Goal: Find specific page/section: Find specific page/section

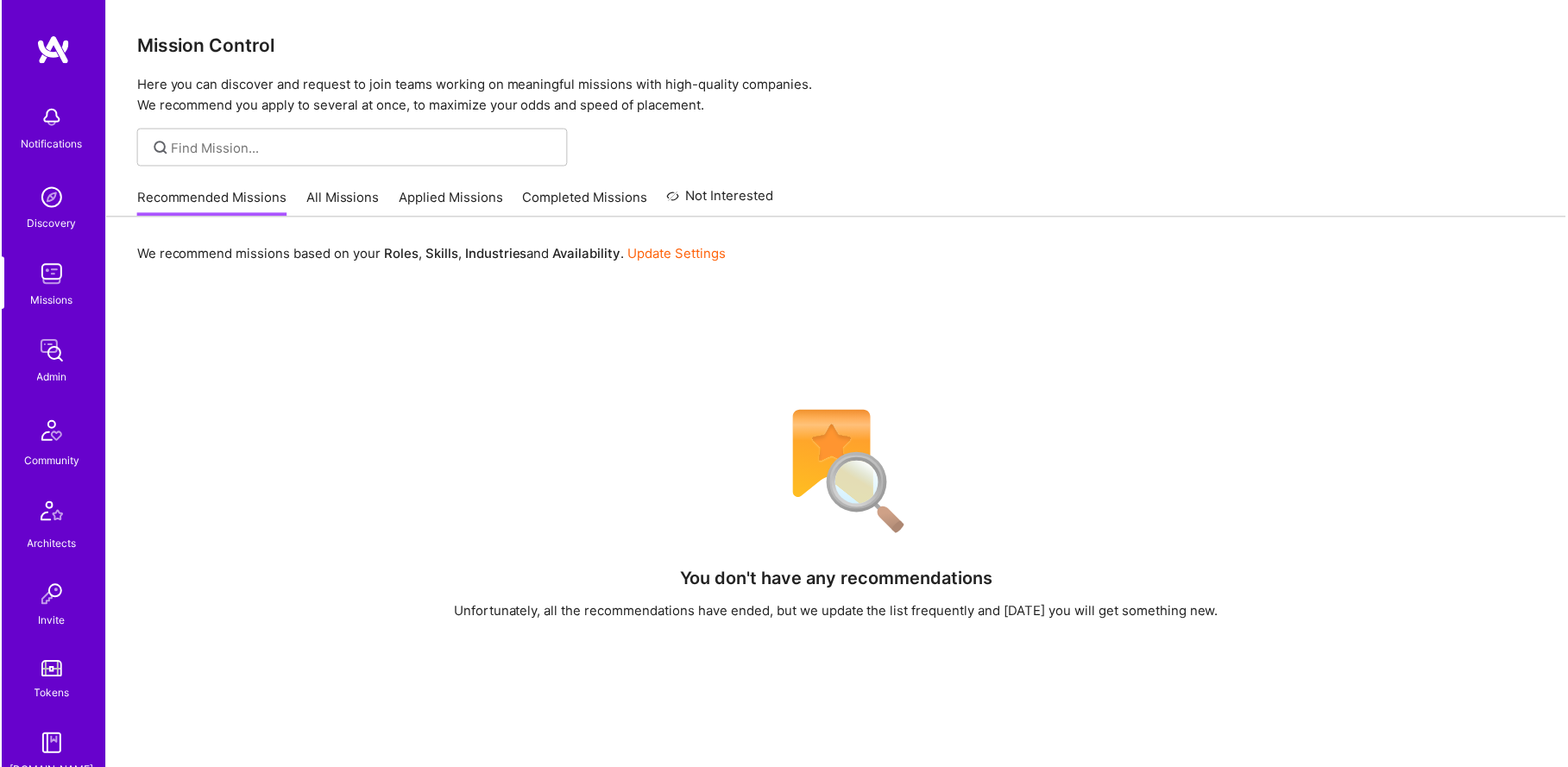
scroll to position [332, 0]
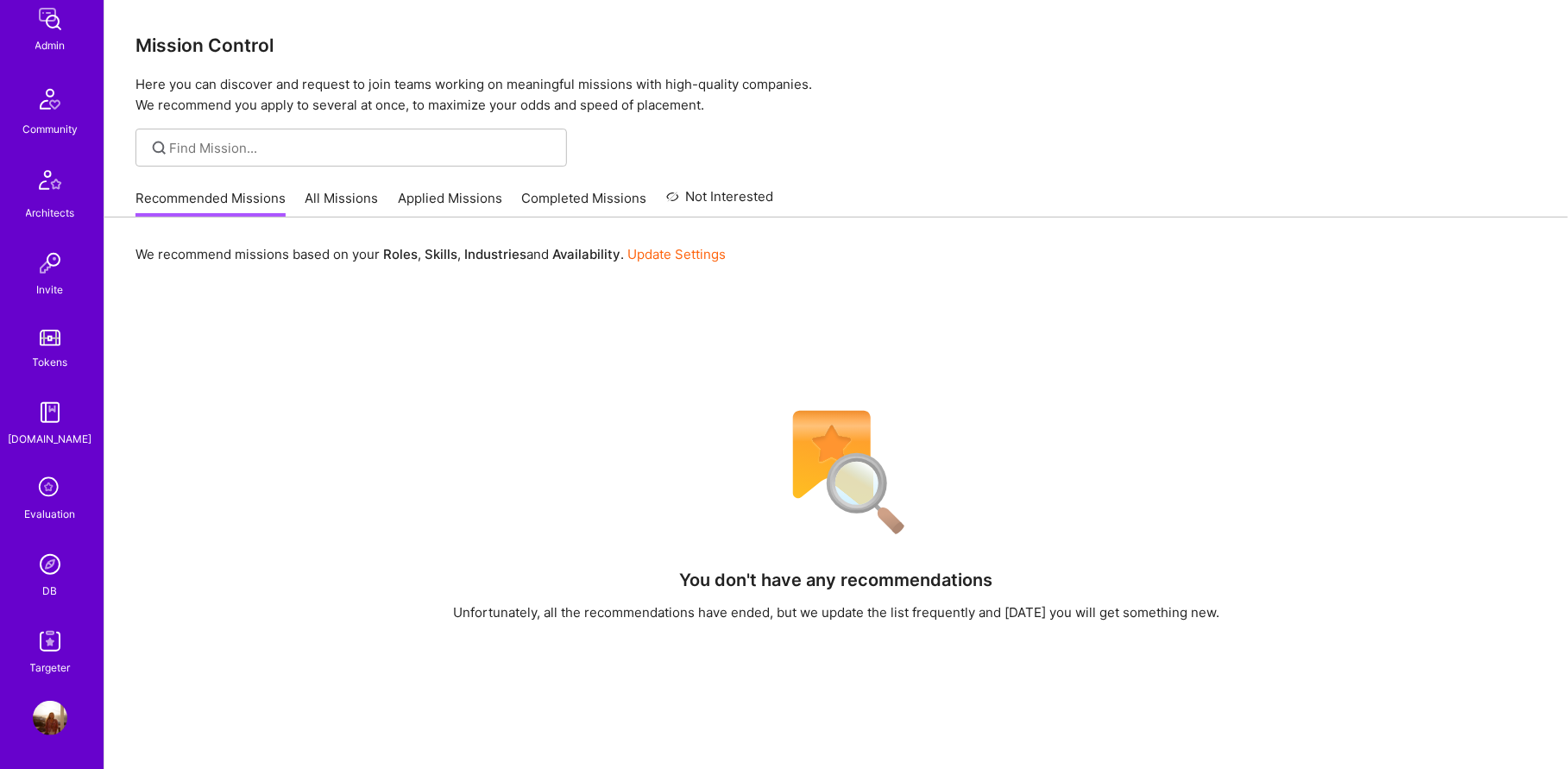
click at [48, 563] on img at bounding box center [50, 564] width 35 height 35
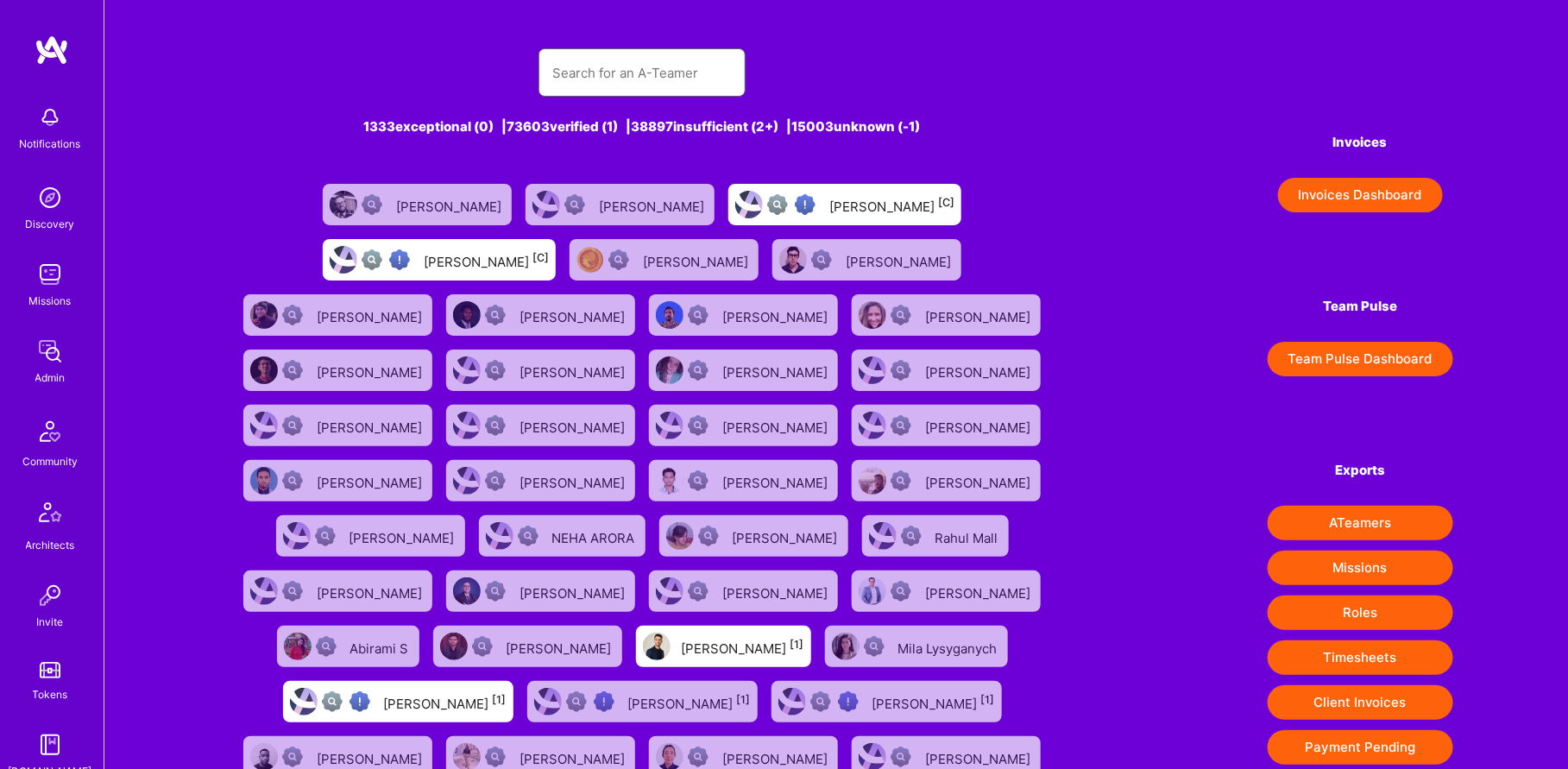
click at [609, 63] on input "text" at bounding box center [642, 72] width 180 height 44
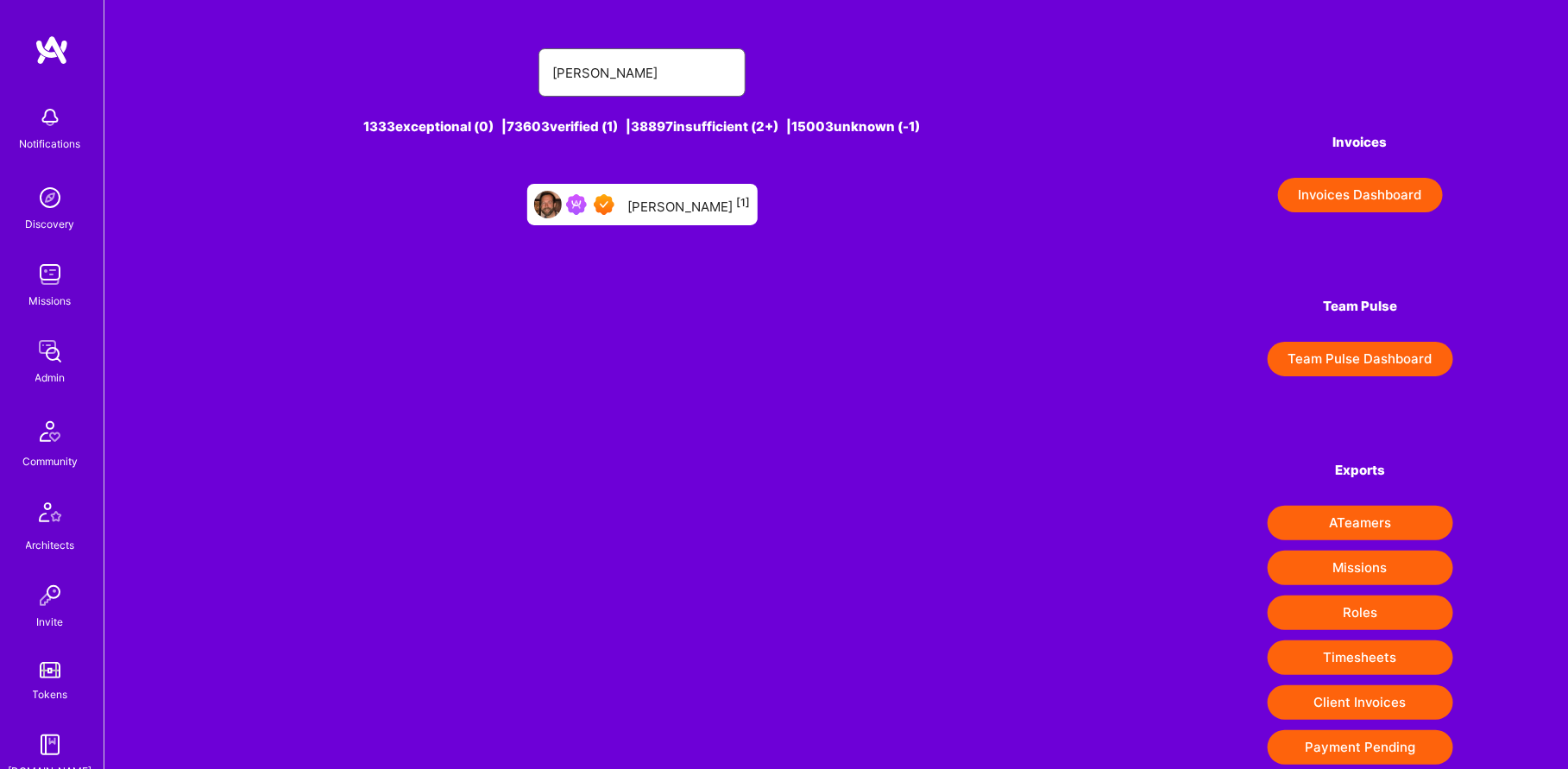
type input "[PERSON_NAME]"
click at [667, 217] on div "[PERSON_NAME] [1]" at bounding box center [642, 204] width 230 height 41
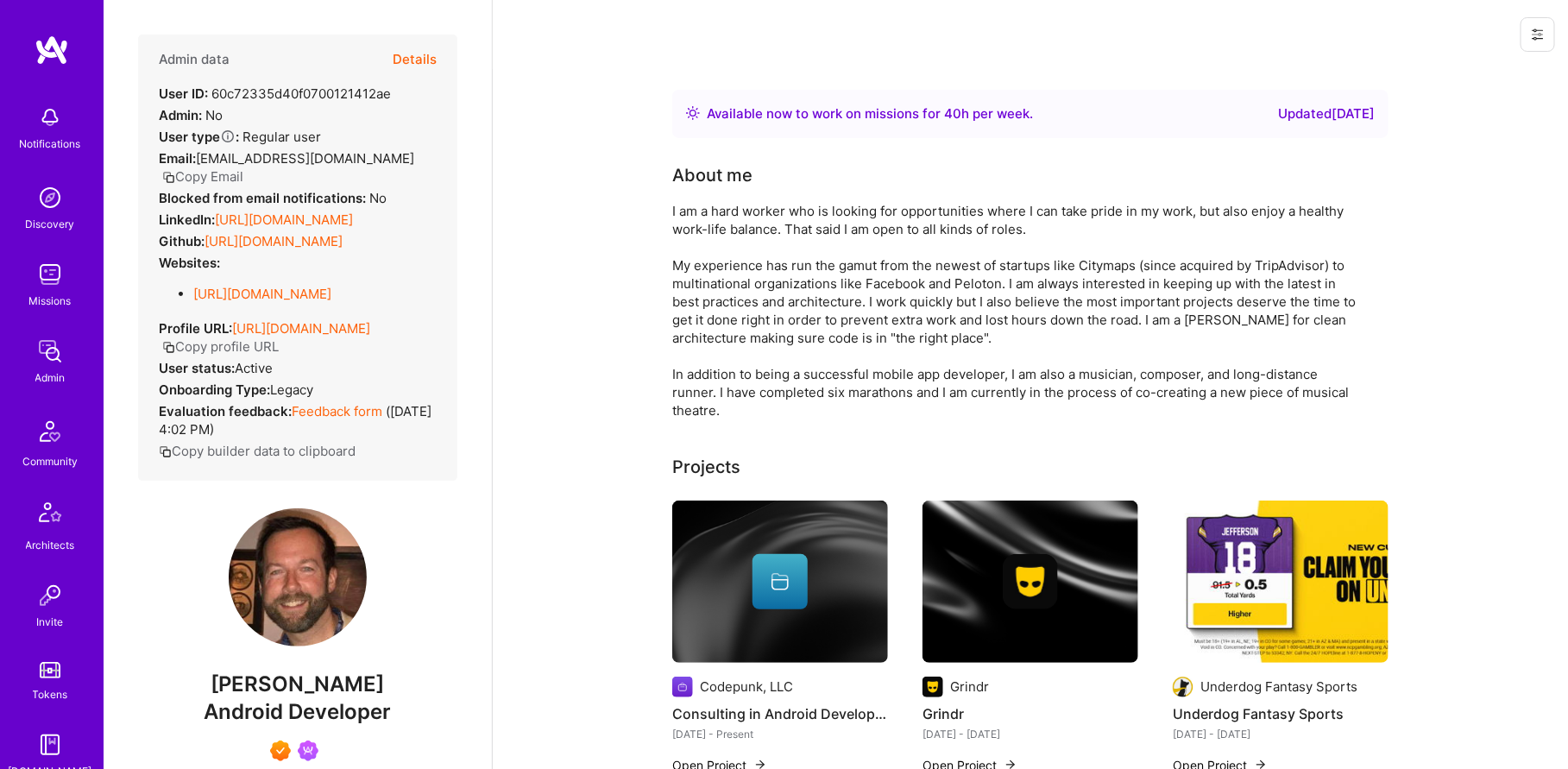
click at [415, 51] on button "Details" at bounding box center [415, 60] width 44 height 50
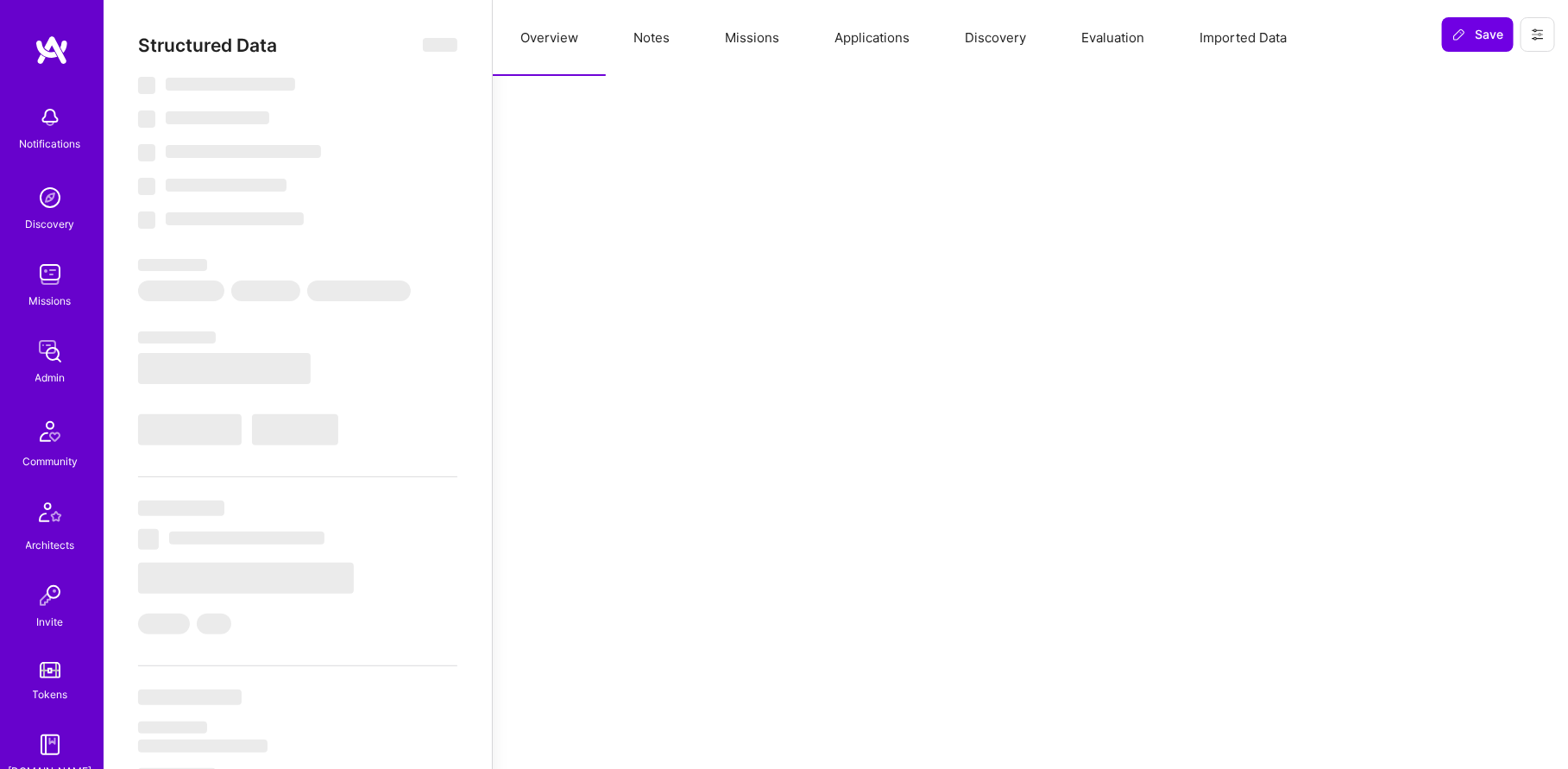
select select "Right Now"
select select "7"
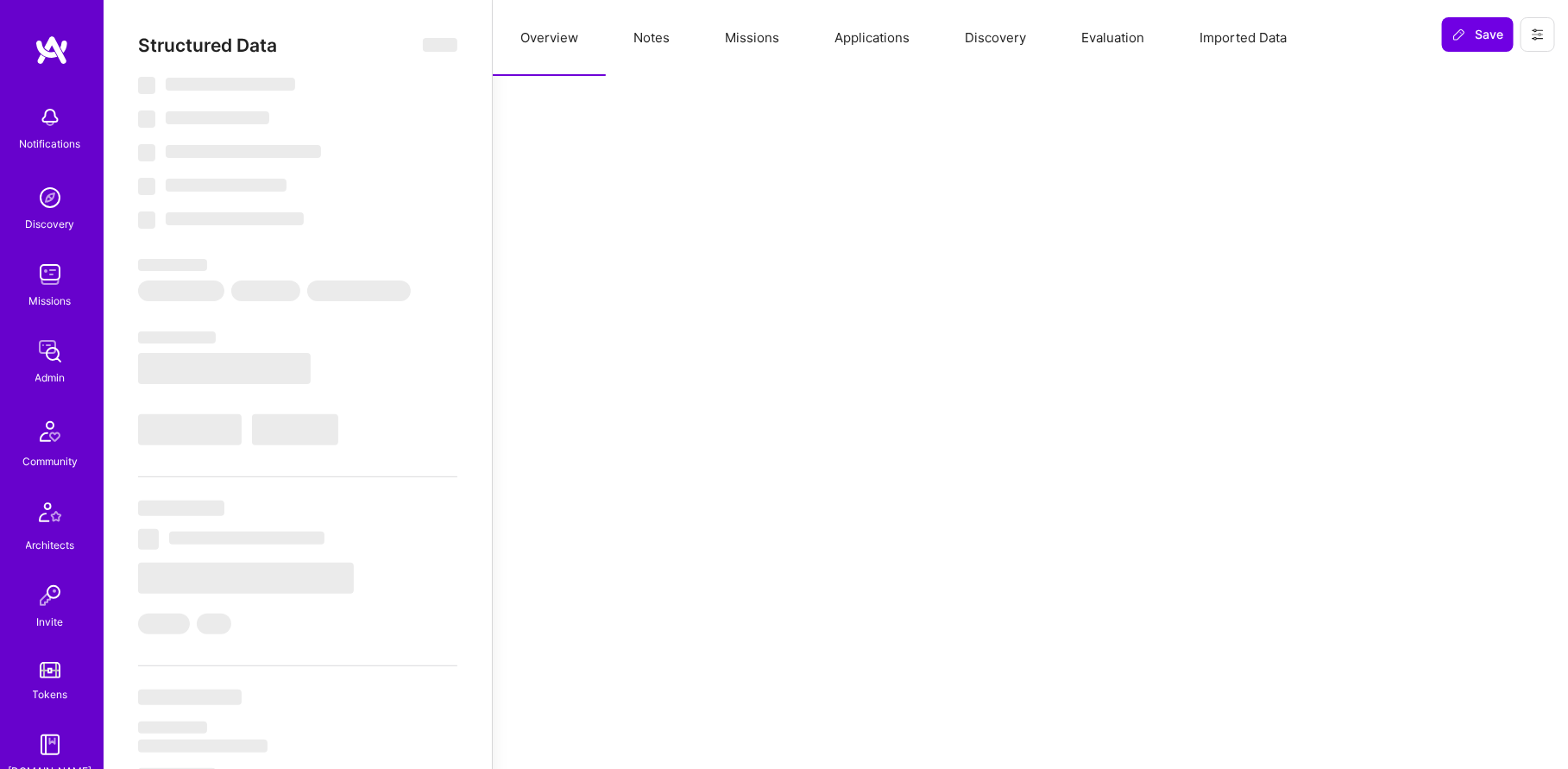
select select "US"
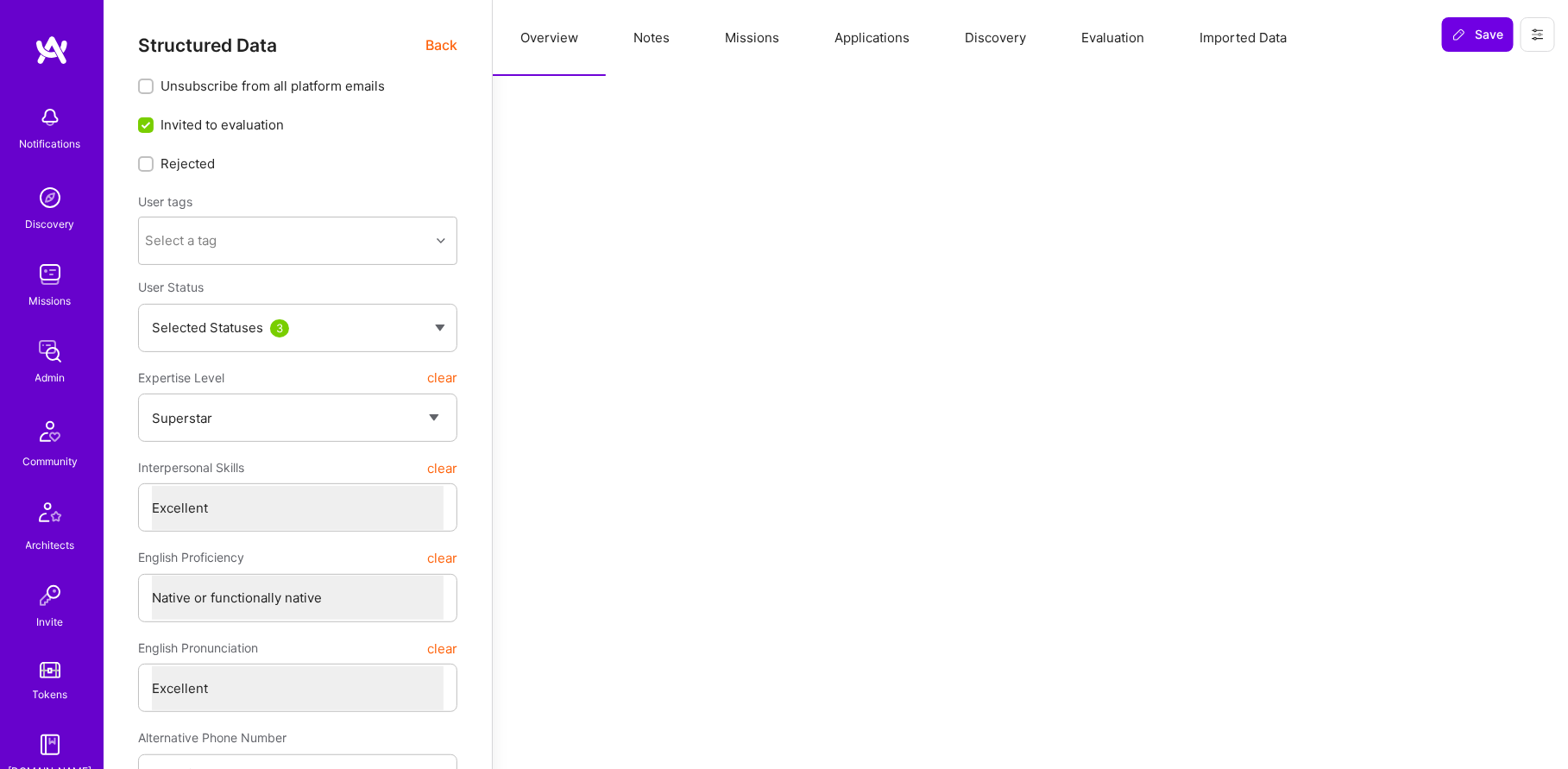
type textarea "x"
click at [740, 41] on button "Missions" at bounding box center [751, 38] width 109 height 76
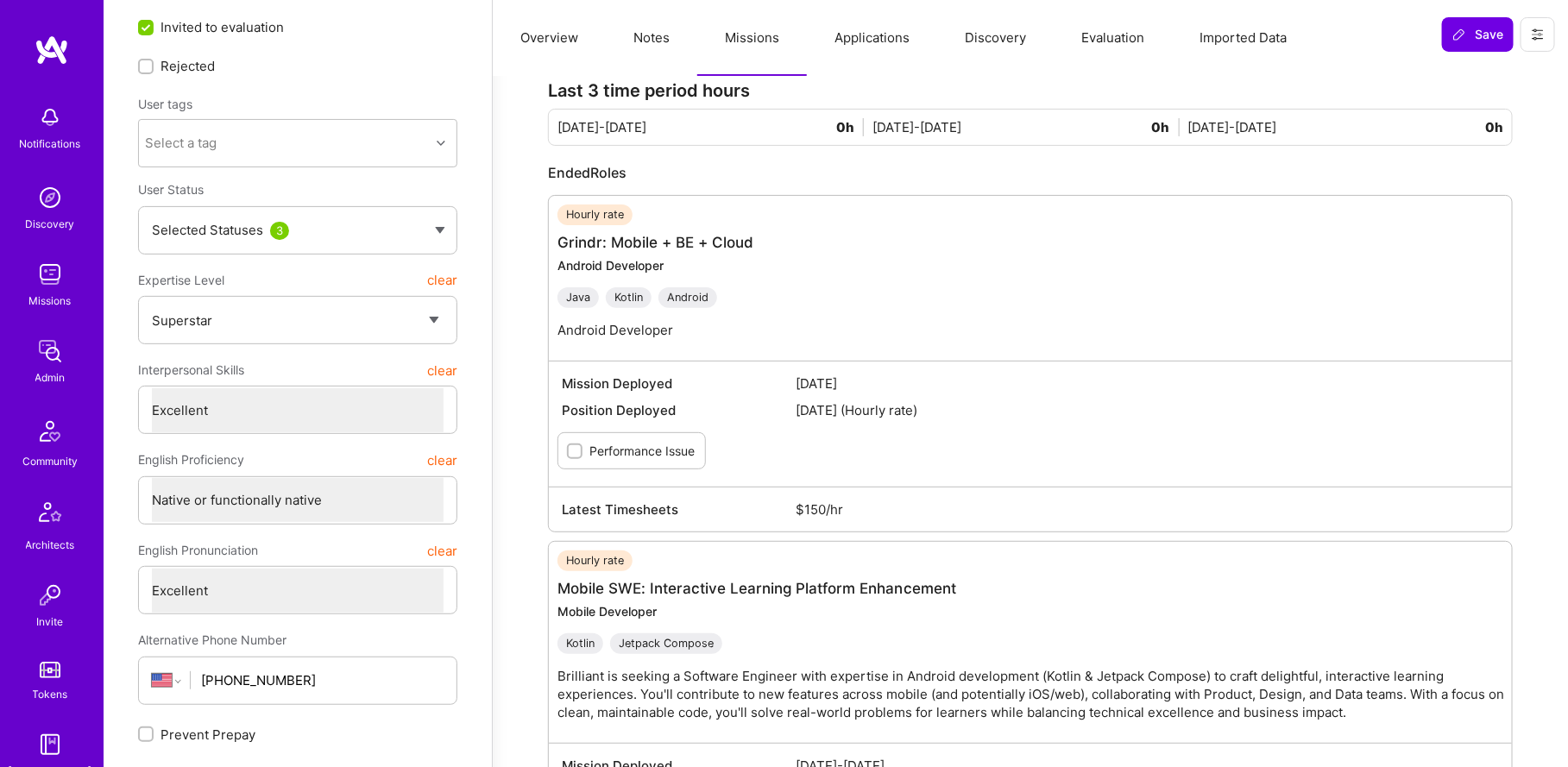
scroll to position [36, 0]
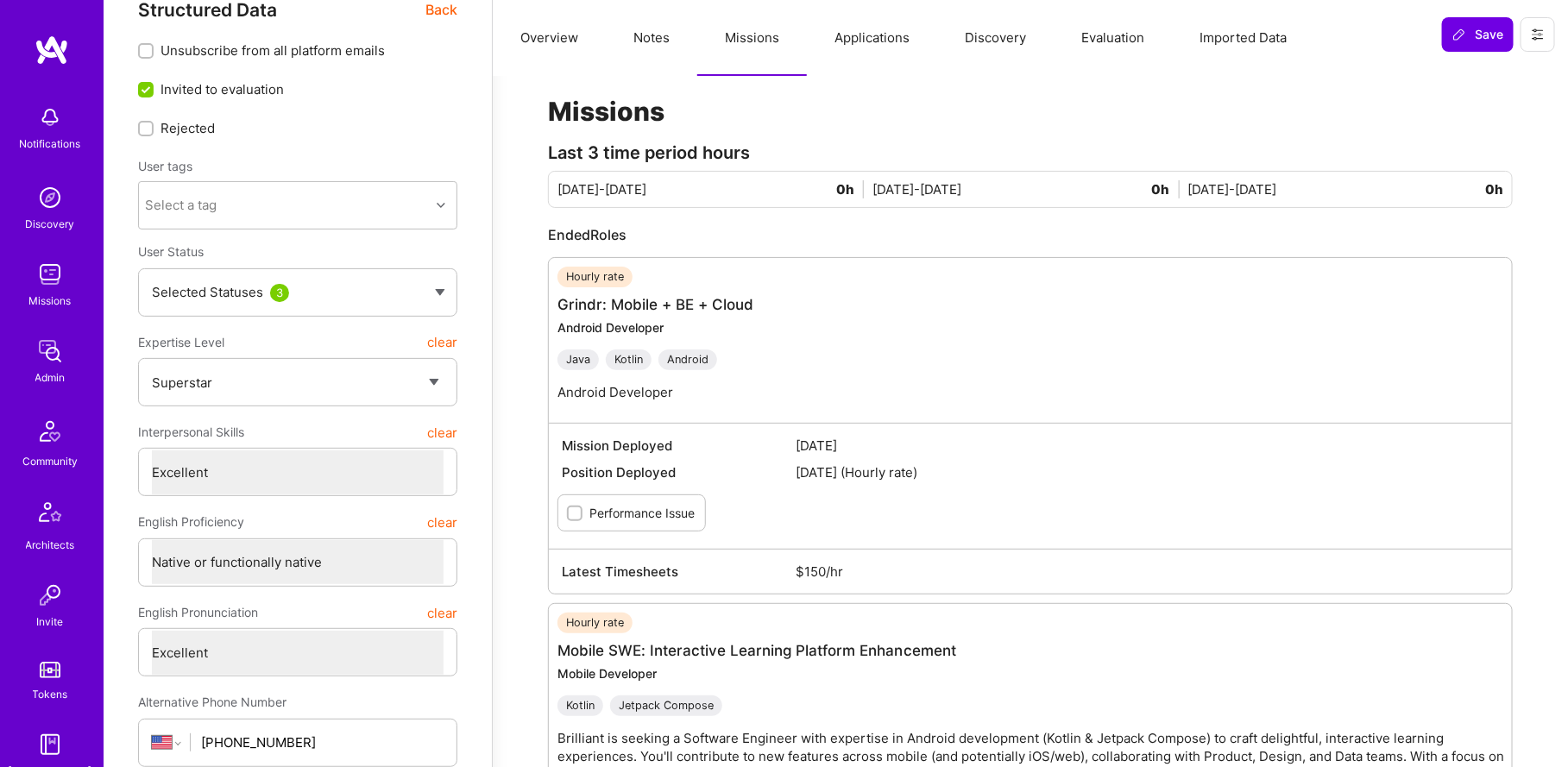
click at [68, 347] on link "Admin" at bounding box center [50, 360] width 107 height 52
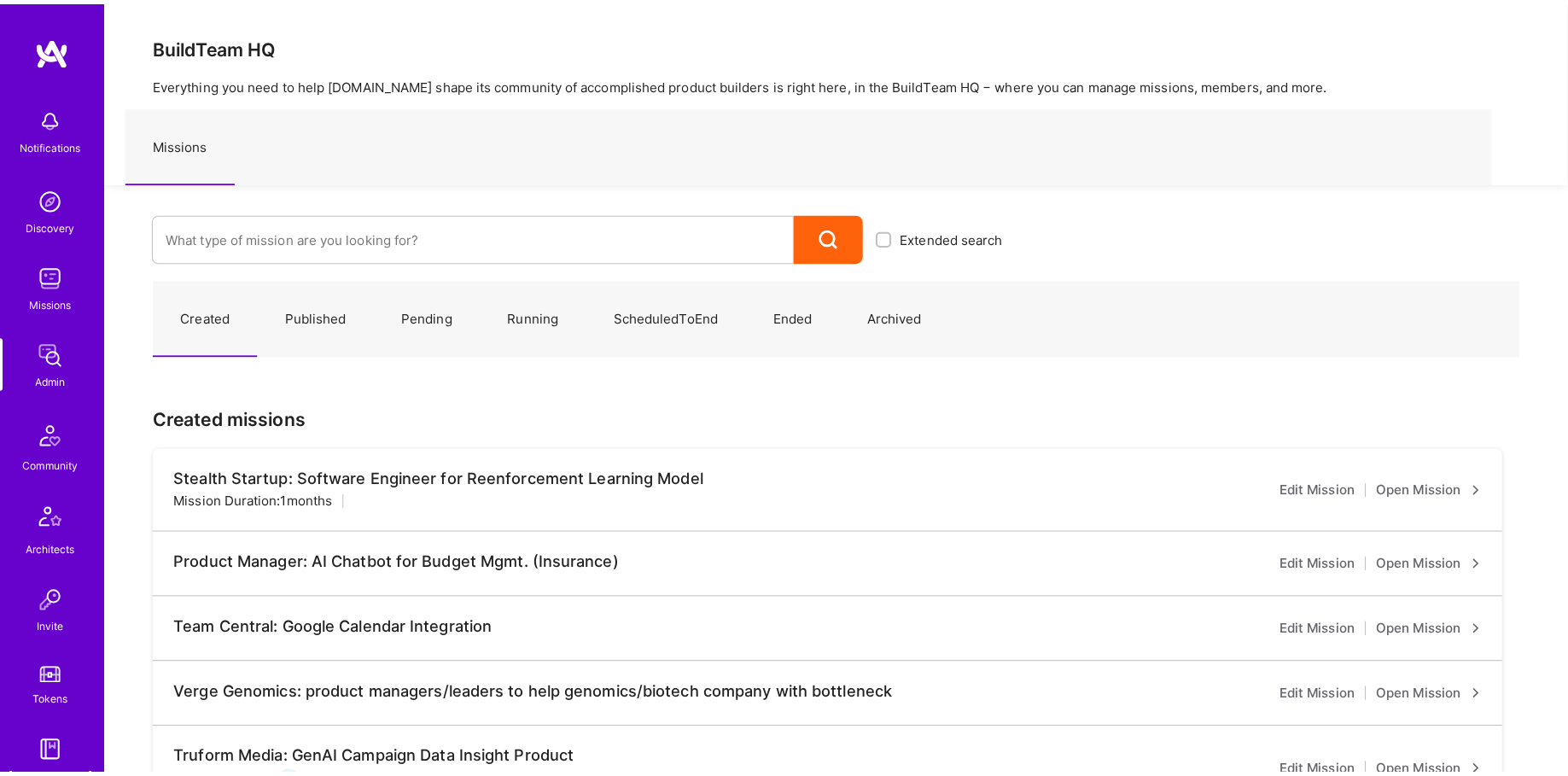
scroll to position [330, 0]
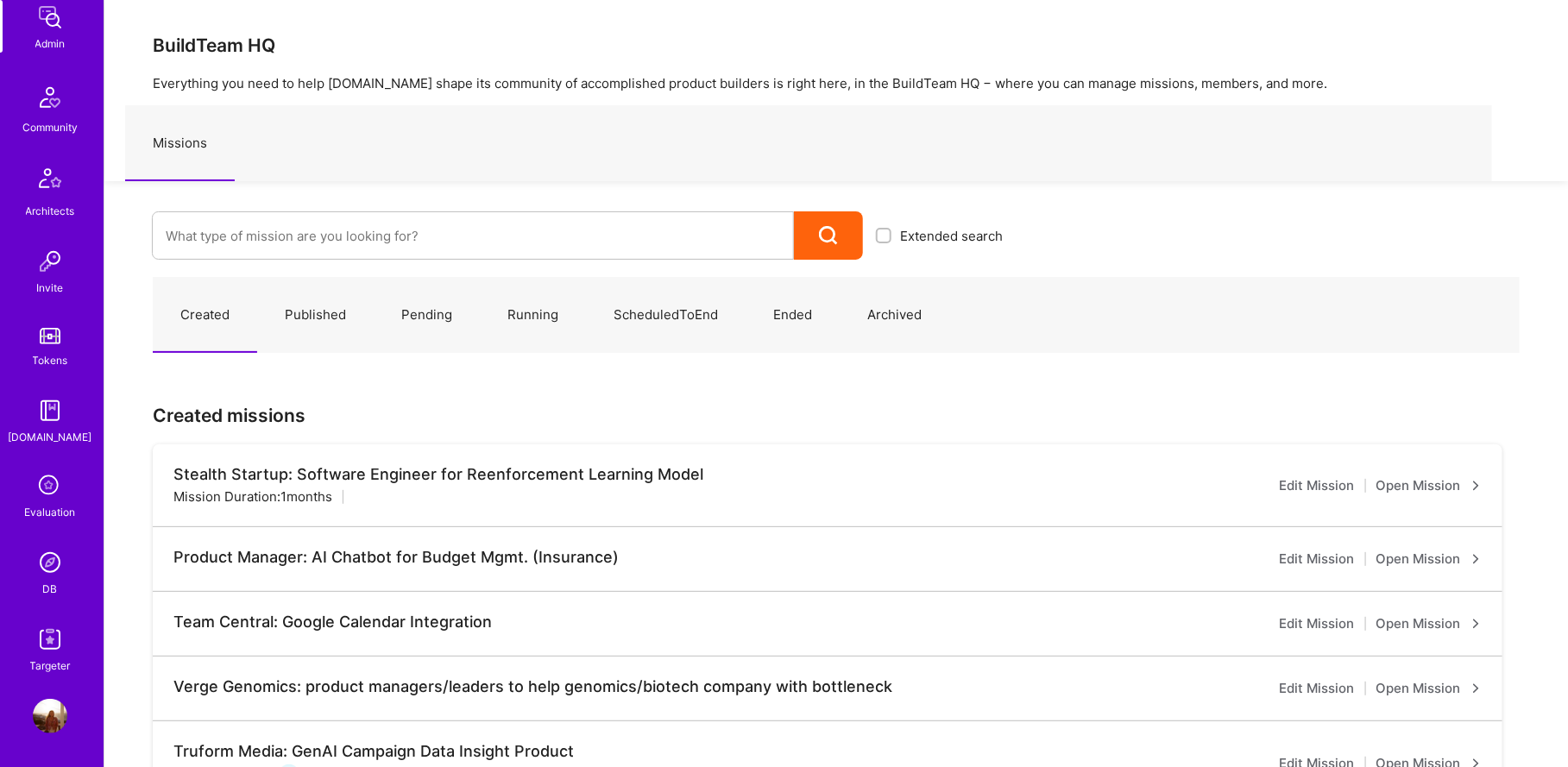
click at [64, 561] on img at bounding box center [50, 562] width 35 height 35
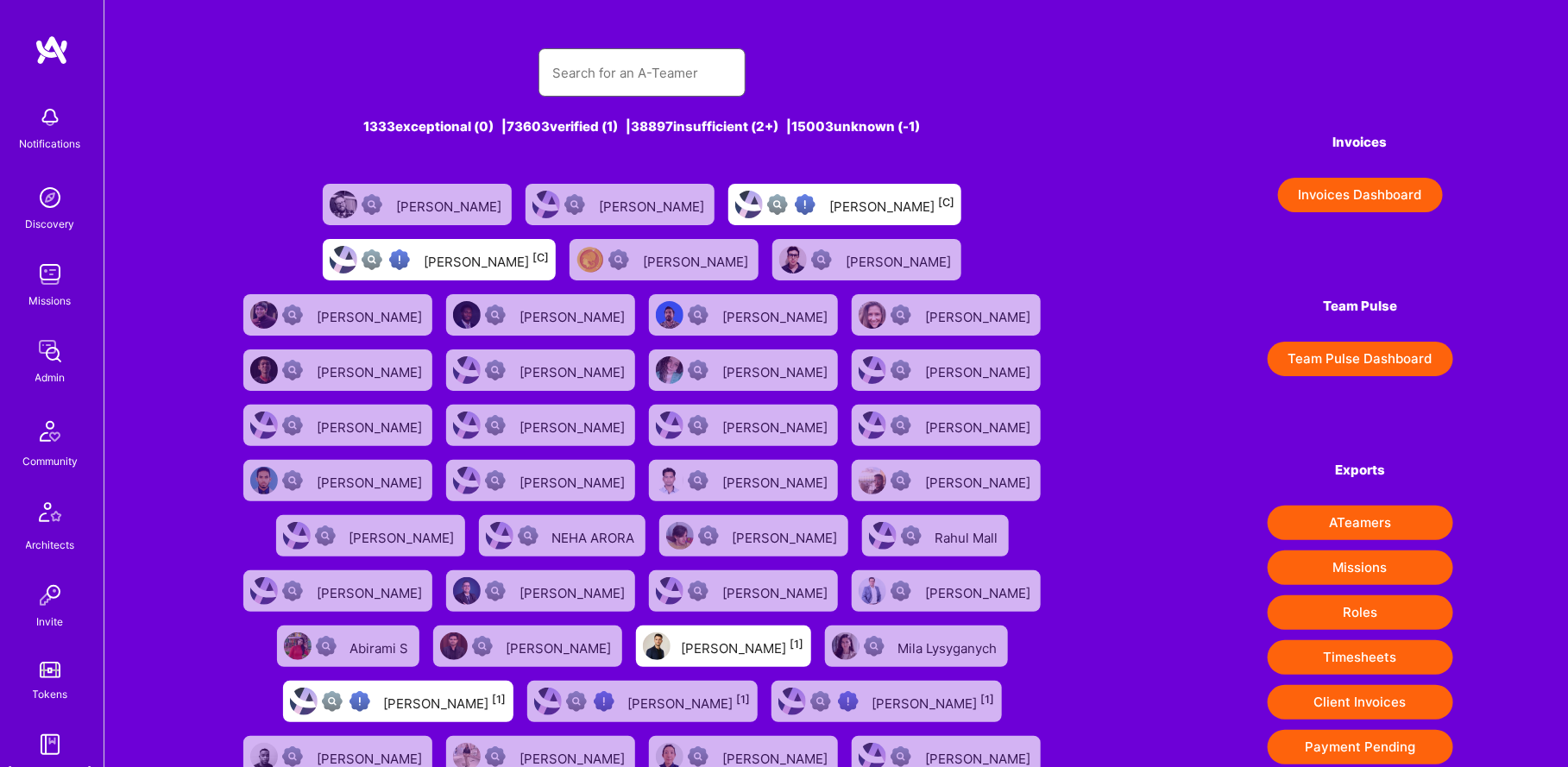
click at [644, 56] on input "text" at bounding box center [642, 72] width 180 height 44
paste input "[PERSON_NAME]"
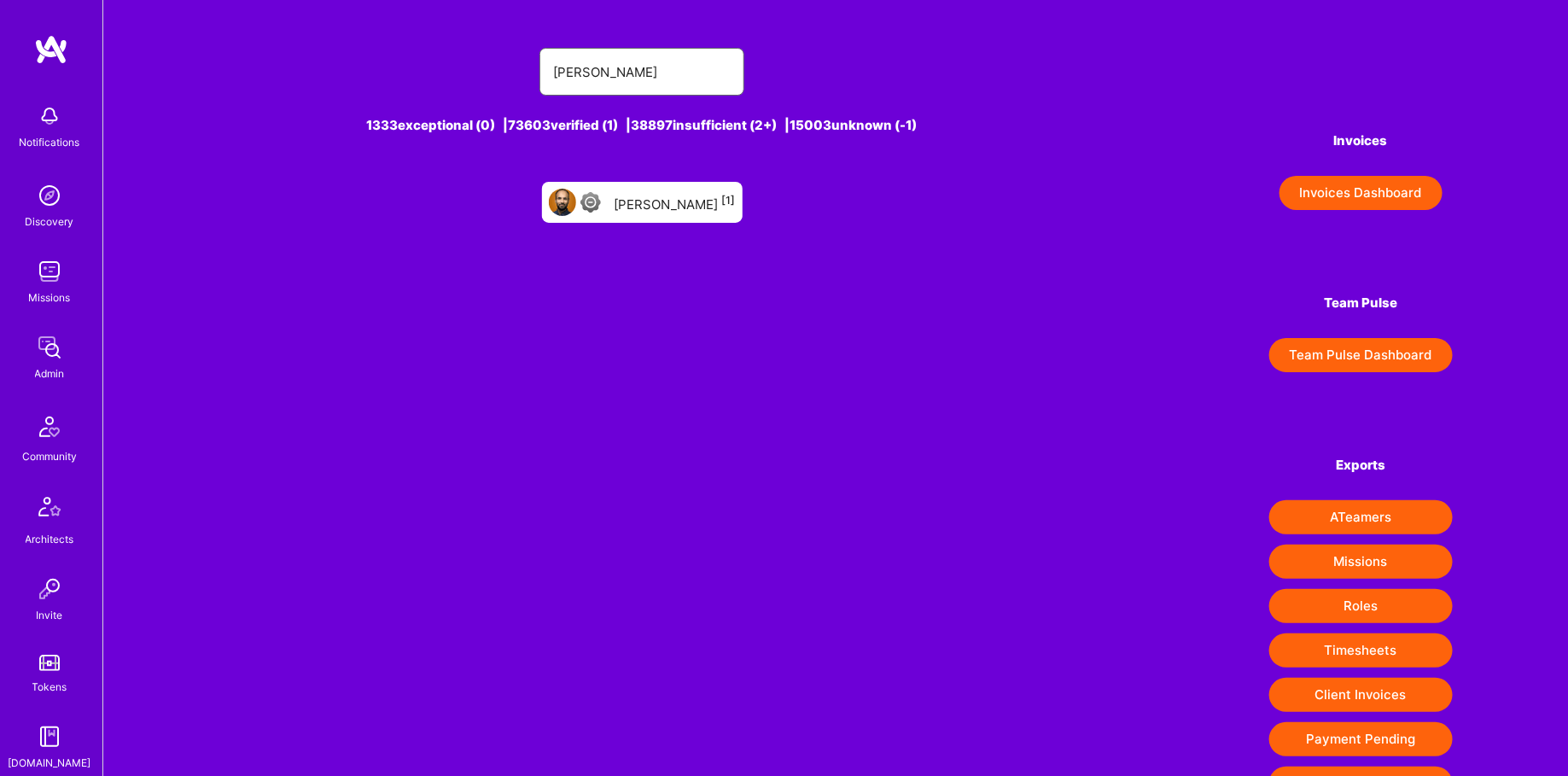
click at [584, 64] on input "[PERSON_NAME]" at bounding box center [642, 72] width 178 height 44
type input "[PERSON_NAME]"
click at [648, 196] on div "[PERSON_NAME] [1]" at bounding box center [689, 202] width 122 height 22
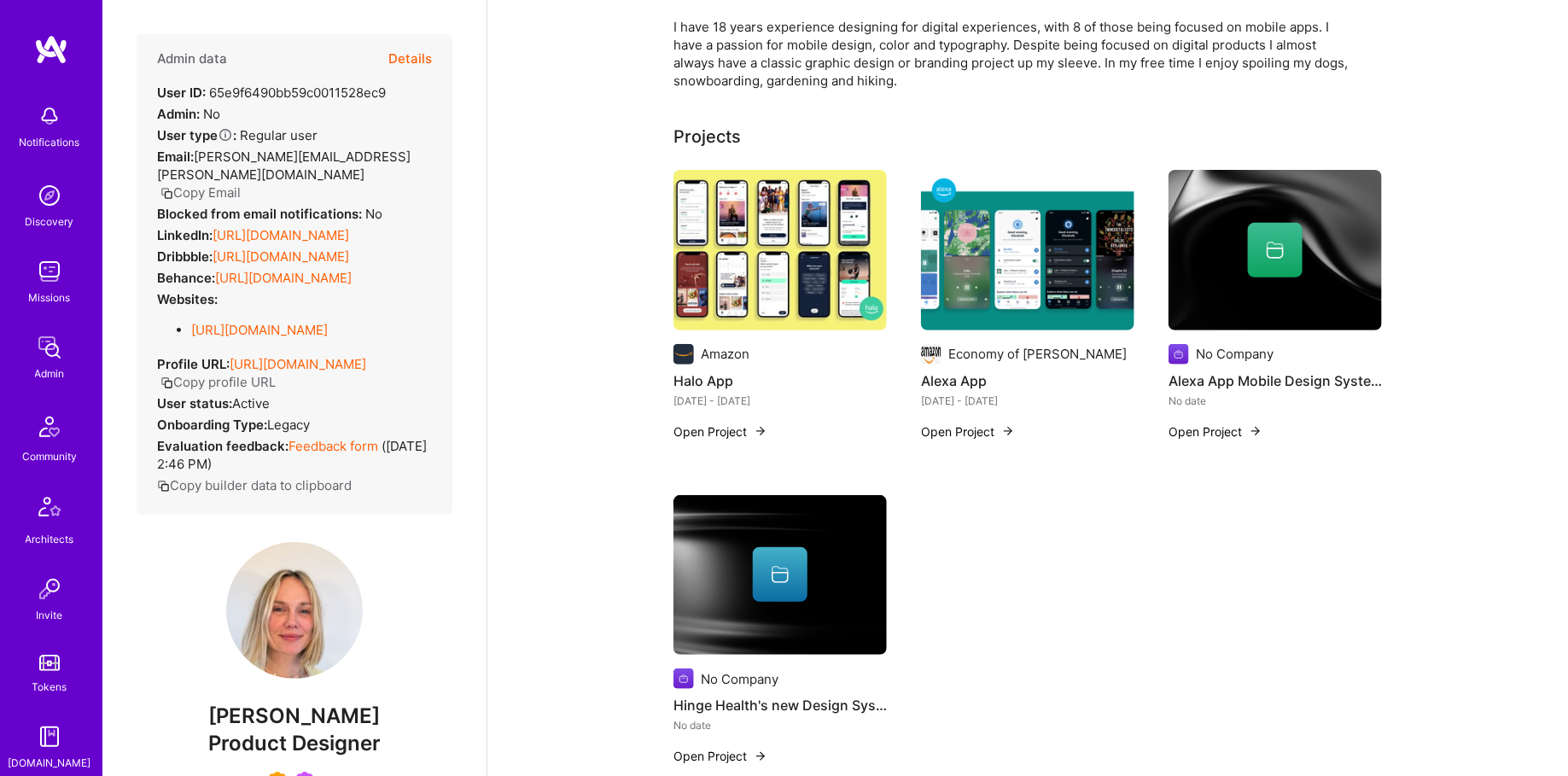
scroll to position [313, 0]
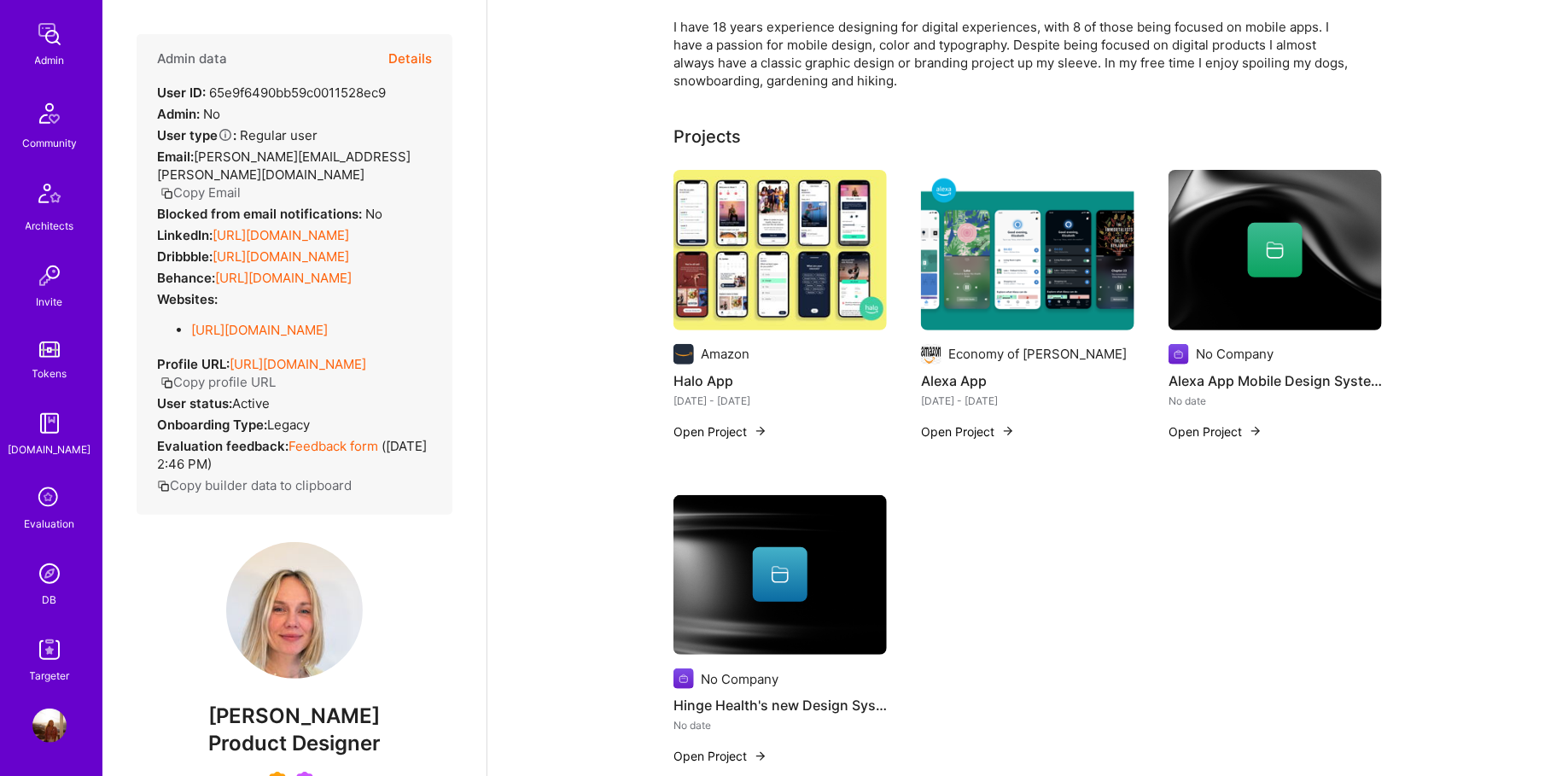
click at [52, 560] on img at bounding box center [50, 574] width 35 height 34
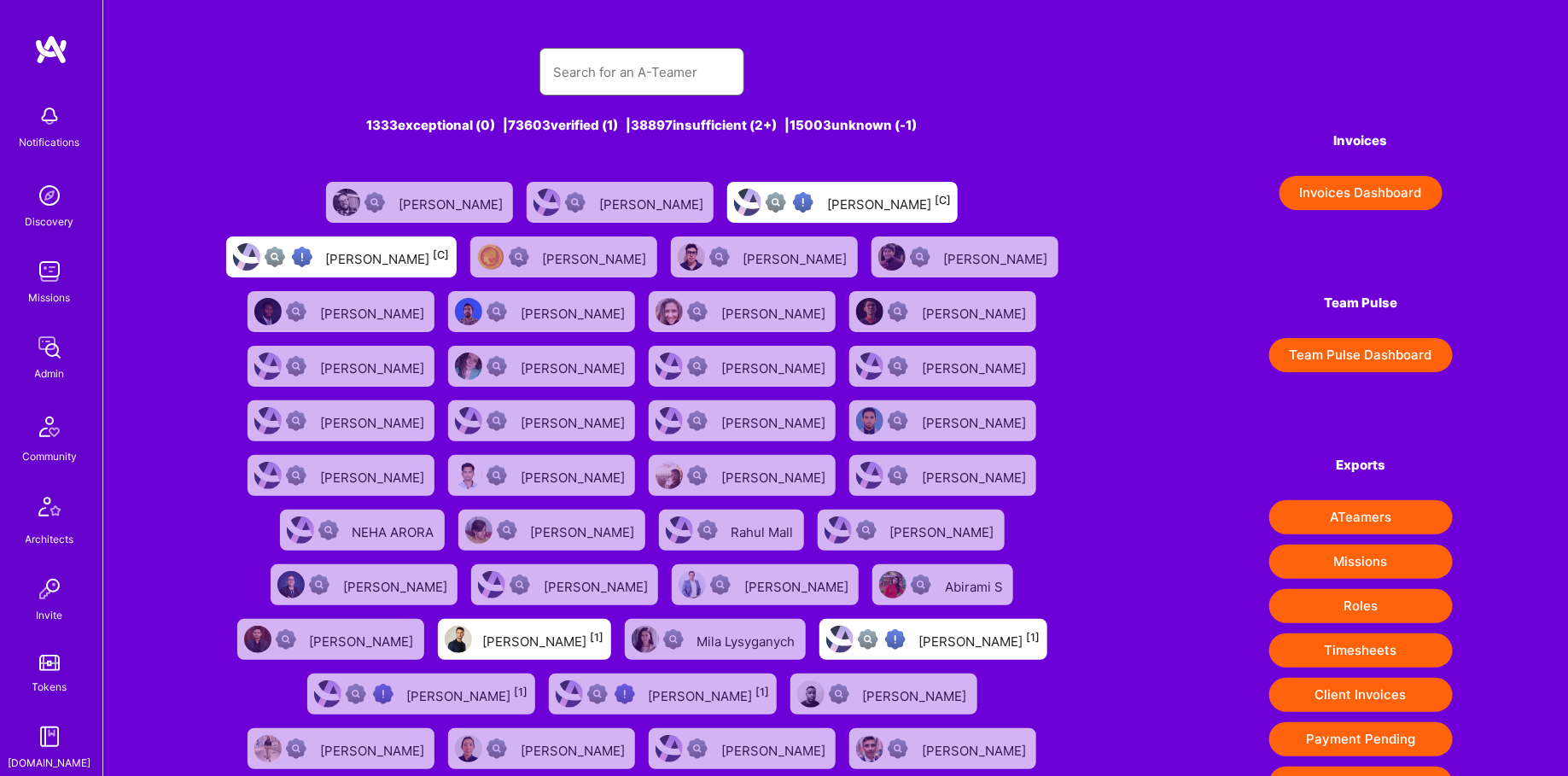
click at [597, 77] on input "text" at bounding box center [642, 72] width 178 height 44
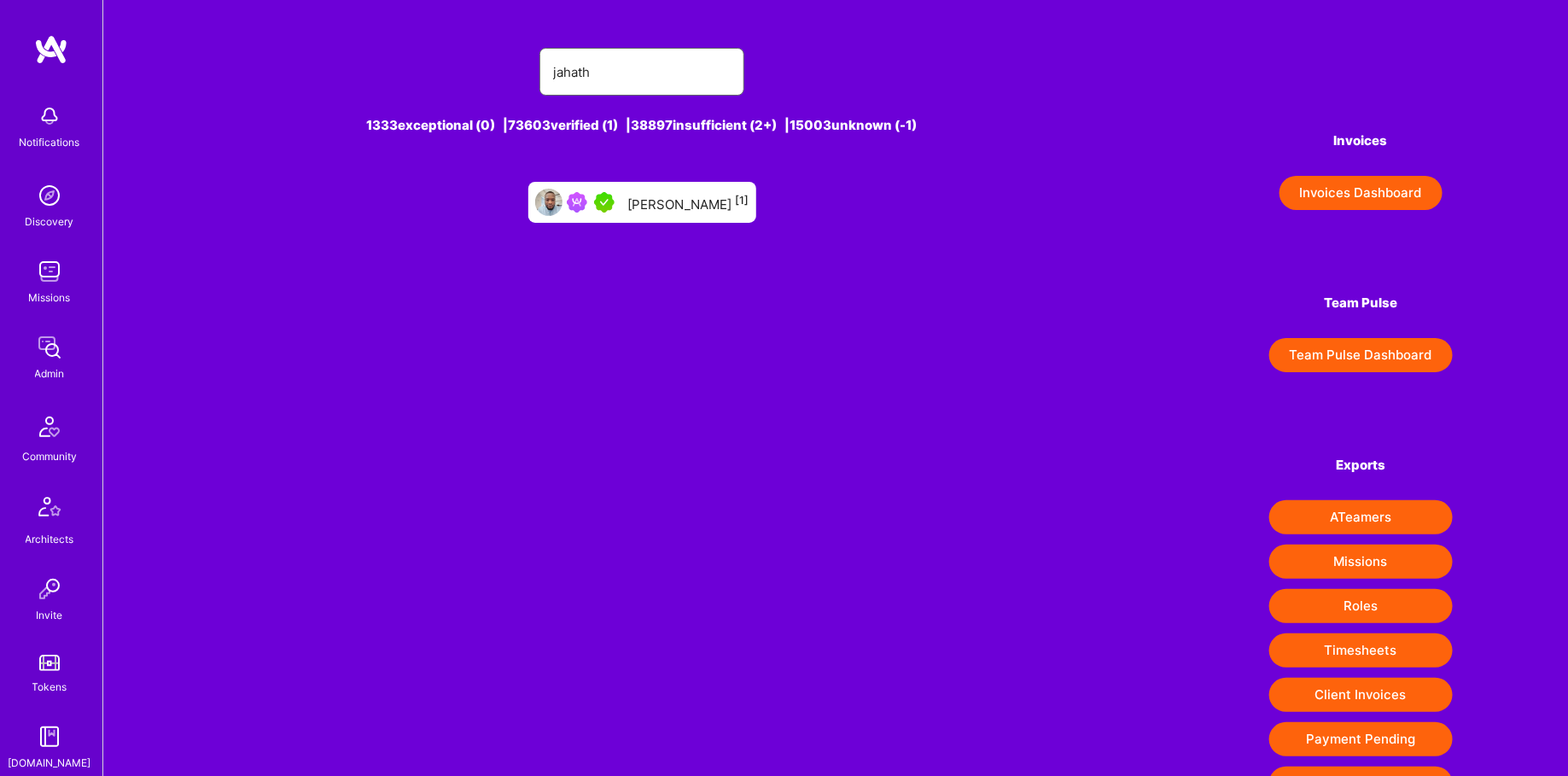
type input "jahath"
click at [646, 193] on div "Jahath [PERSON_NAME] [1]" at bounding box center [689, 202] width 122 height 22
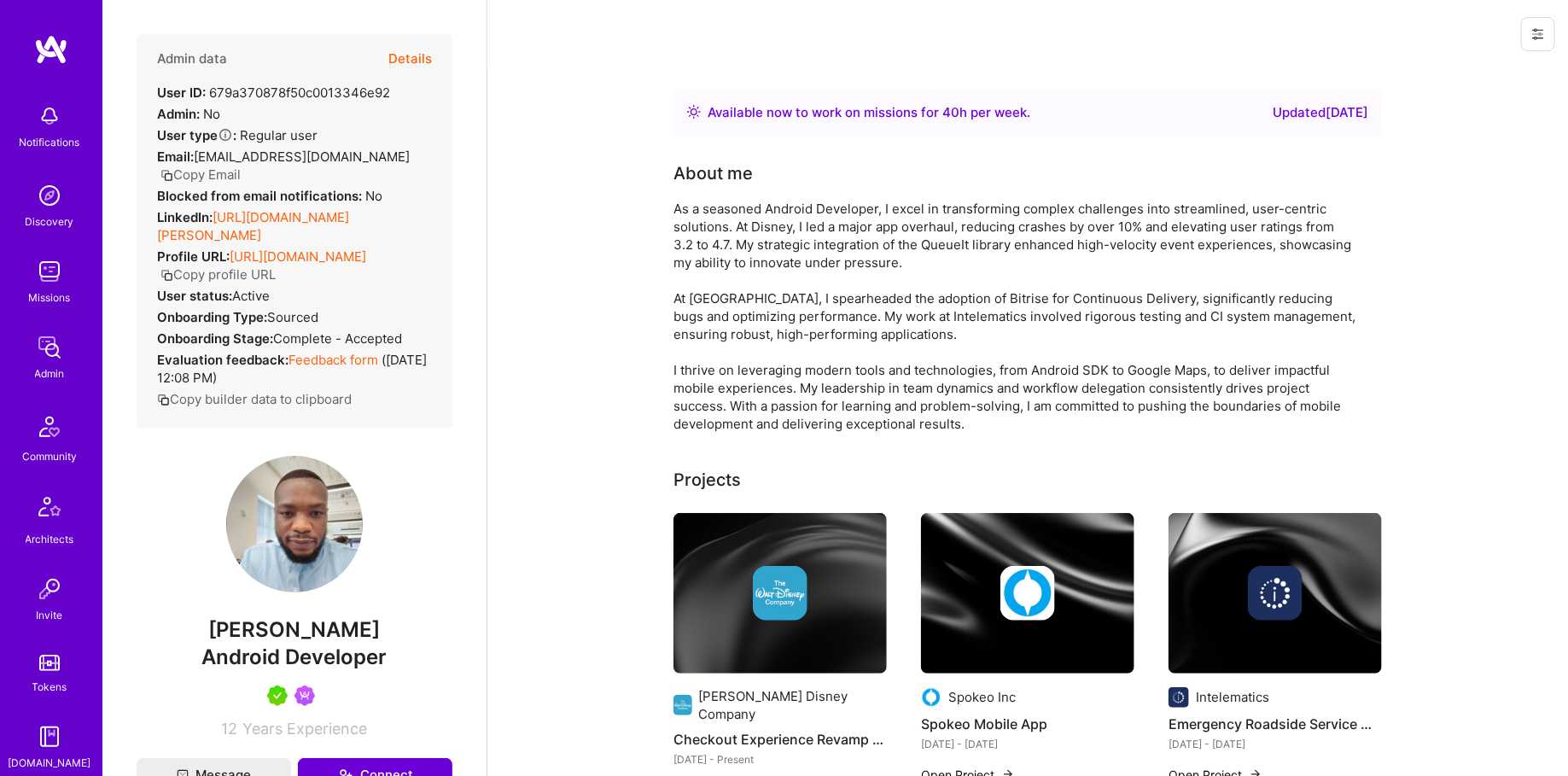
scroll to position [313, 0]
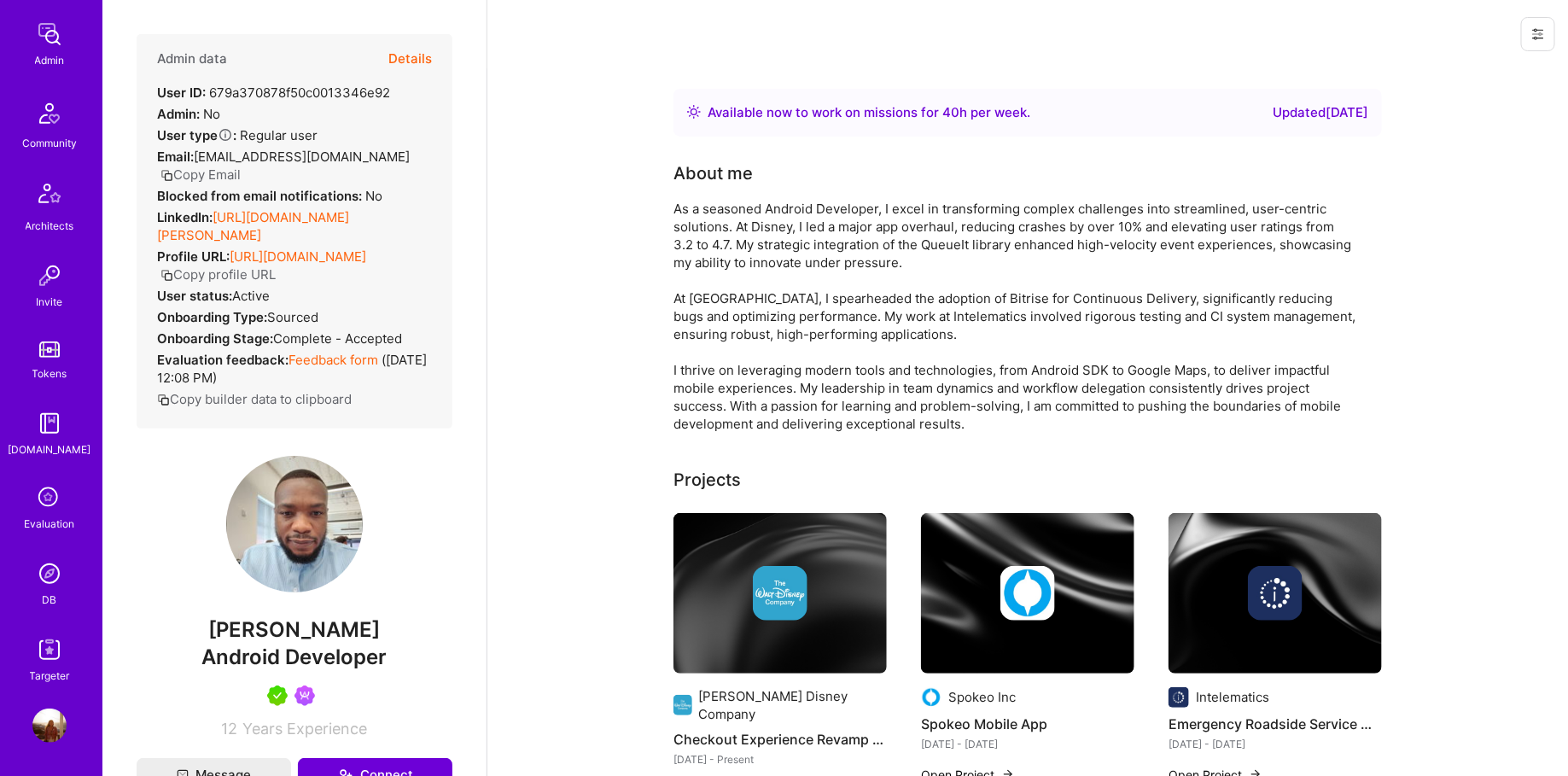
click at [56, 590] on link "DB" at bounding box center [49, 582] width 106 height 52
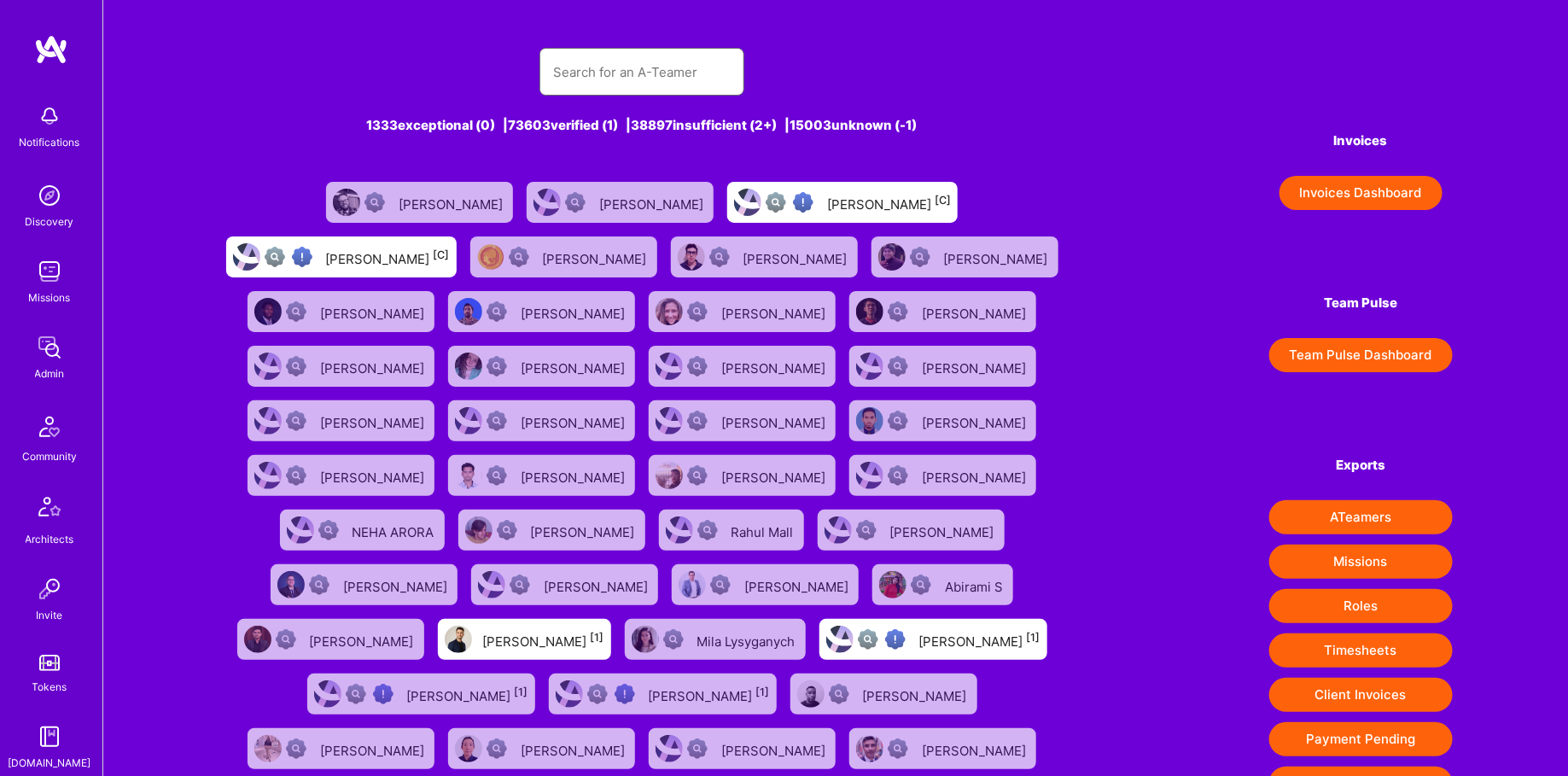
click at [623, 69] on input "text" at bounding box center [642, 72] width 178 height 44
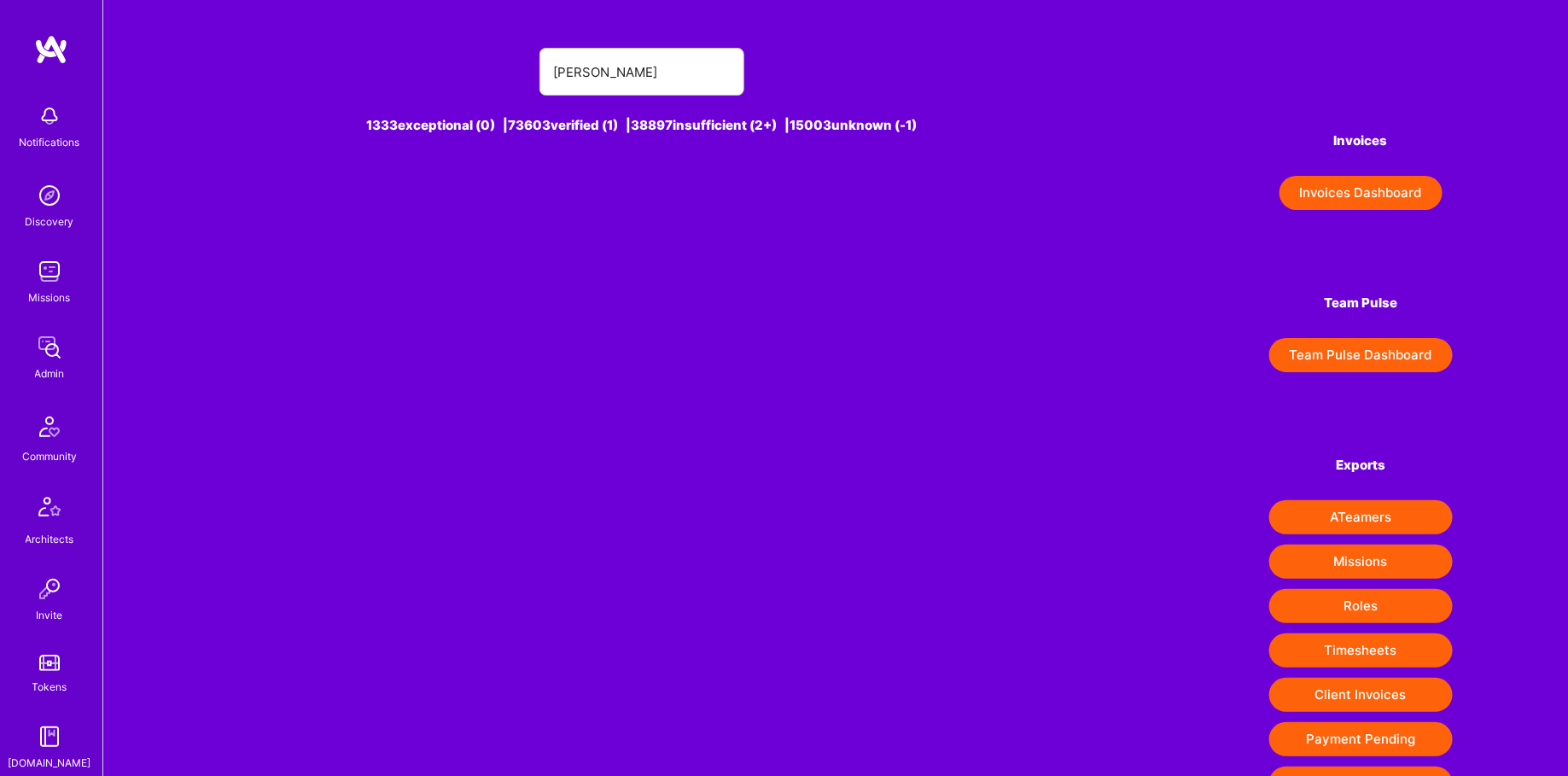
click at [688, 107] on div "[PERSON_NAME] 1333 exceptional (0) | 73603 verified (1) | 38897 insufficient (2…" at bounding box center [642, 101] width 846 height 148
click at [572, 68] on input "[PERSON_NAME]" at bounding box center [642, 72] width 178 height 44
click at [729, 69] on input "[PERSON_NAME]" at bounding box center [642, 72] width 178 height 44
type input "[PERSON_NAME]"
click at [656, 200] on div "[PERSON_NAME] [0]" at bounding box center [688, 202] width 123 height 22
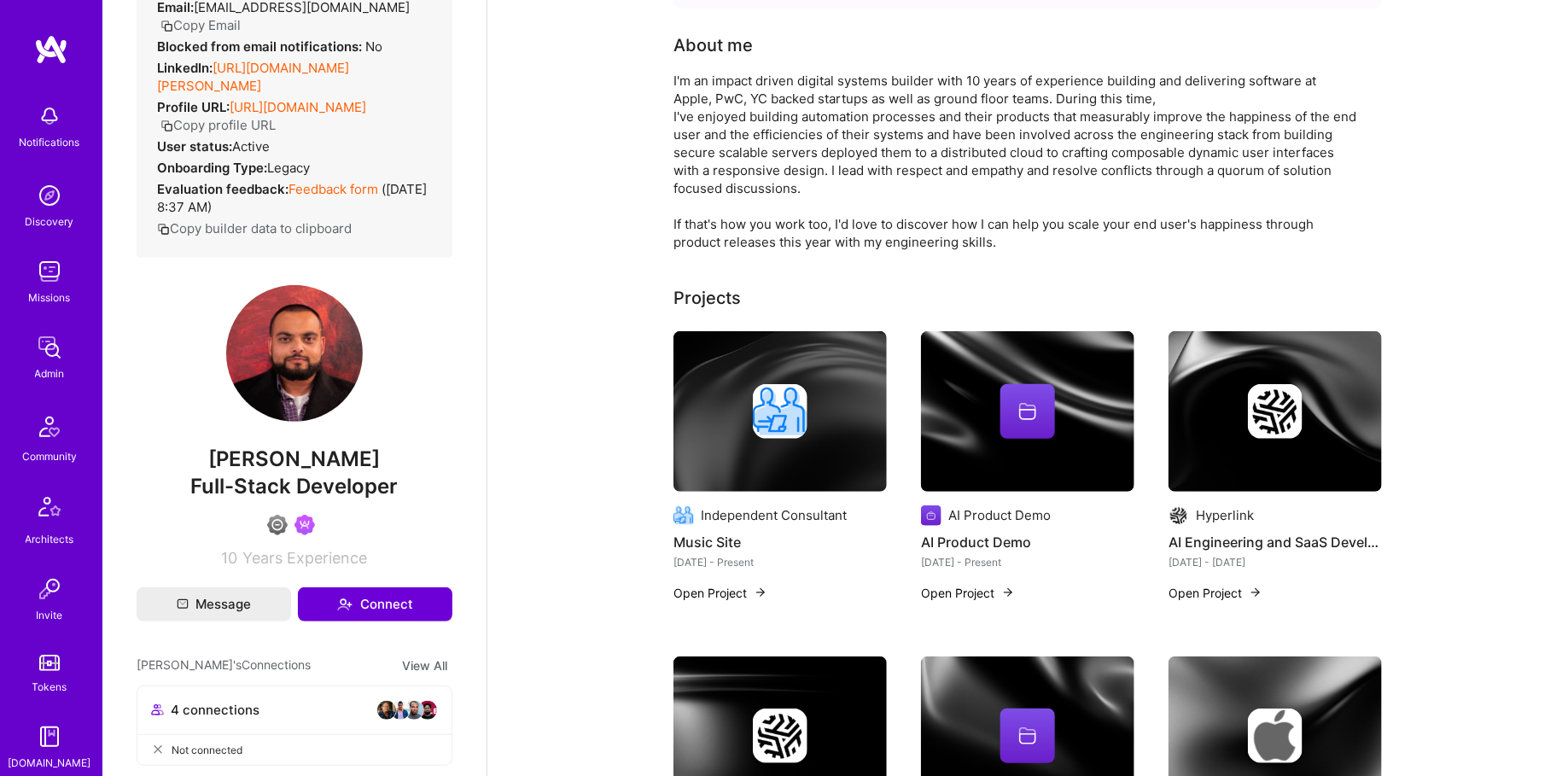
scroll to position [313, 0]
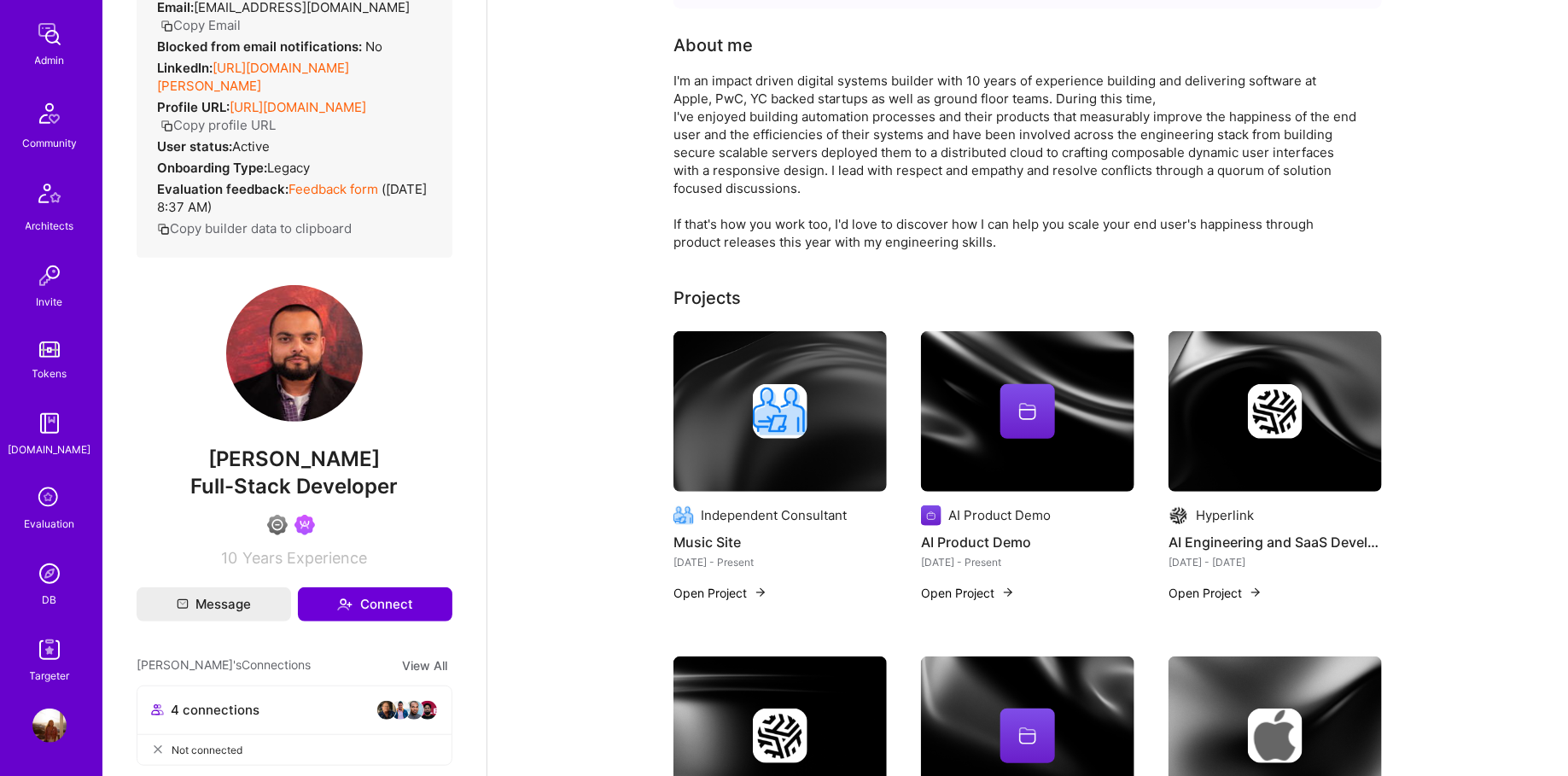
click at [42, 584] on img at bounding box center [50, 574] width 35 height 34
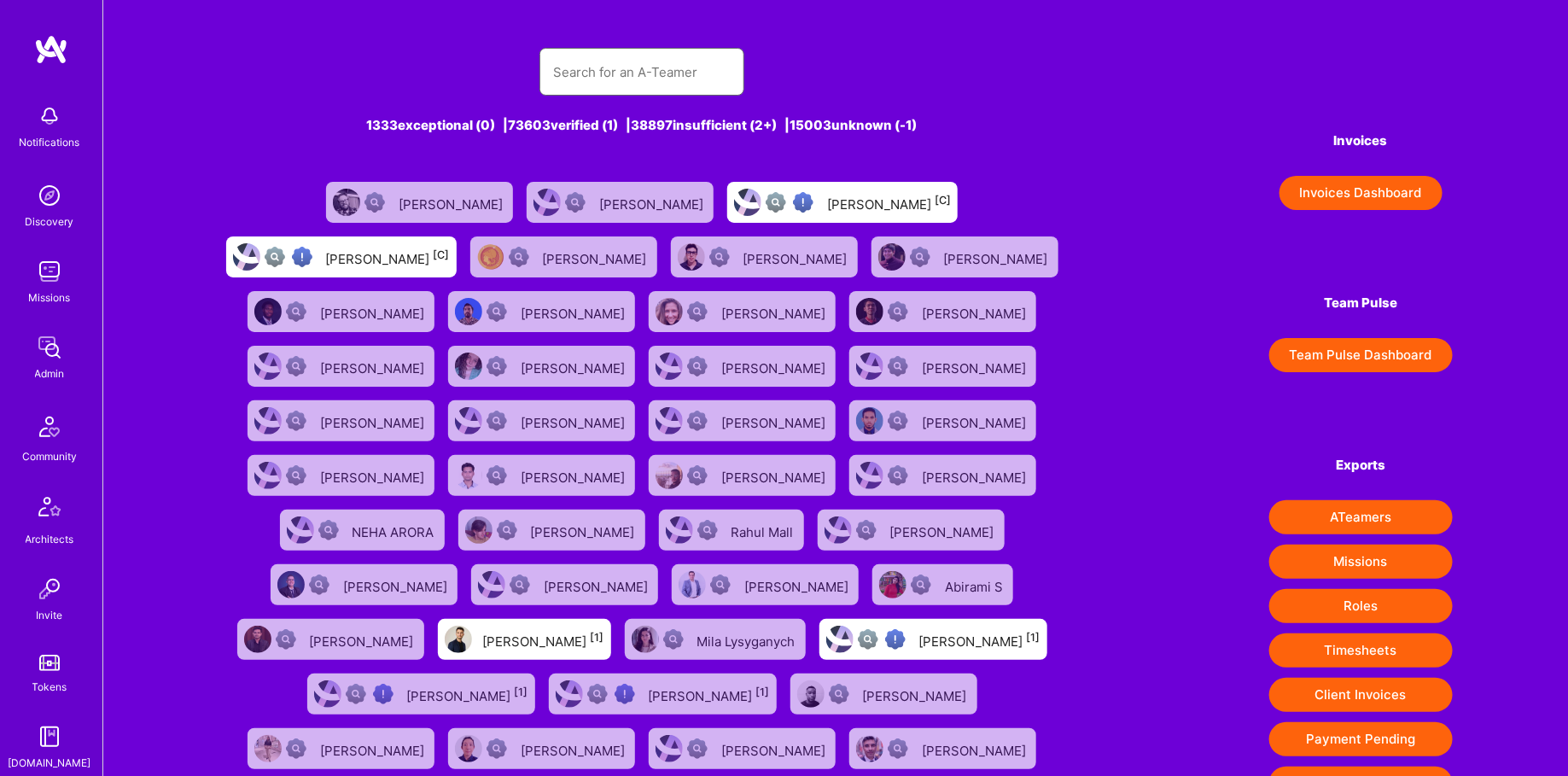
click at [614, 82] on input "text" at bounding box center [642, 72] width 178 height 44
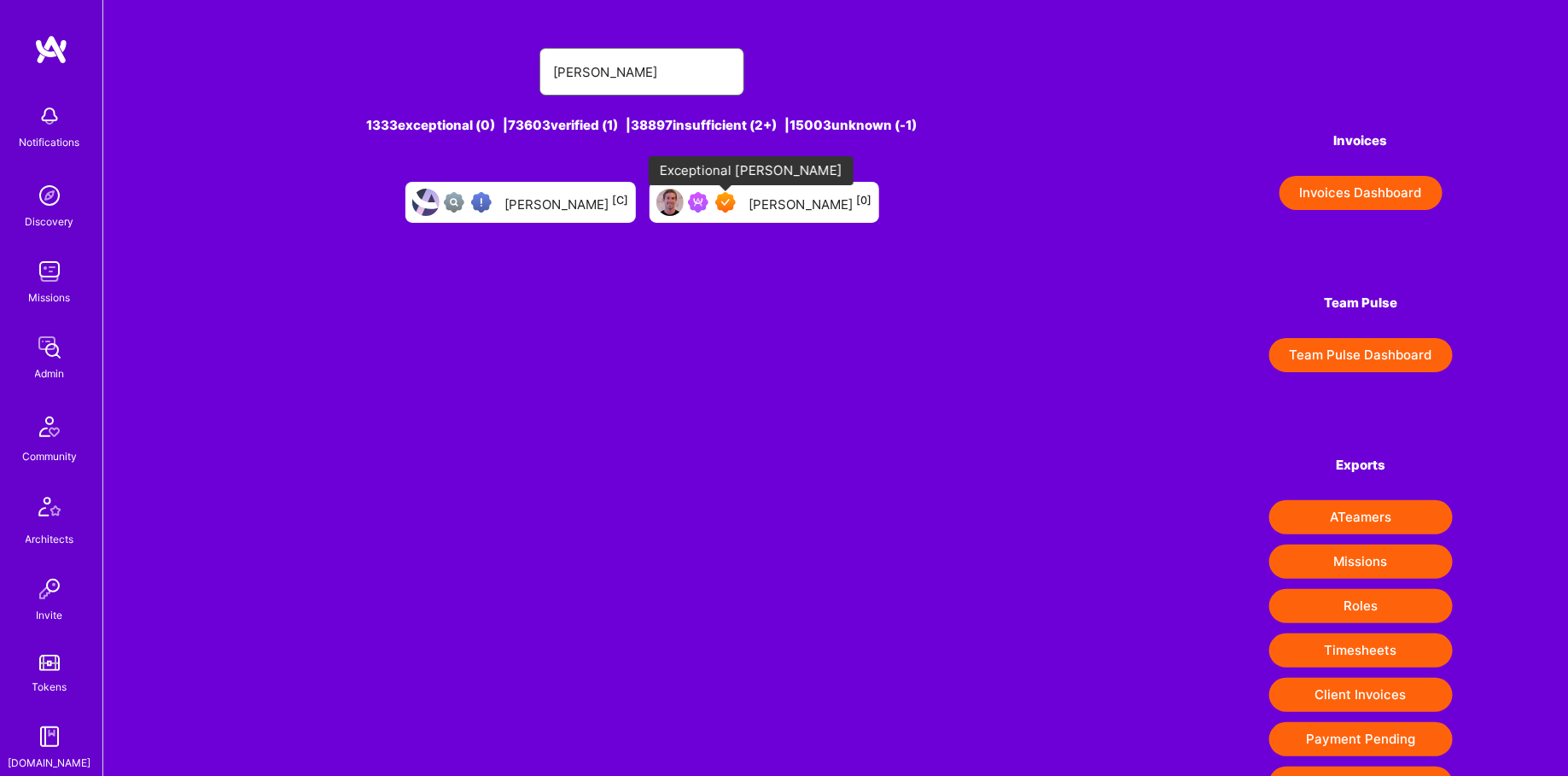
type input "[PERSON_NAME]"
click at [753, 204] on div "[PERSON_NAME] [0]" at bounding box center [811, 202] width 123 height 22
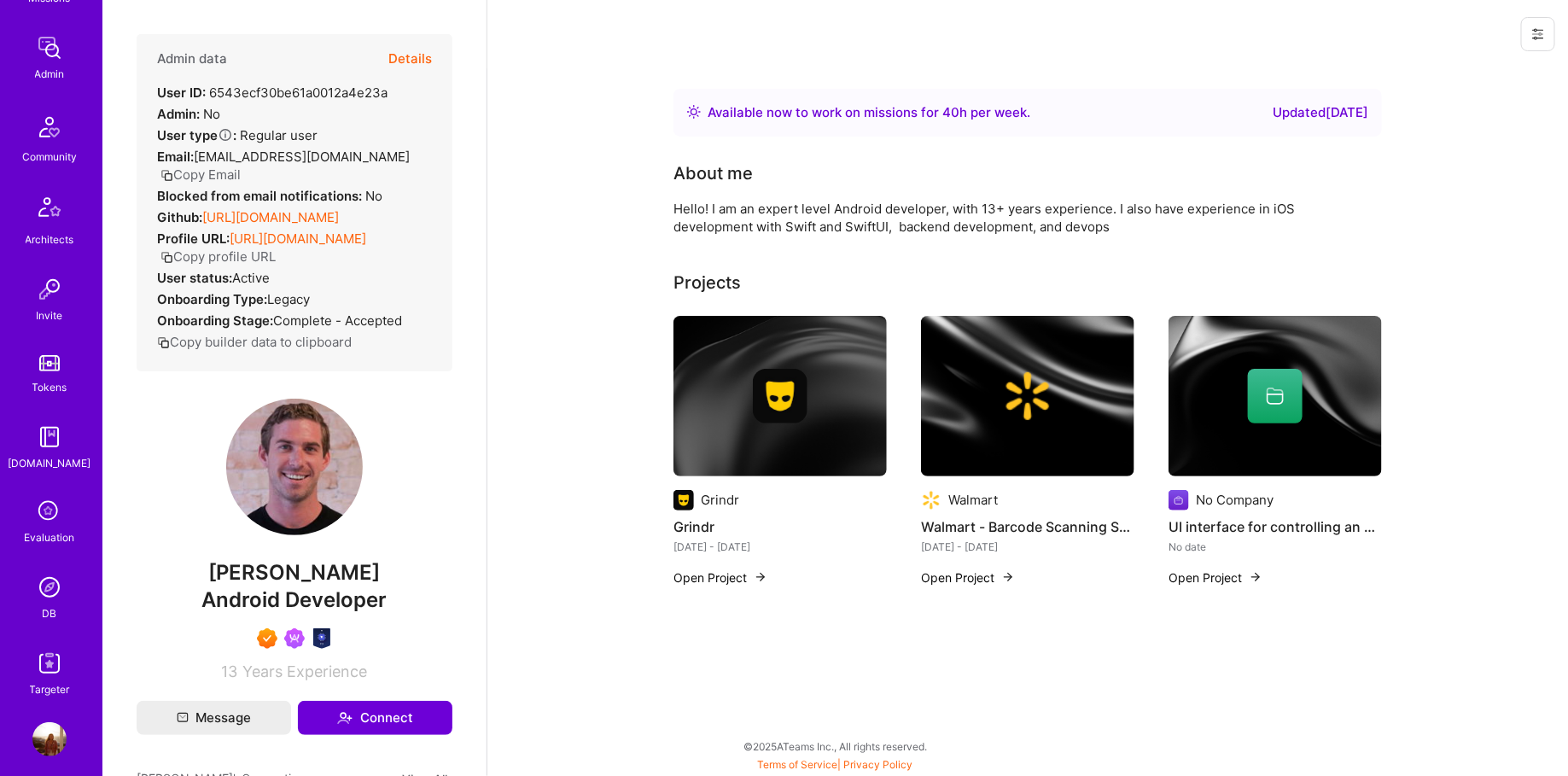
scroll to position [300, 0]
click at [43, 584] on img at bounding box center [50, 586] width 35 height 34
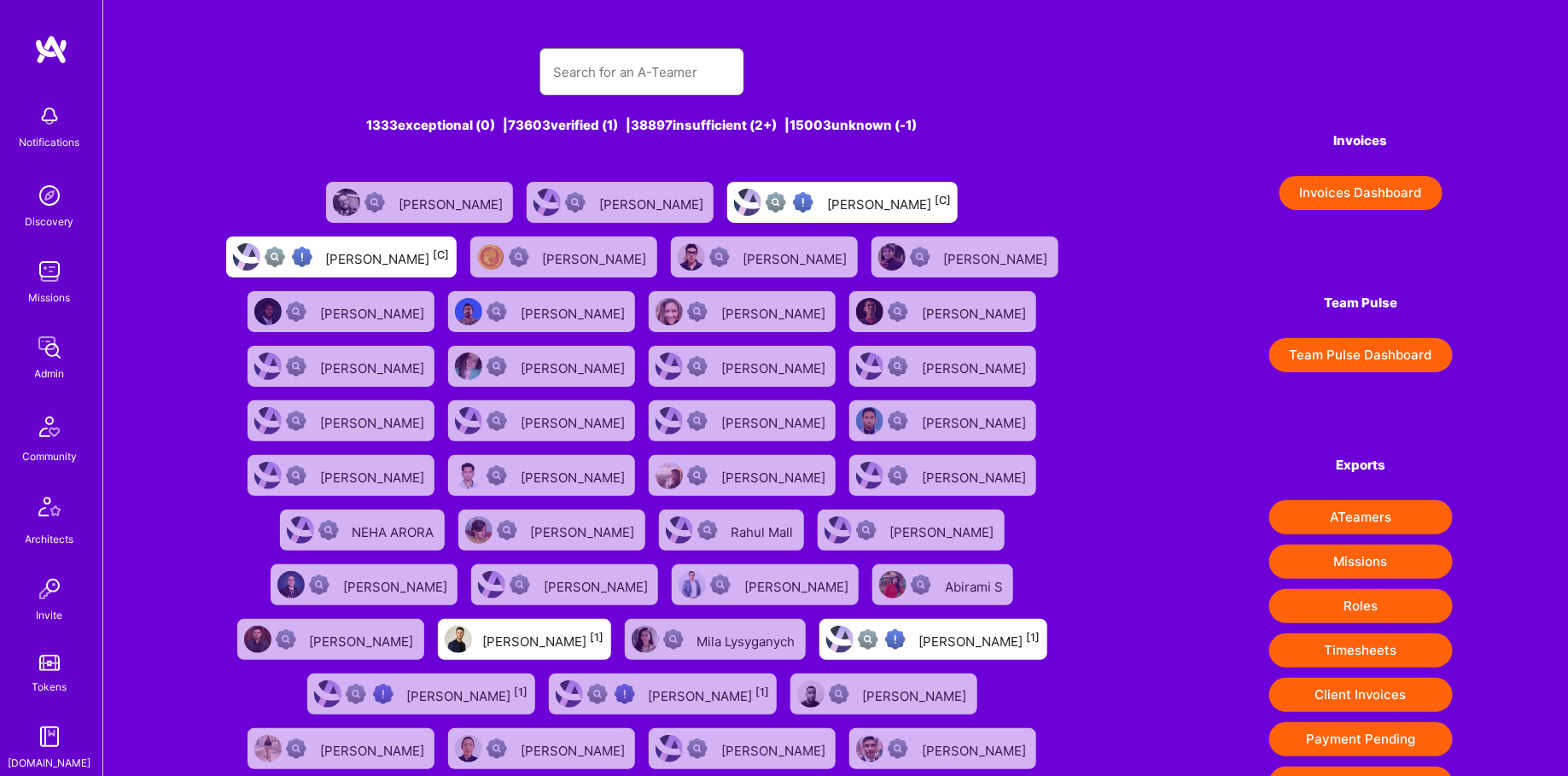
click at [614, 83] on input "text" at bounding box center [642, 72] width 178 height 44
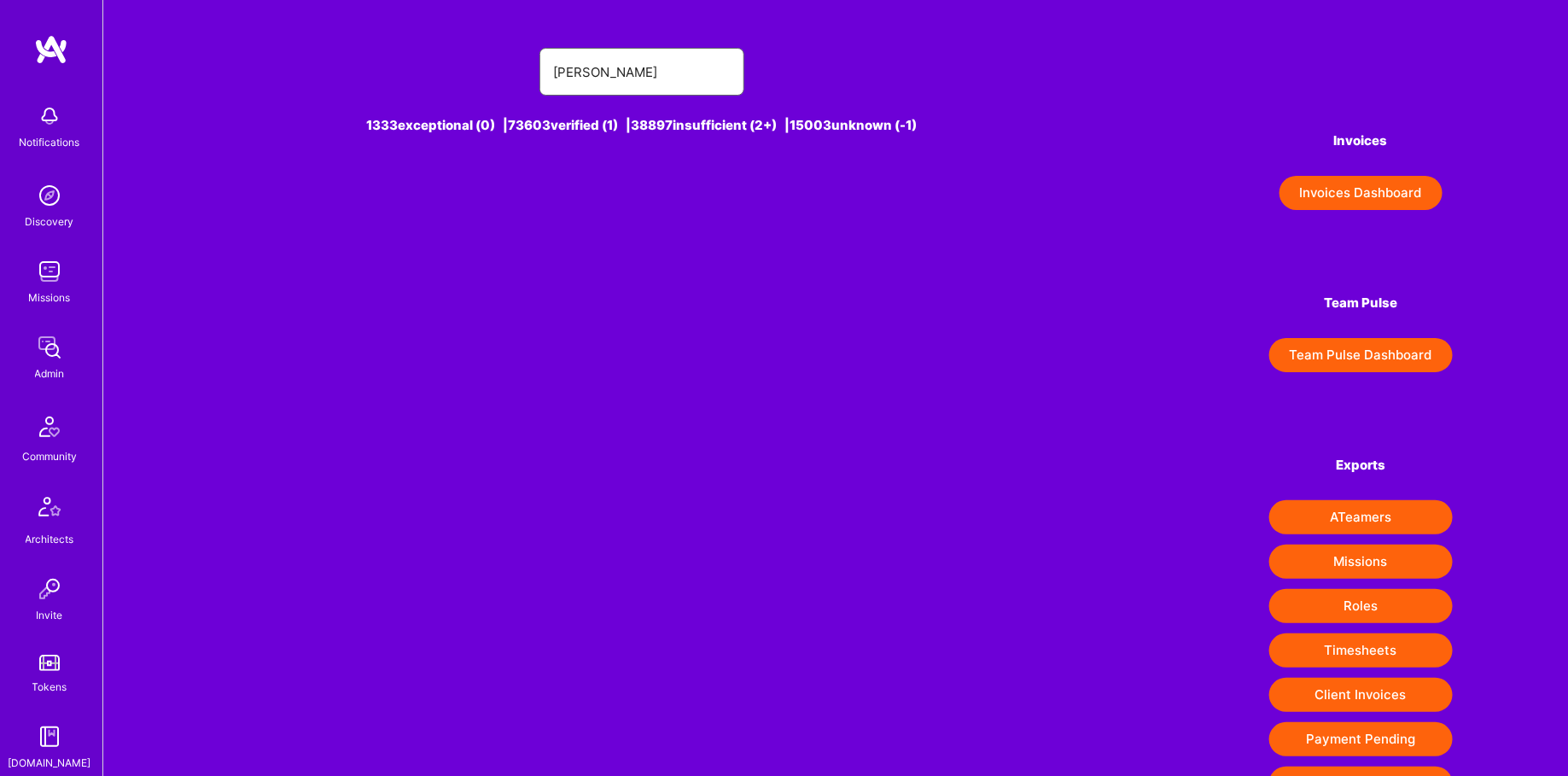
type input "[PERSON_NAME]"
click at [635, 186] on div "[PERSON_NAME] [1]" at bounding box center [642, 201] width 228 height 41
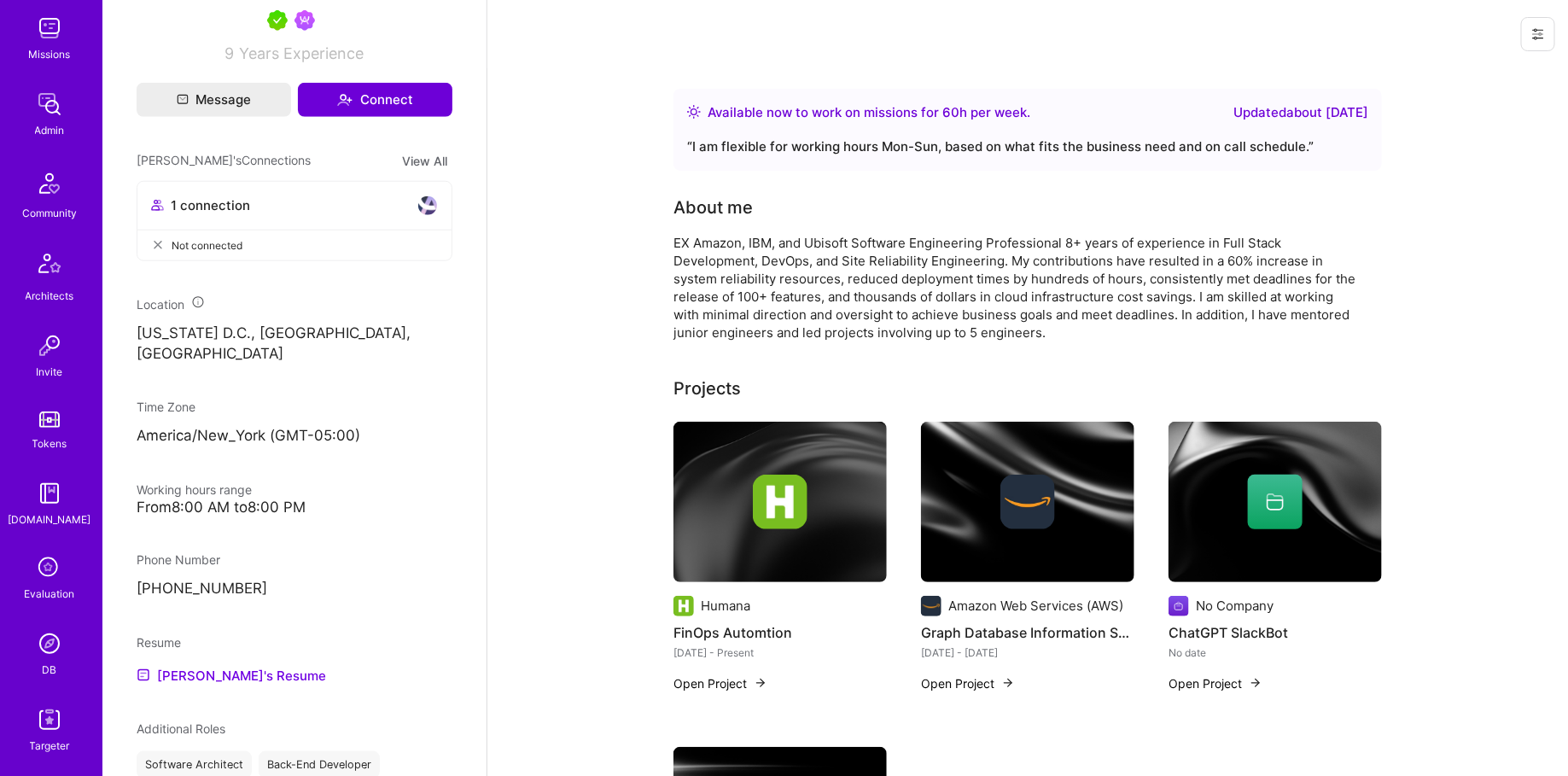
scroll to position [313, 0]
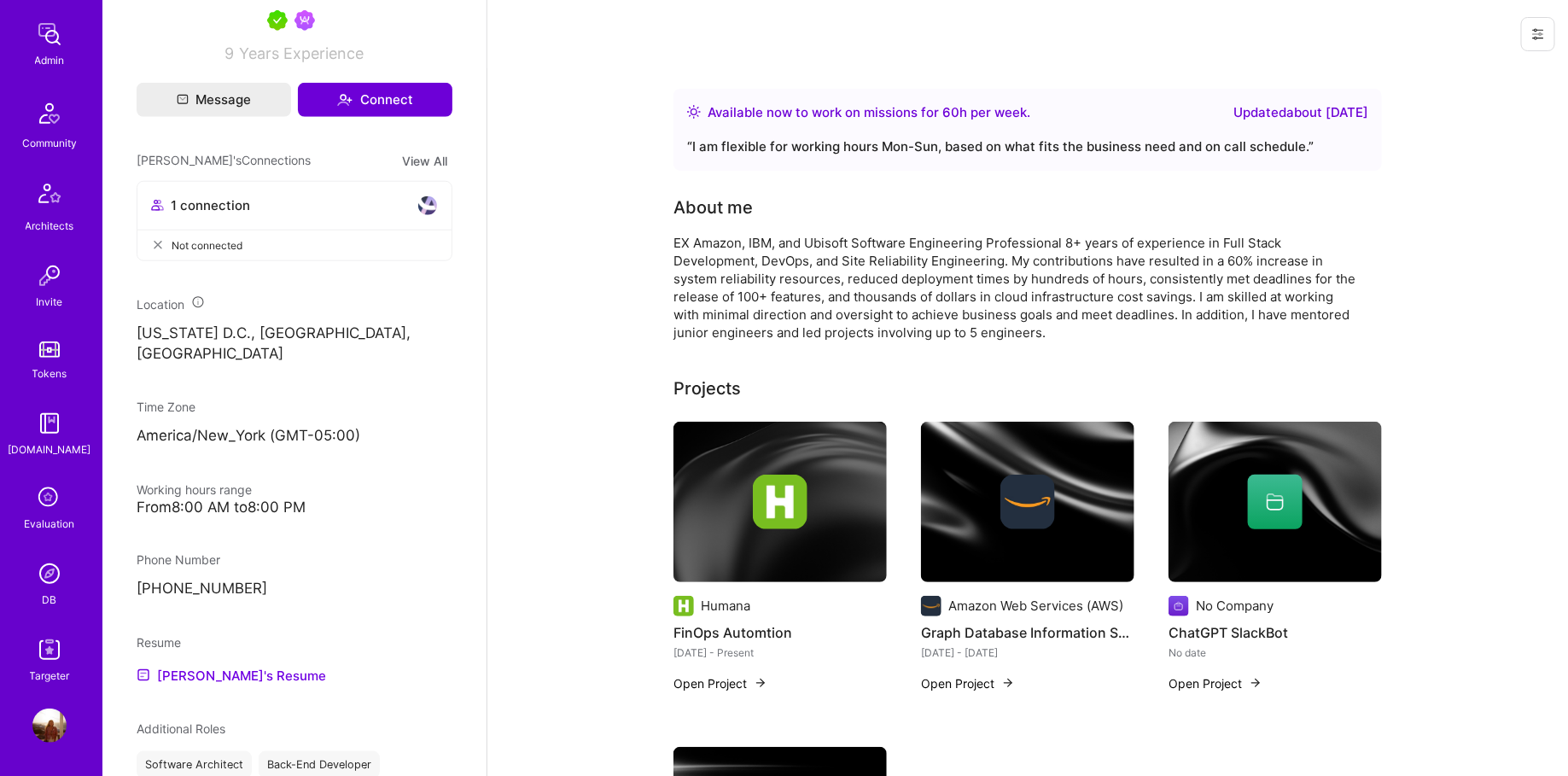
click at [56, 572] on img at bounding box center [50, 574] width 35 height 34
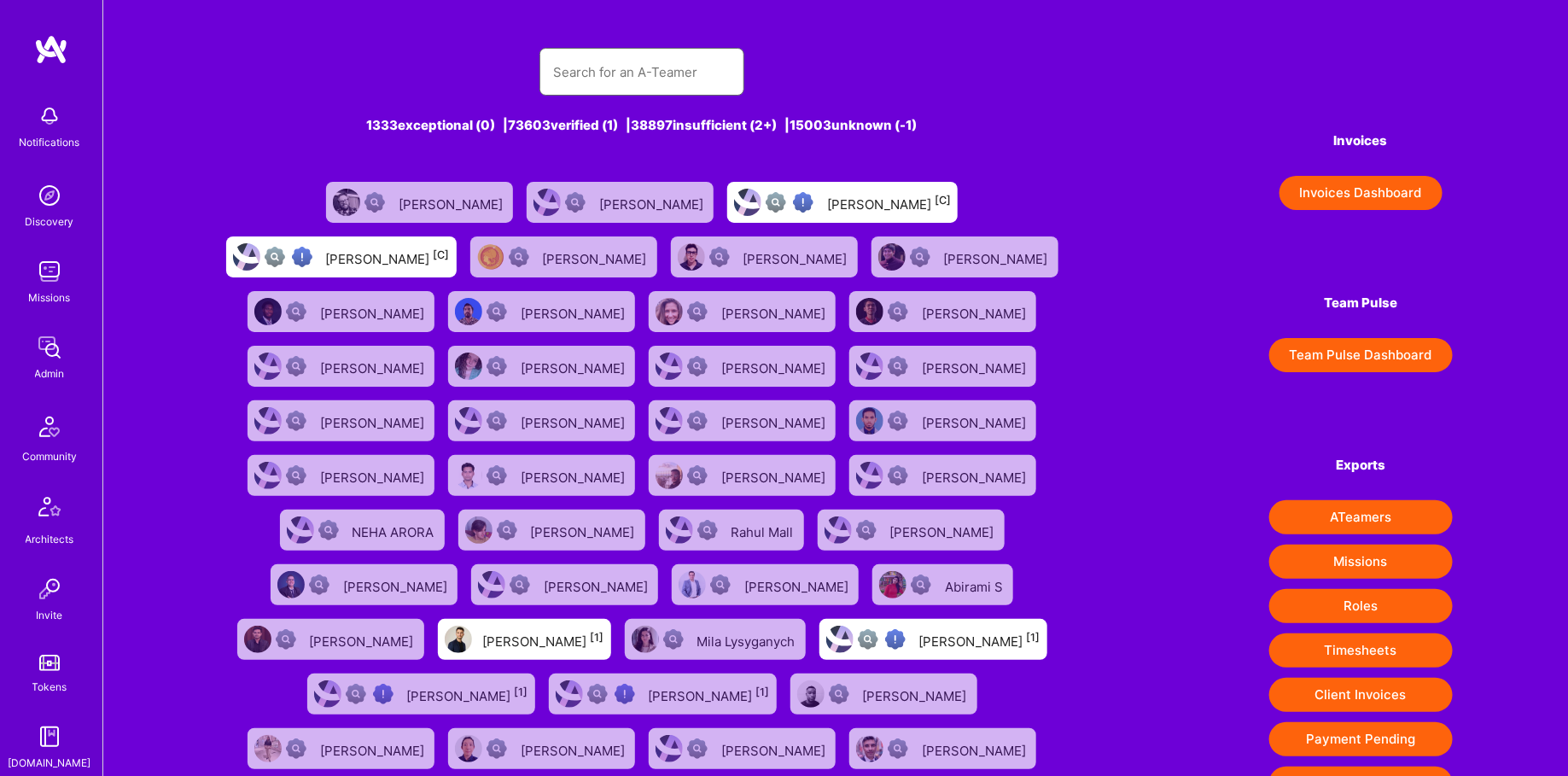
click at [694, 54] on input "text" at bounding box center [642, 72] width 178 height 44
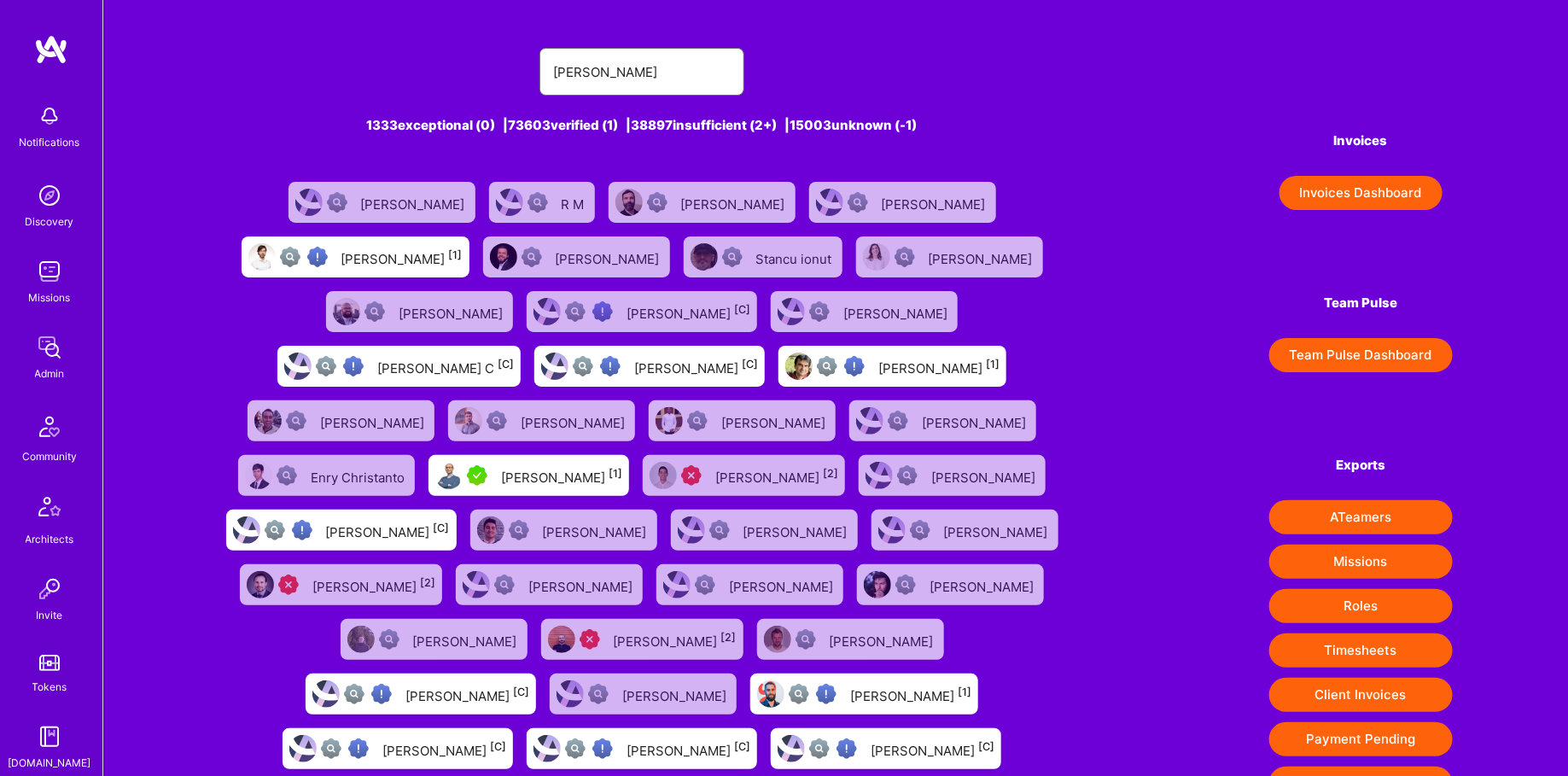
click at [633, 91] on input "[PERSON_NAME]" at bounding box center [642, 72] width 178 height 44
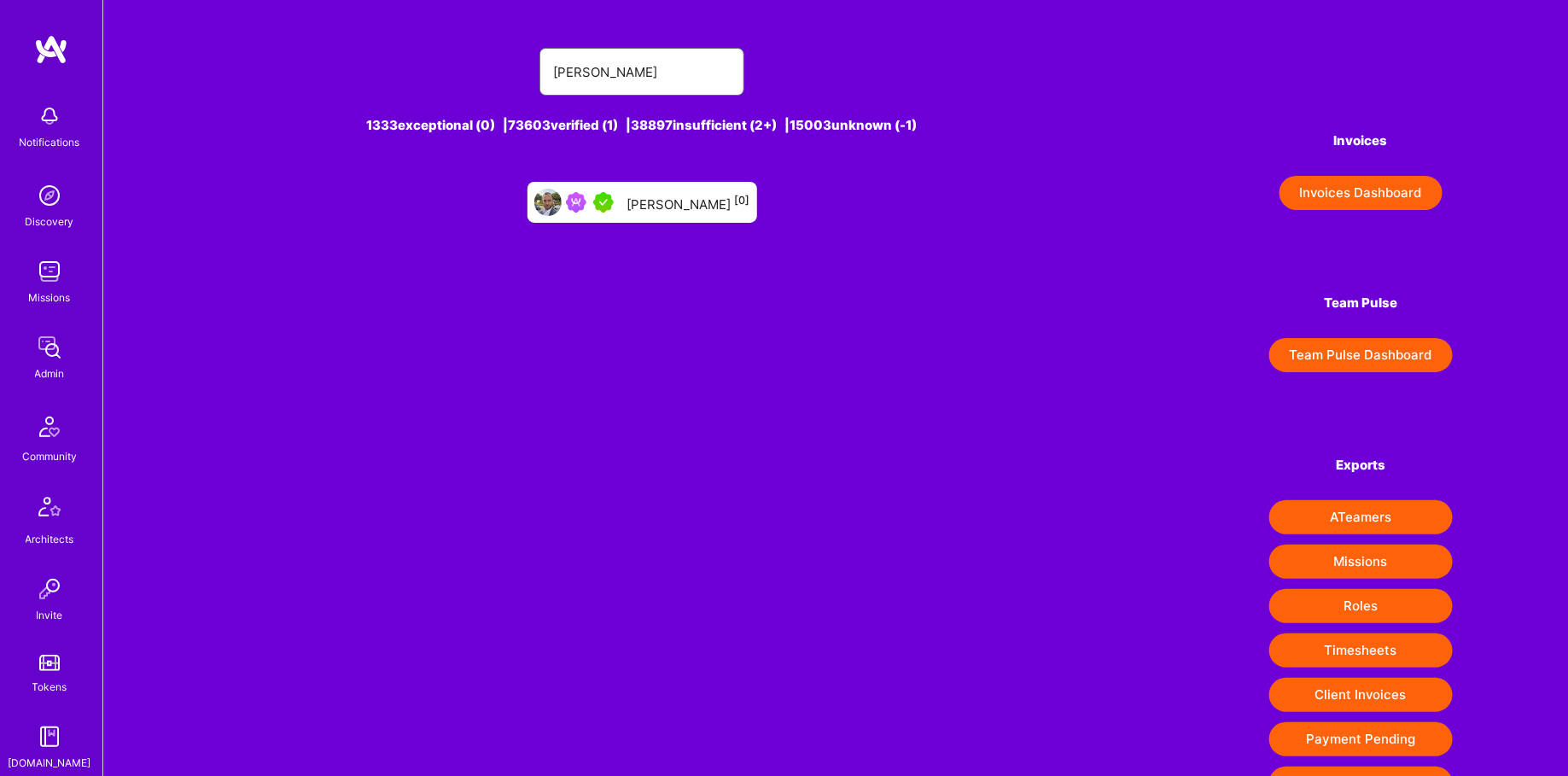
type input "[PERSON_NAME]"
click at [616, 189] on div at bounding box center [577, 202] width 86 height 27
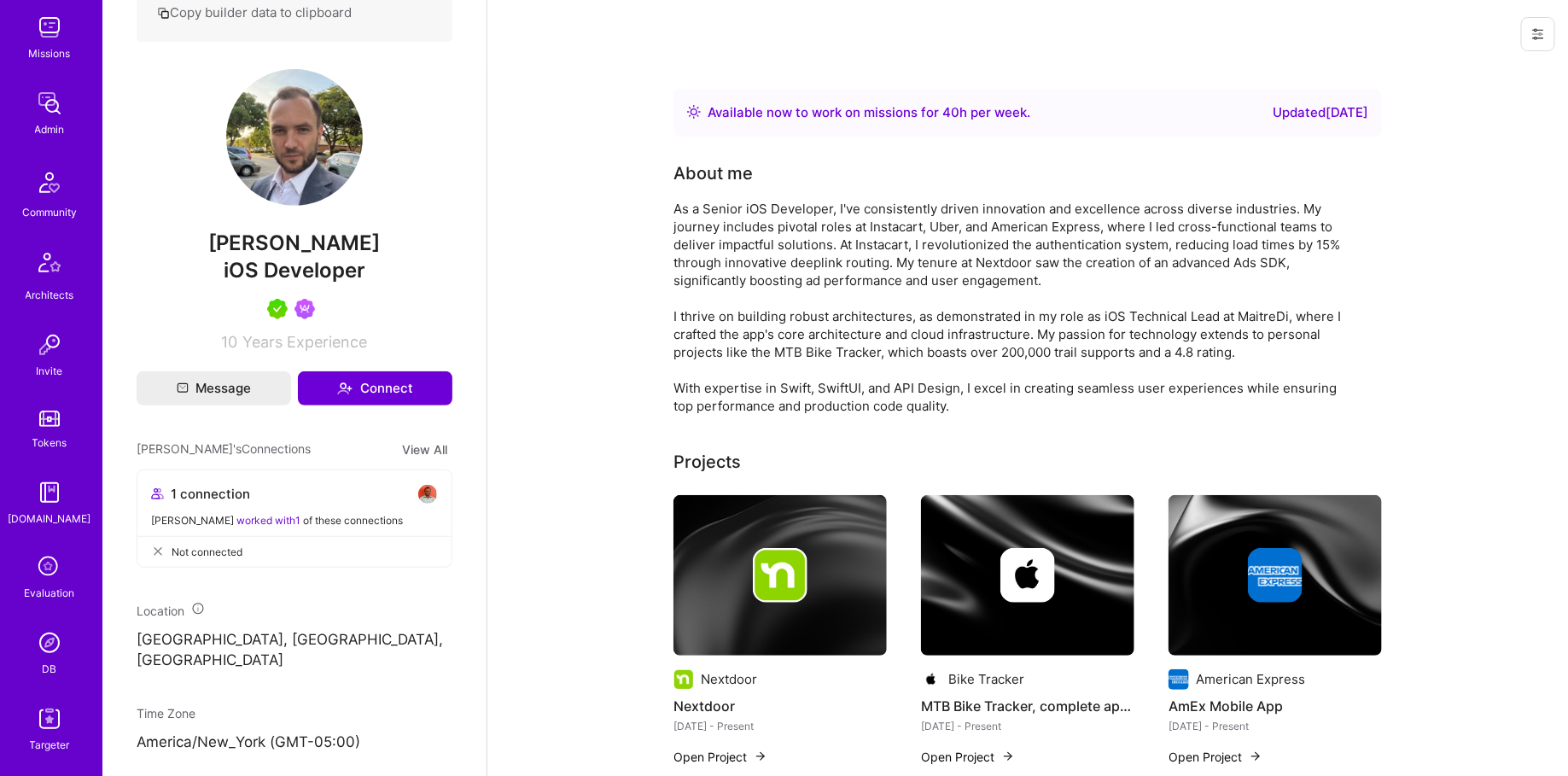
scroll to position [267, 0]
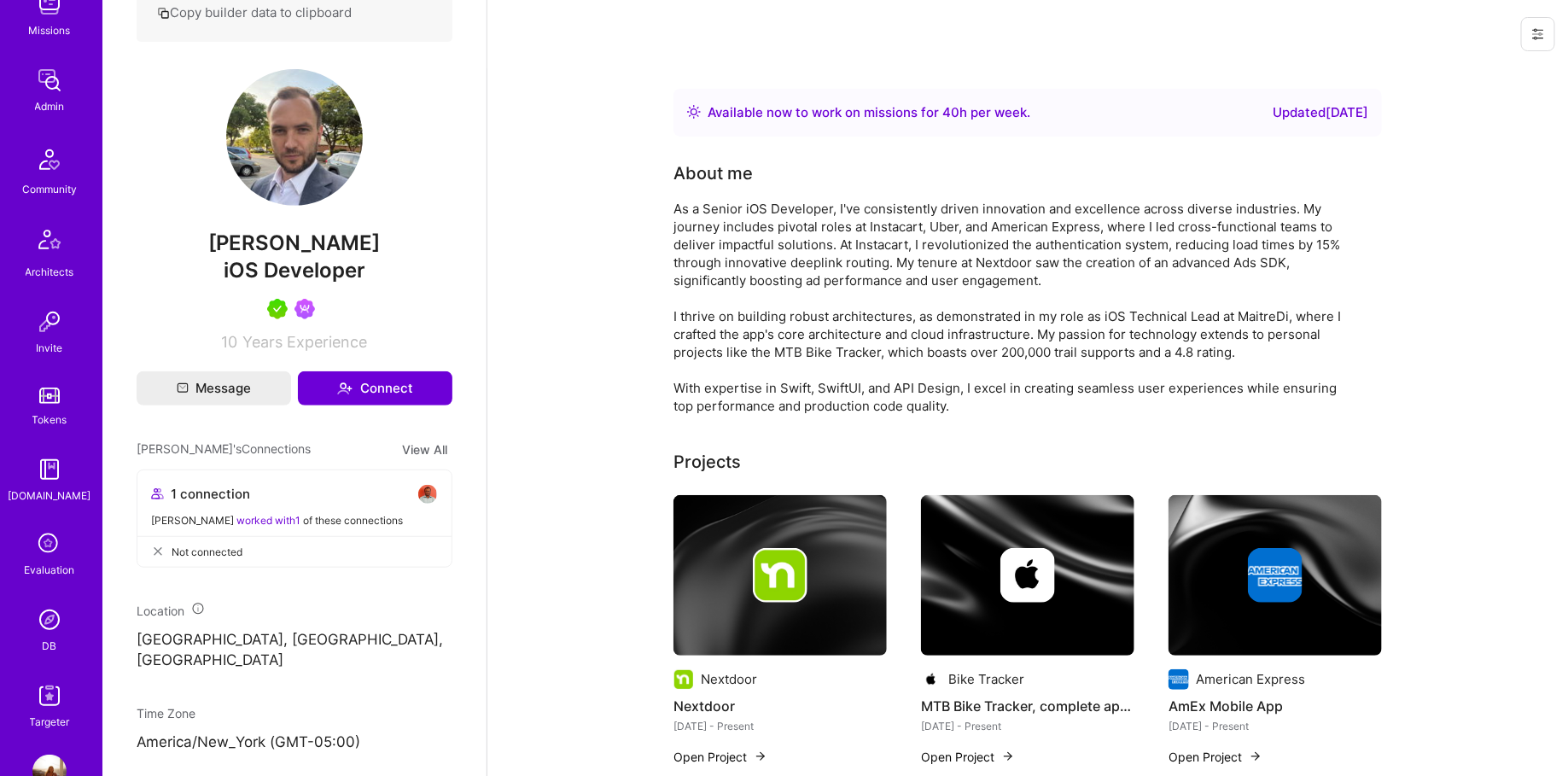
click at [50, 617] on img at bounding box center [50, 620] width 35 height 34
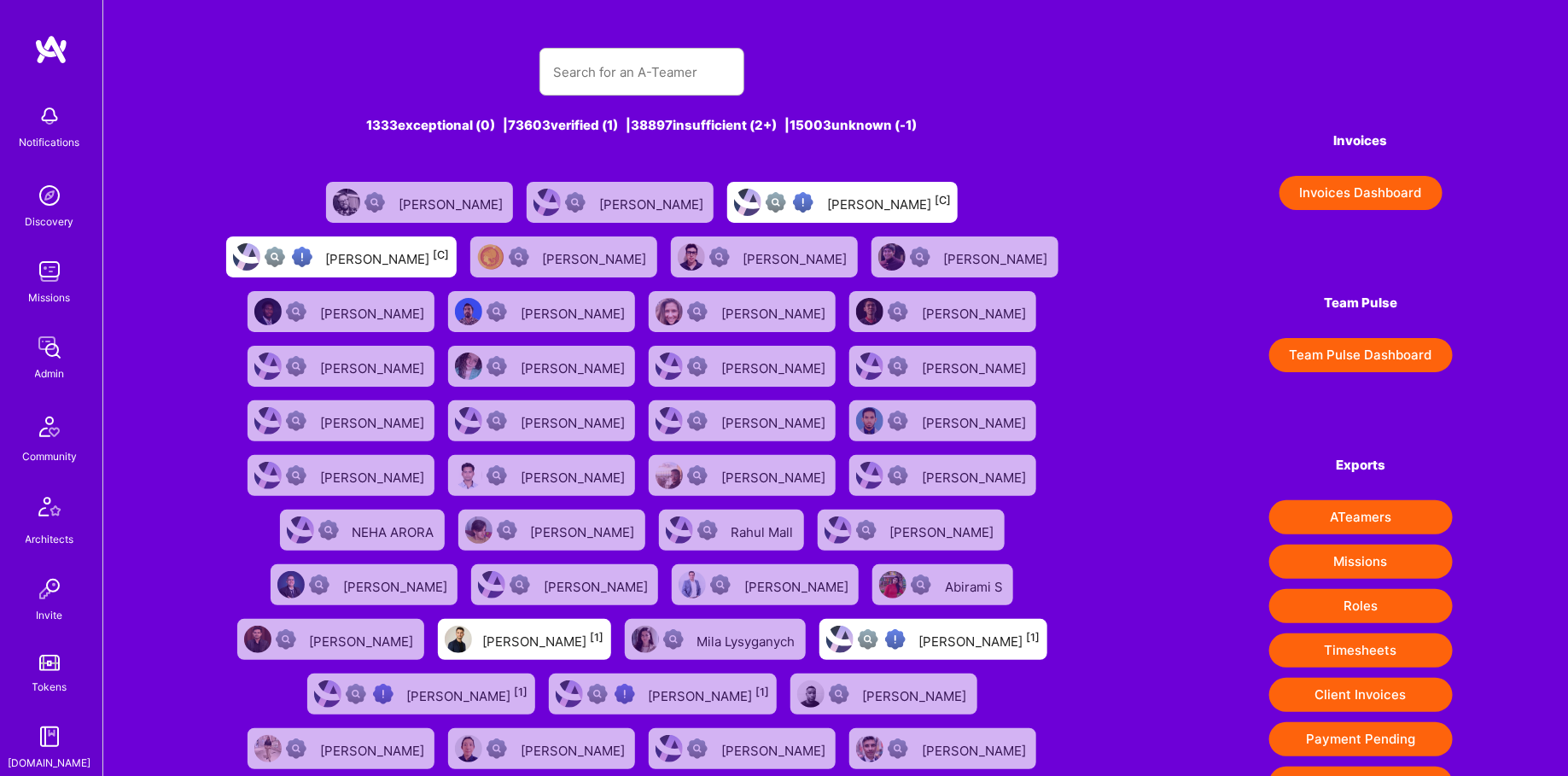
click at [659, 95] on div "1333 exceptional (0) | 73603 verified (1) | 38897 insufficient (2+) | 15003 unk…" at bounding box center [642, 456] width 846 height 858
click at [666, 53] on input "text" at bounding box center [642, 72] width 178 height 44
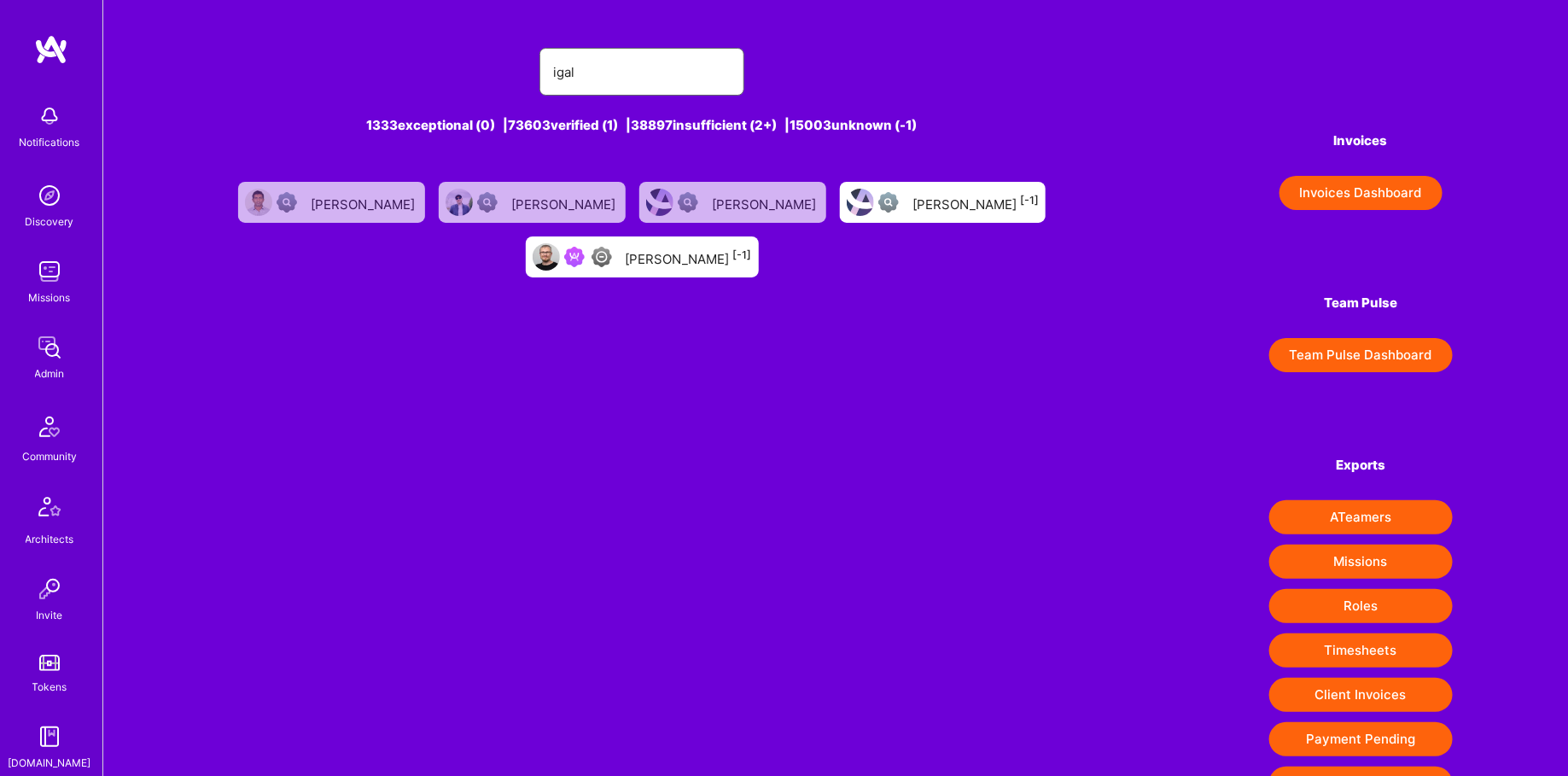
type input "igal"
click at [649, 280] on link "[PERSON_NAME] [-1]" at bounding box center [643, 257] width 247 height 54
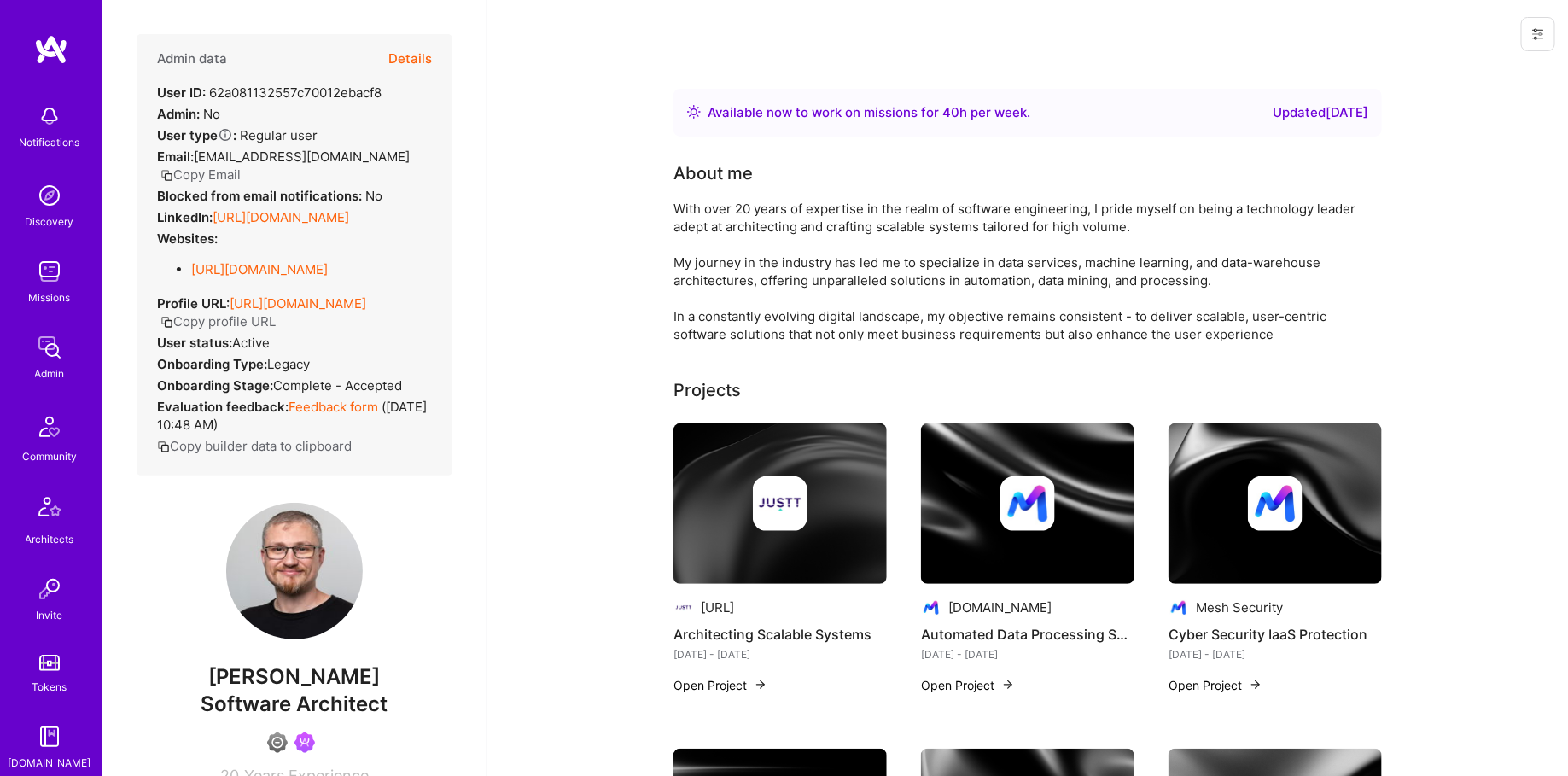
scroll to position [313, 0]
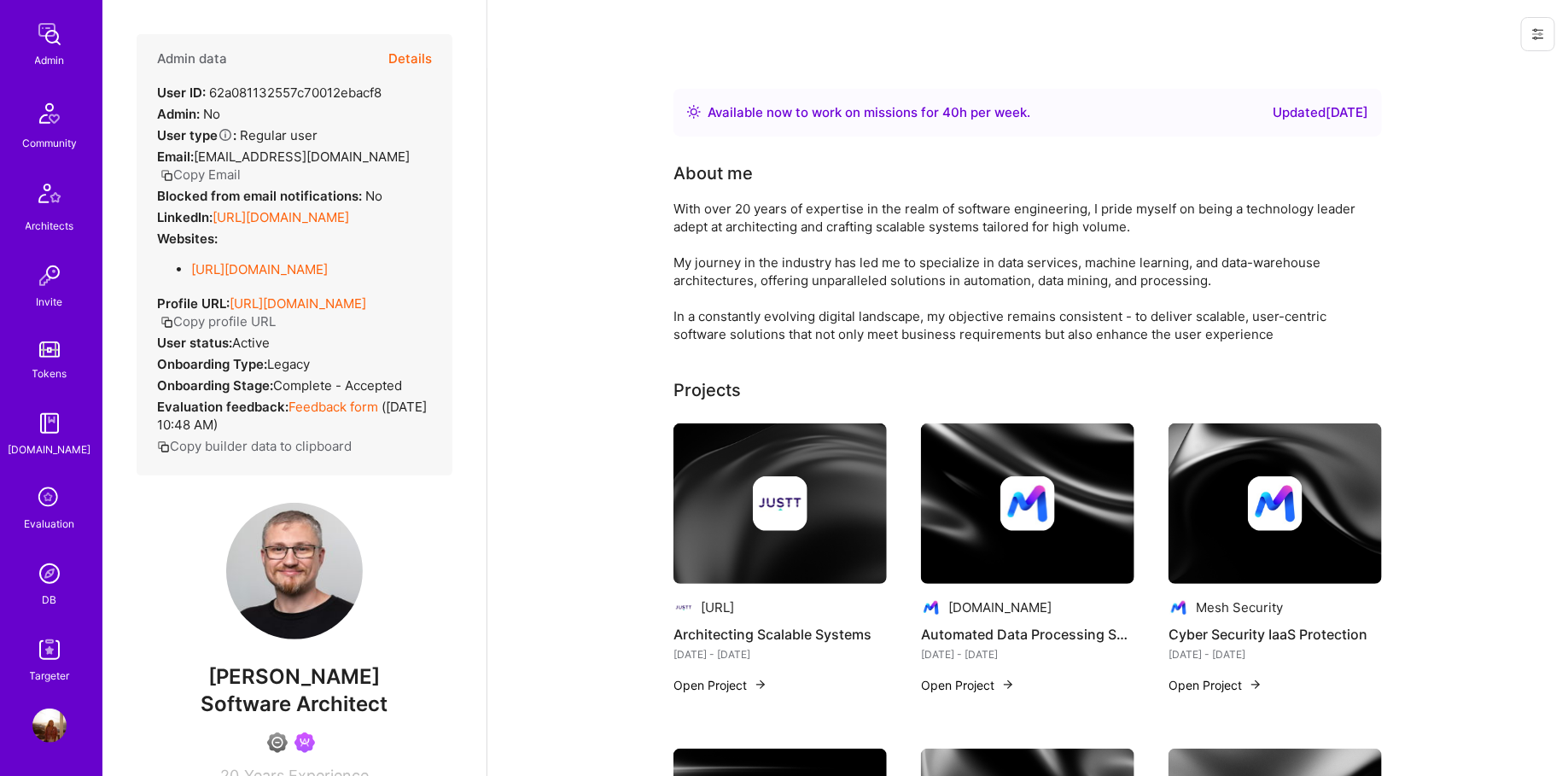
click at [44, 595] on div "DB" at bounding box center [50, 600] width 15 height 18
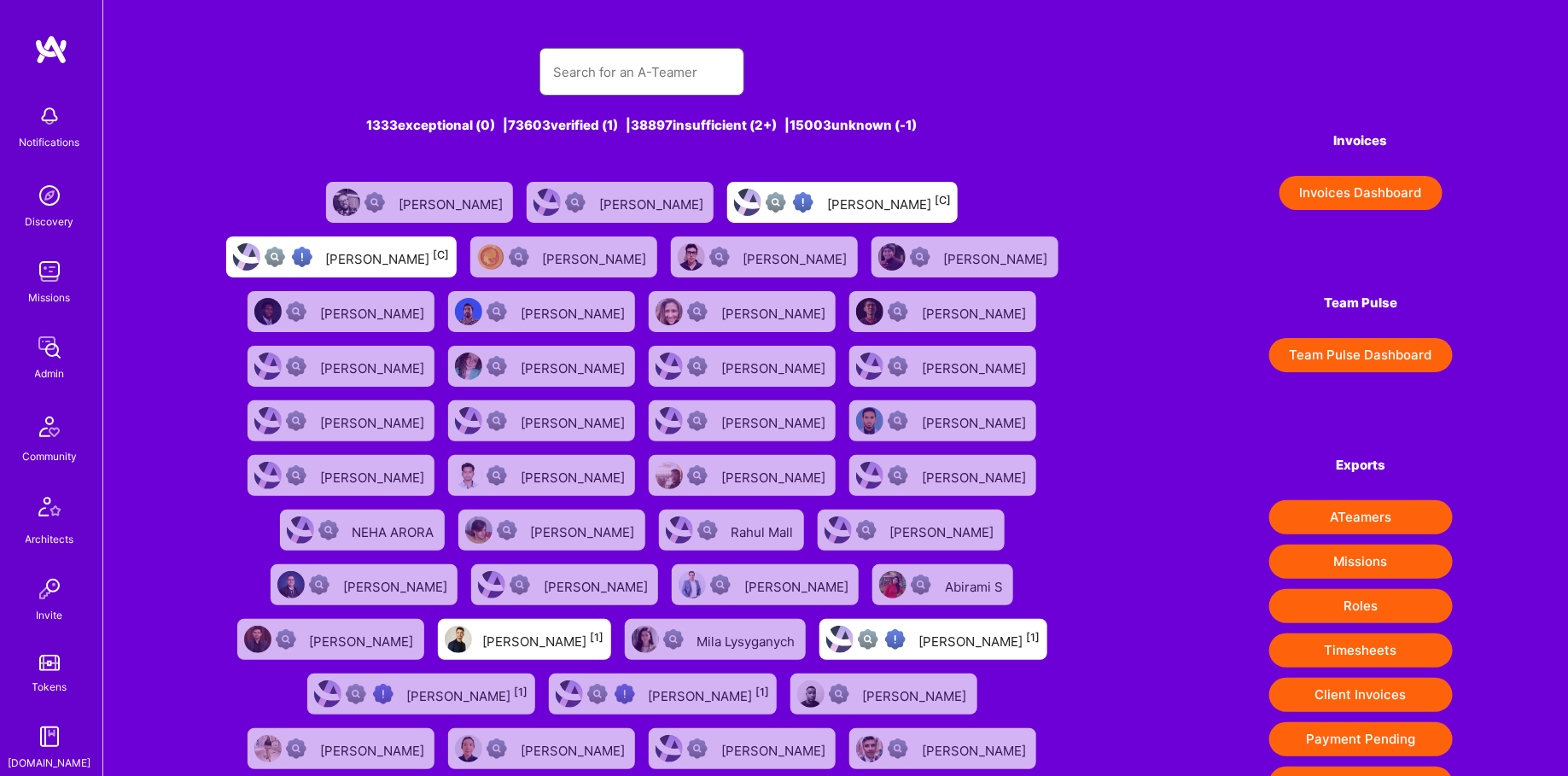
click at [563, 74] on input "text" at bounding box center [642, 72] width 178 height 44
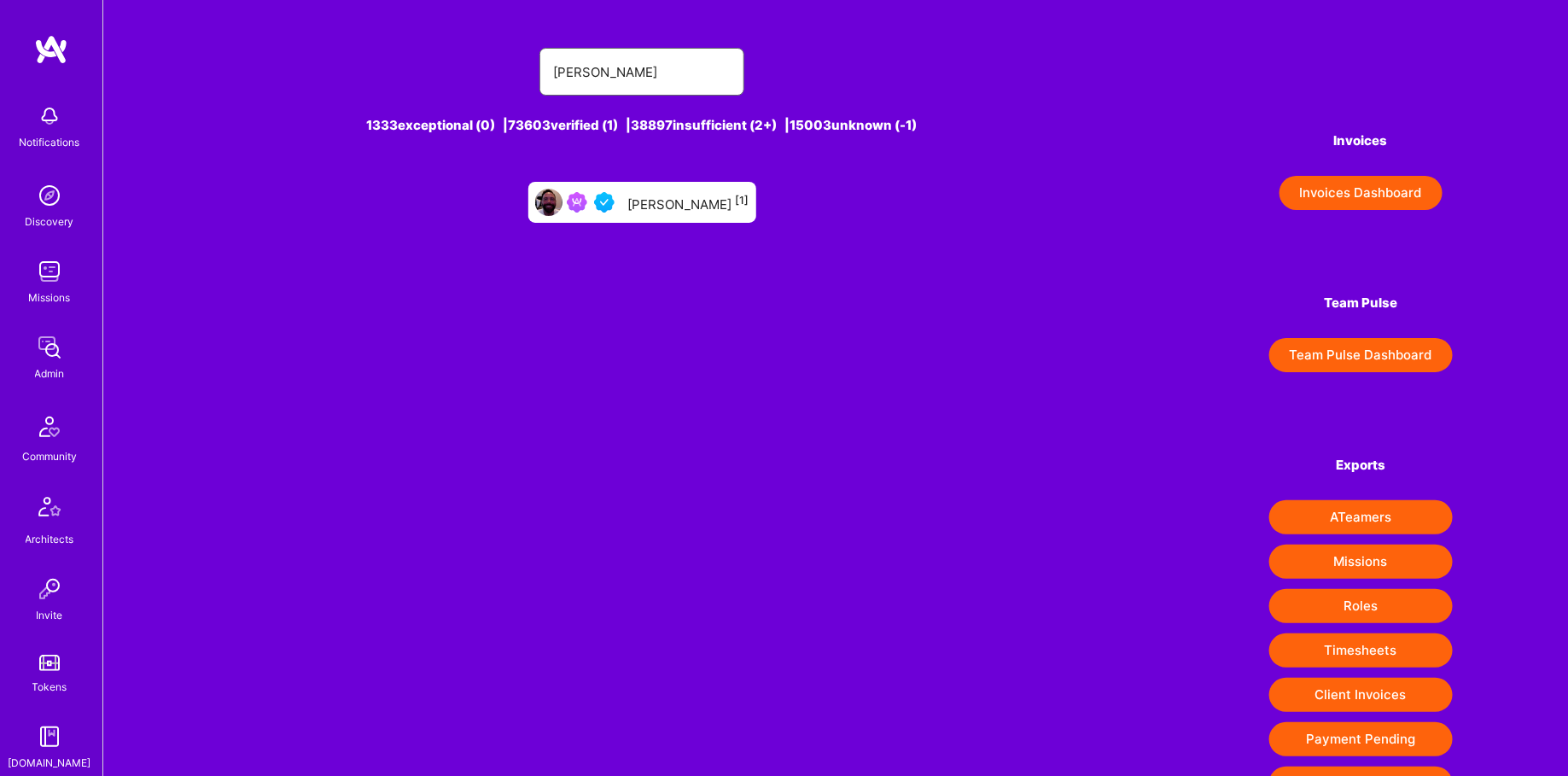
type input "[PERSON_NAME]"
click at [637, 221] on div "[PERSON_NAME] [1]" at bounding box center [642, 201] width 228 height 41
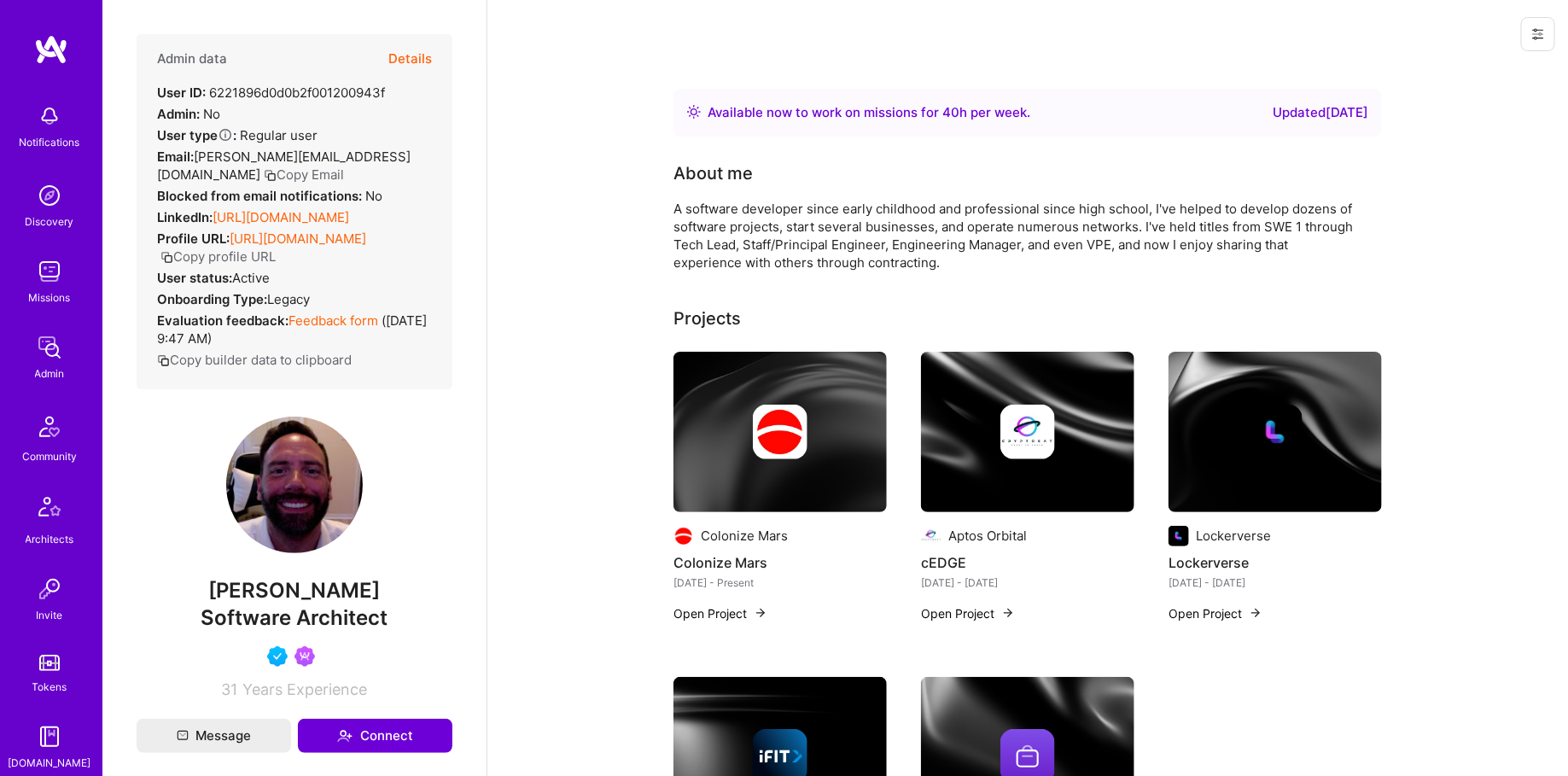
scroll to position [313, 0]
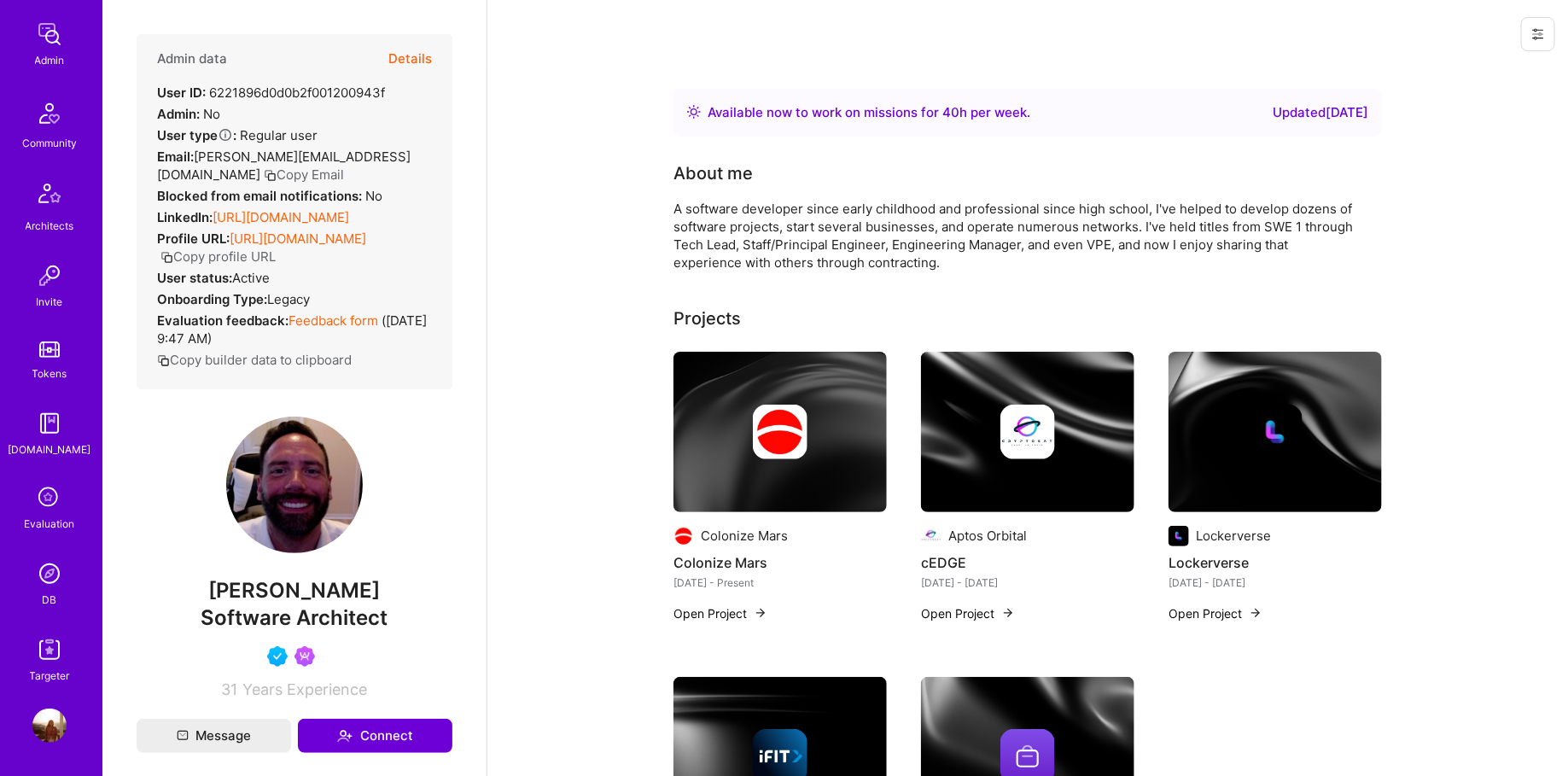
click at [58, 566] on img at bounding box center [50, 574] width 35 height 34
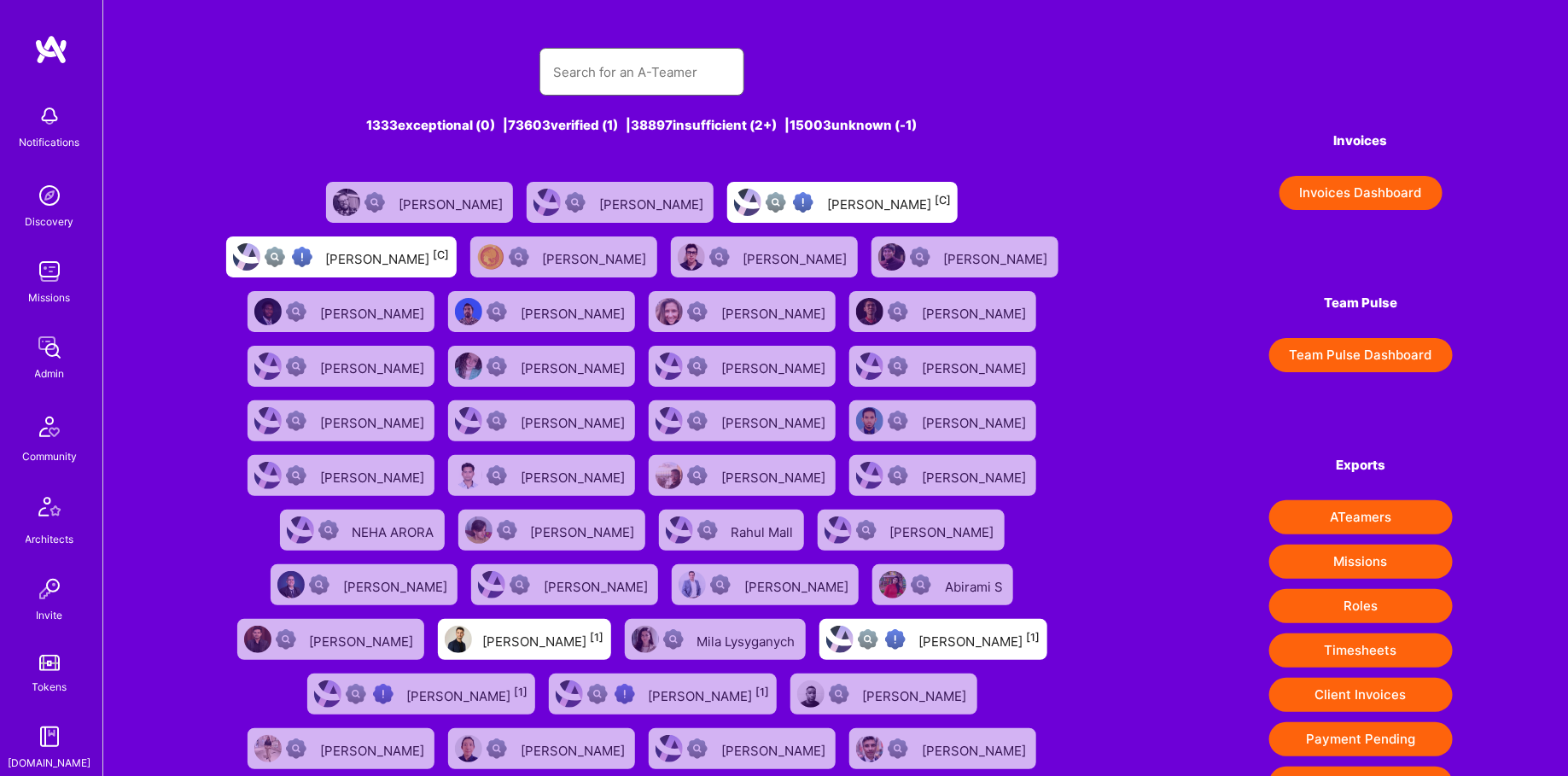
click at [666, 52] on input "text" at bounding box center [642, 72] width 178 height 44
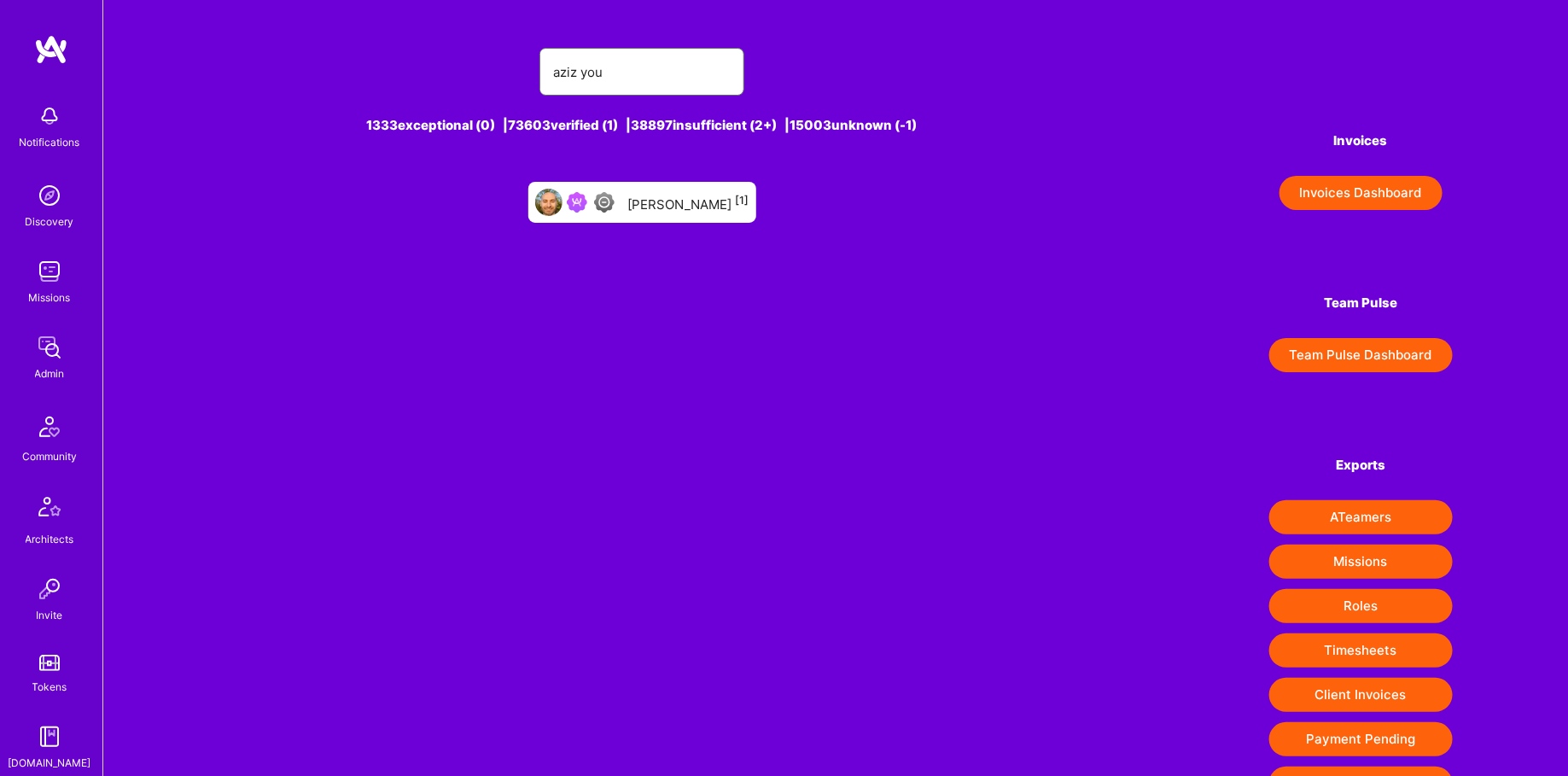
type input "aziz you"
click at [658, 204] on div "[PERSON_NAME] [1]" at bounding box center [689, 202] width 122 height 22
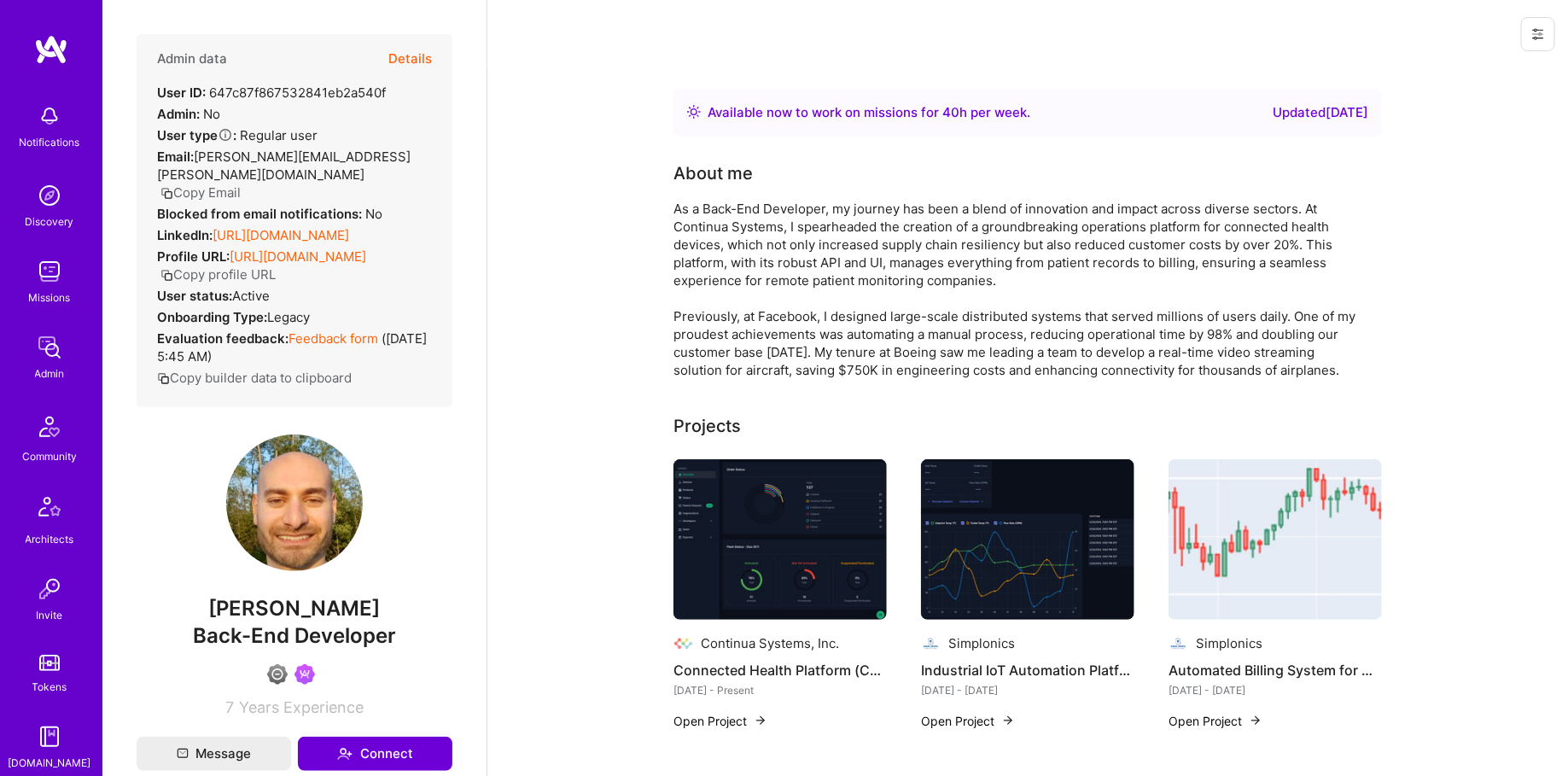
scroll to position [313, 0]
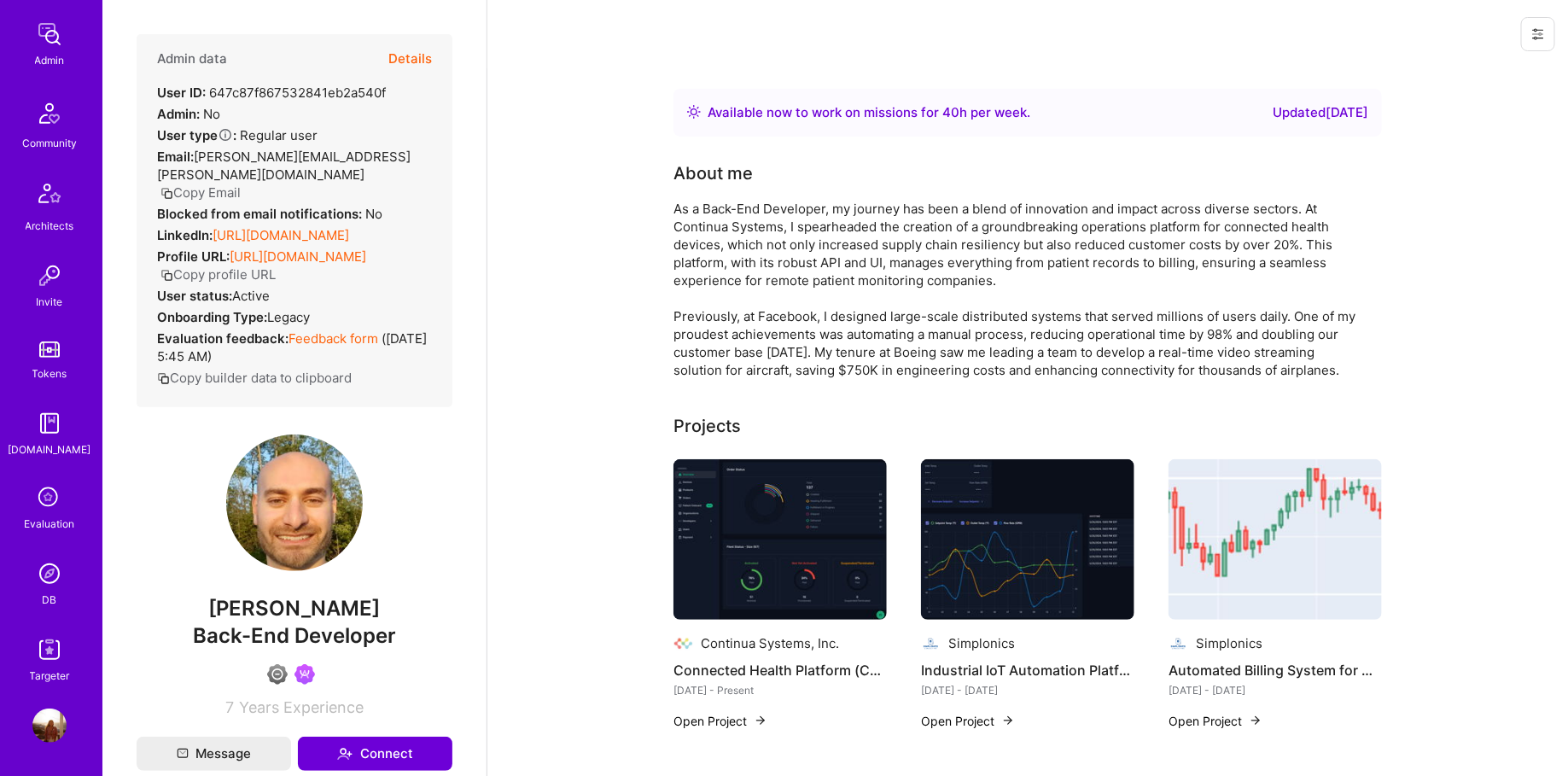
click at [62, 600] on link "DB" at bounding box center [49, 582] width 106 height 52
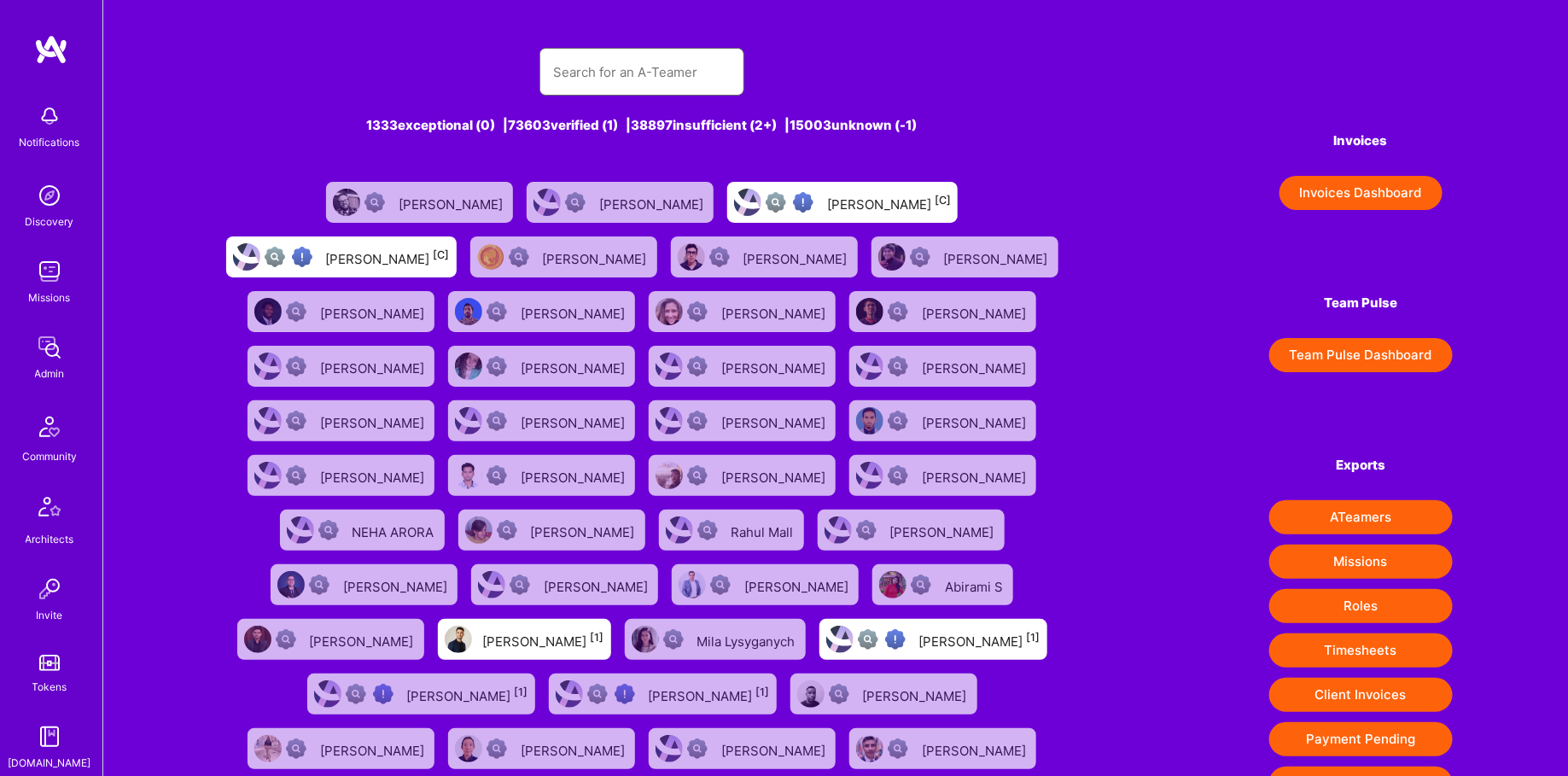
click at [652, 84] on input "text" at bounding box center [642, 72] width 178 height 44
type input "vikram"
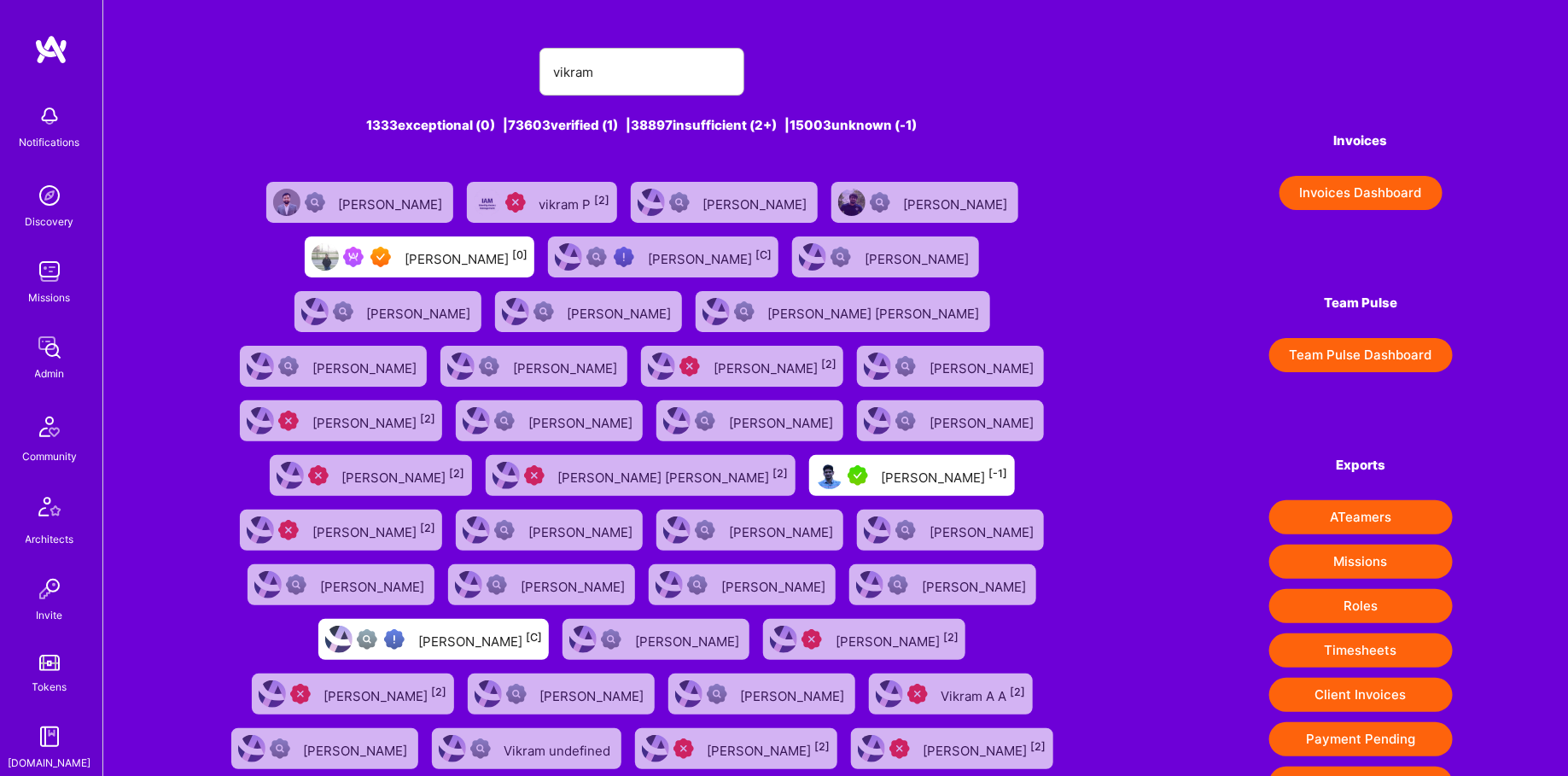
click at [356, 241] on div "[PERSON_NAME] [0]" at bounding box center [419, 256] width 230 height 41
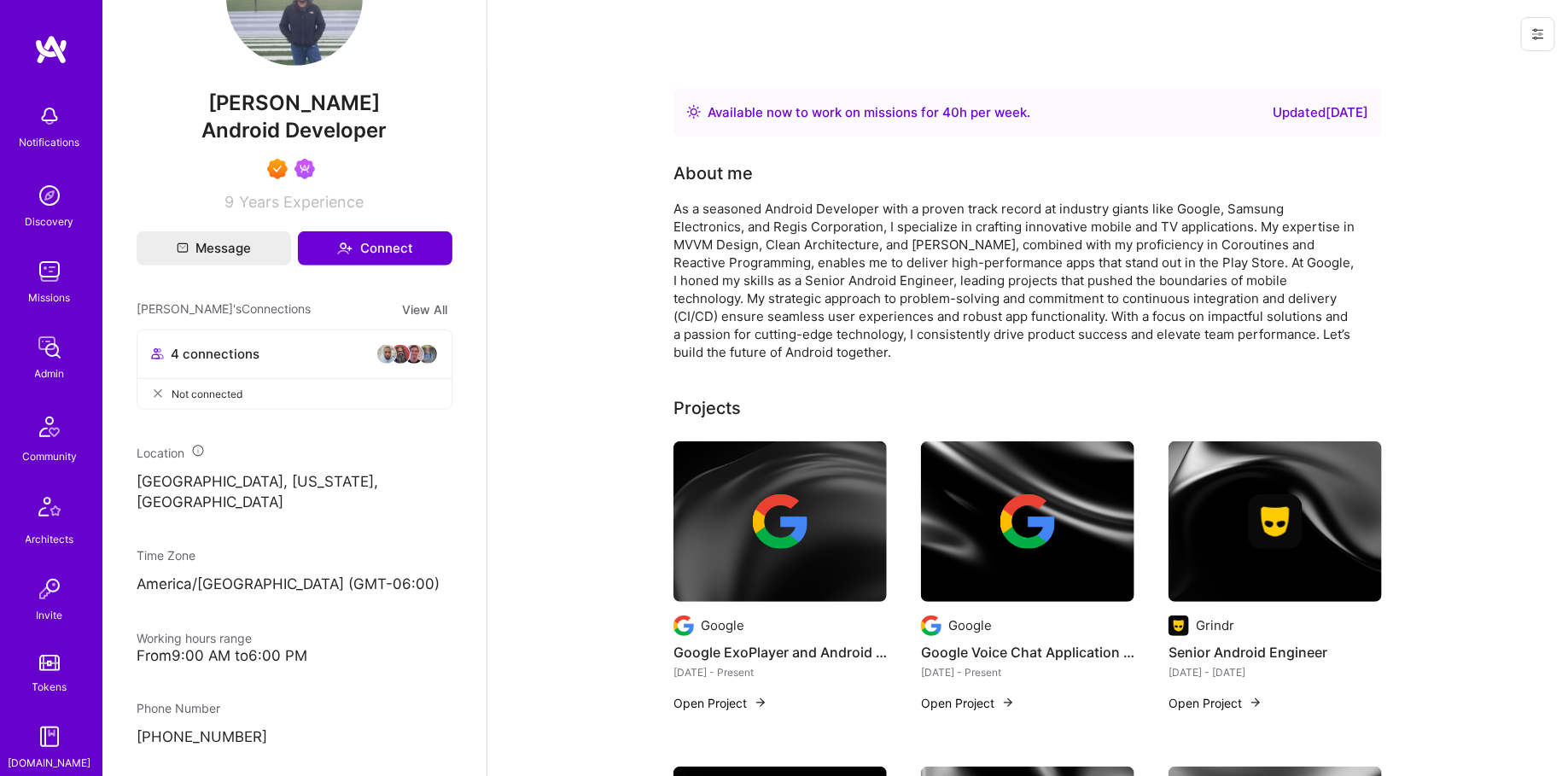
scroll to position [313, 0]
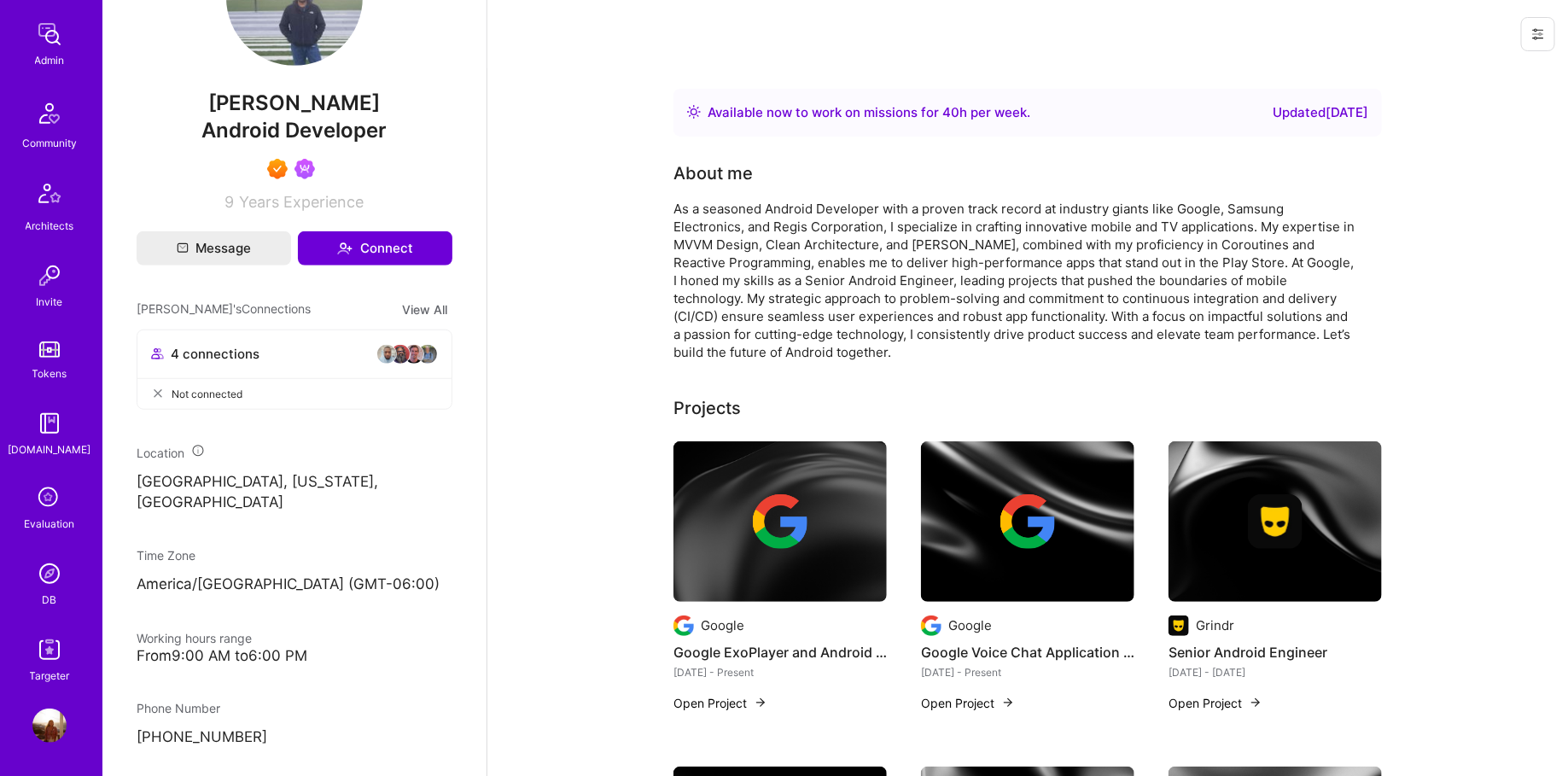
click at [46, 594] on div "DB" at bounding box center [50, 600] width 15 height 18
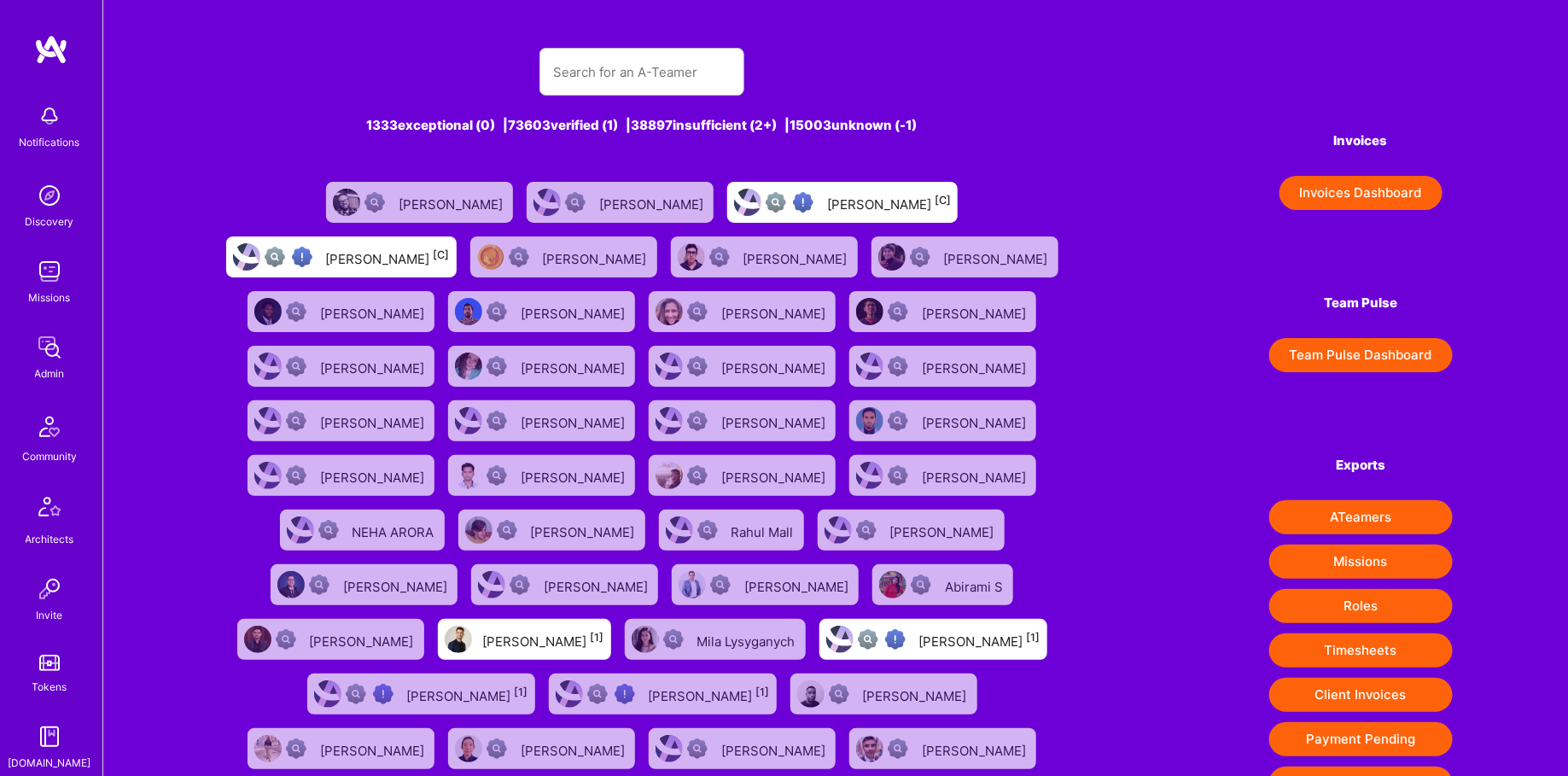
click at [714, 34] on div "1333 exceptional (0) | 73603 verified (1) | 38897 insufficient (2+) | 15003 unk…" at bounding box center [642, 456] width 846 height 858
click at [634, 87] on input "text" at bounding box center [642, 72] width 178 height 44
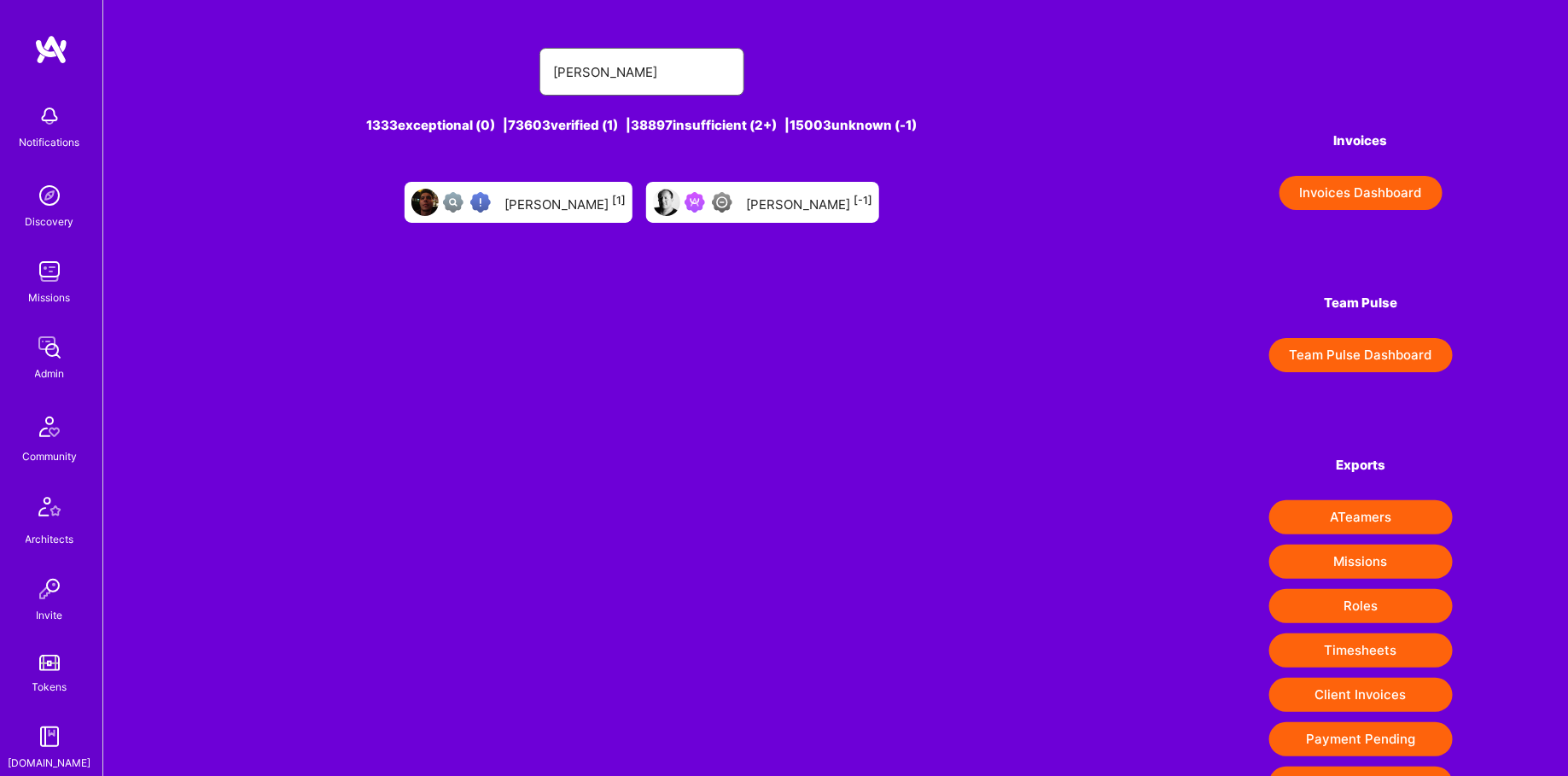
drag, startPoint x: 619, startPoint y: 61, endPoint x: 680, endPoint y: 79, distance: 63.6
click at [680, 79] on input "[PERSON_NAME]" at bounding box center [642, 72] width 178 height 44
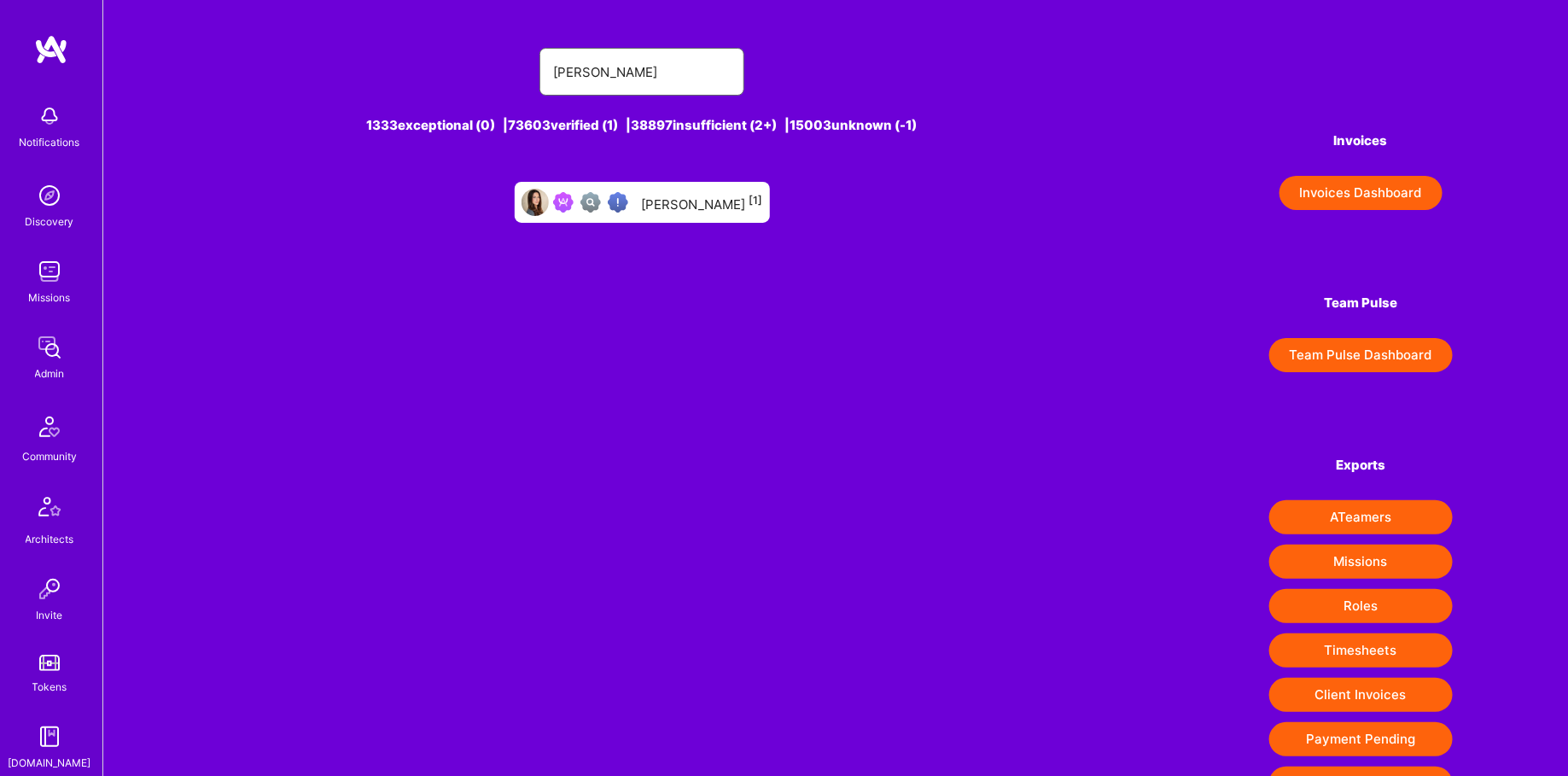
type input "[PERSON_NAME]"
click at [702, 197] on div "[PERSON_NAME] [1]" at bounding box center [703, 202] width 122 height 22
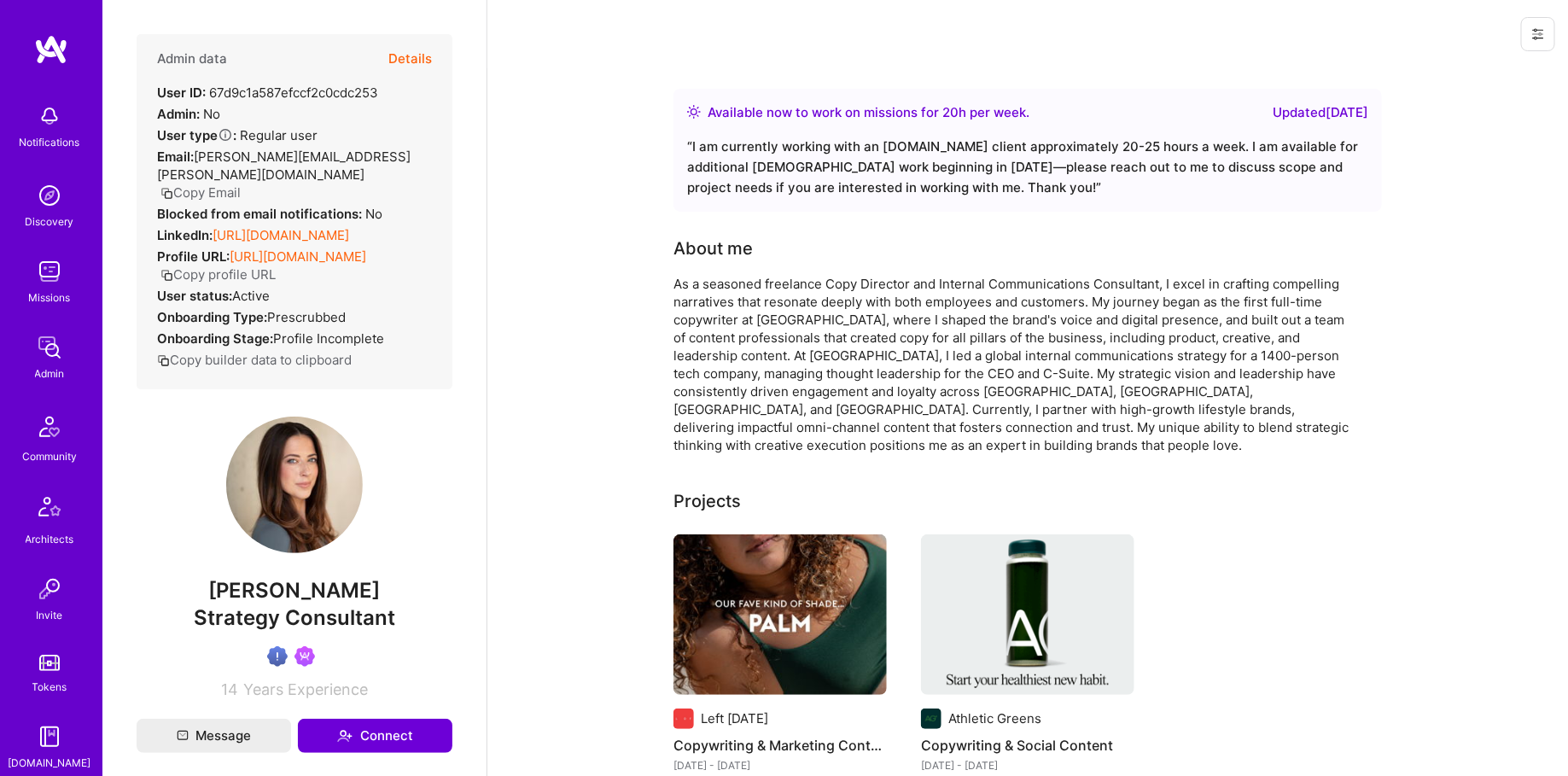
scroll to position [313, 0]
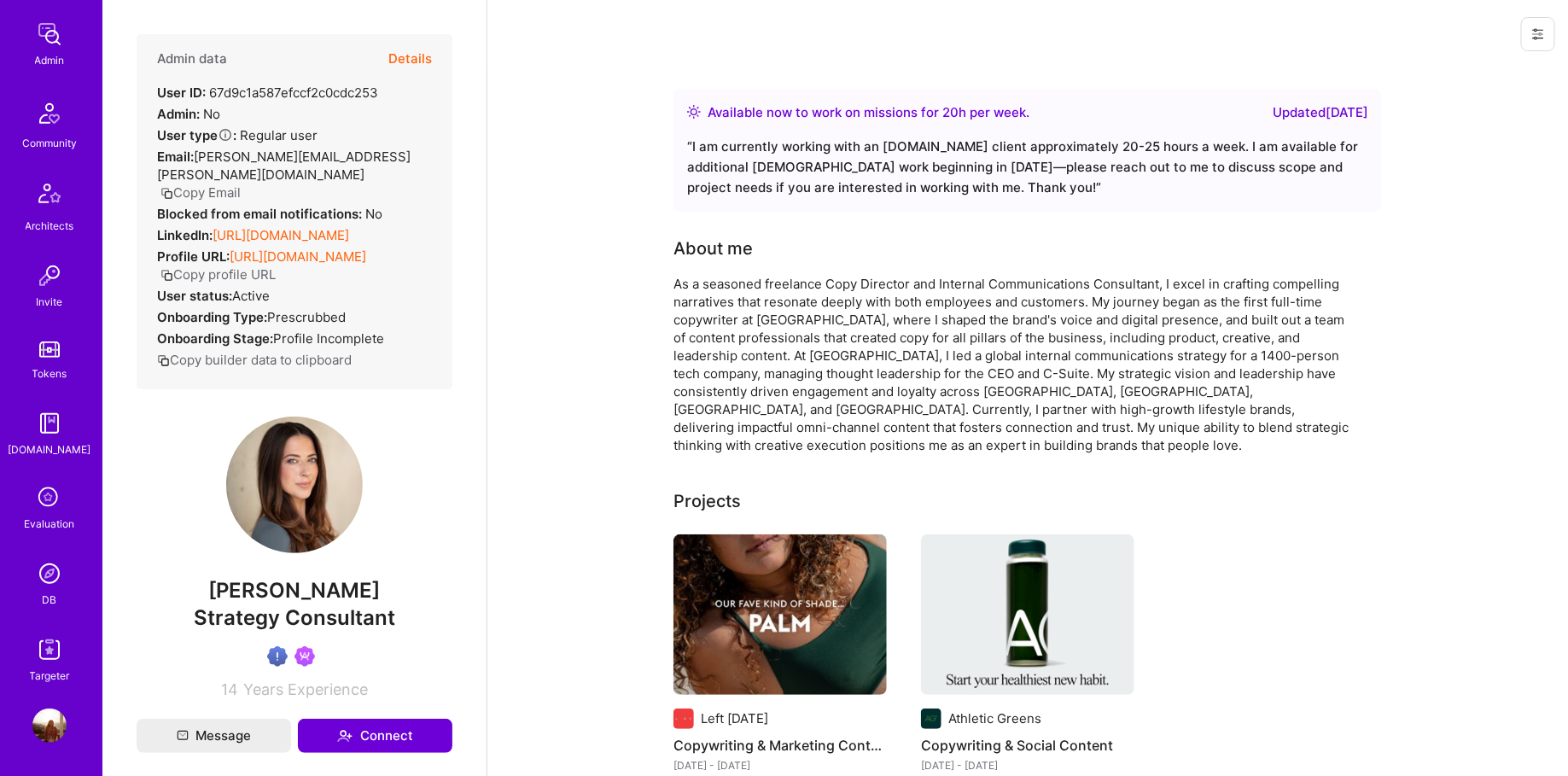
click at [57, 574] on img at bounding box center [50, 574] width 35 height 34
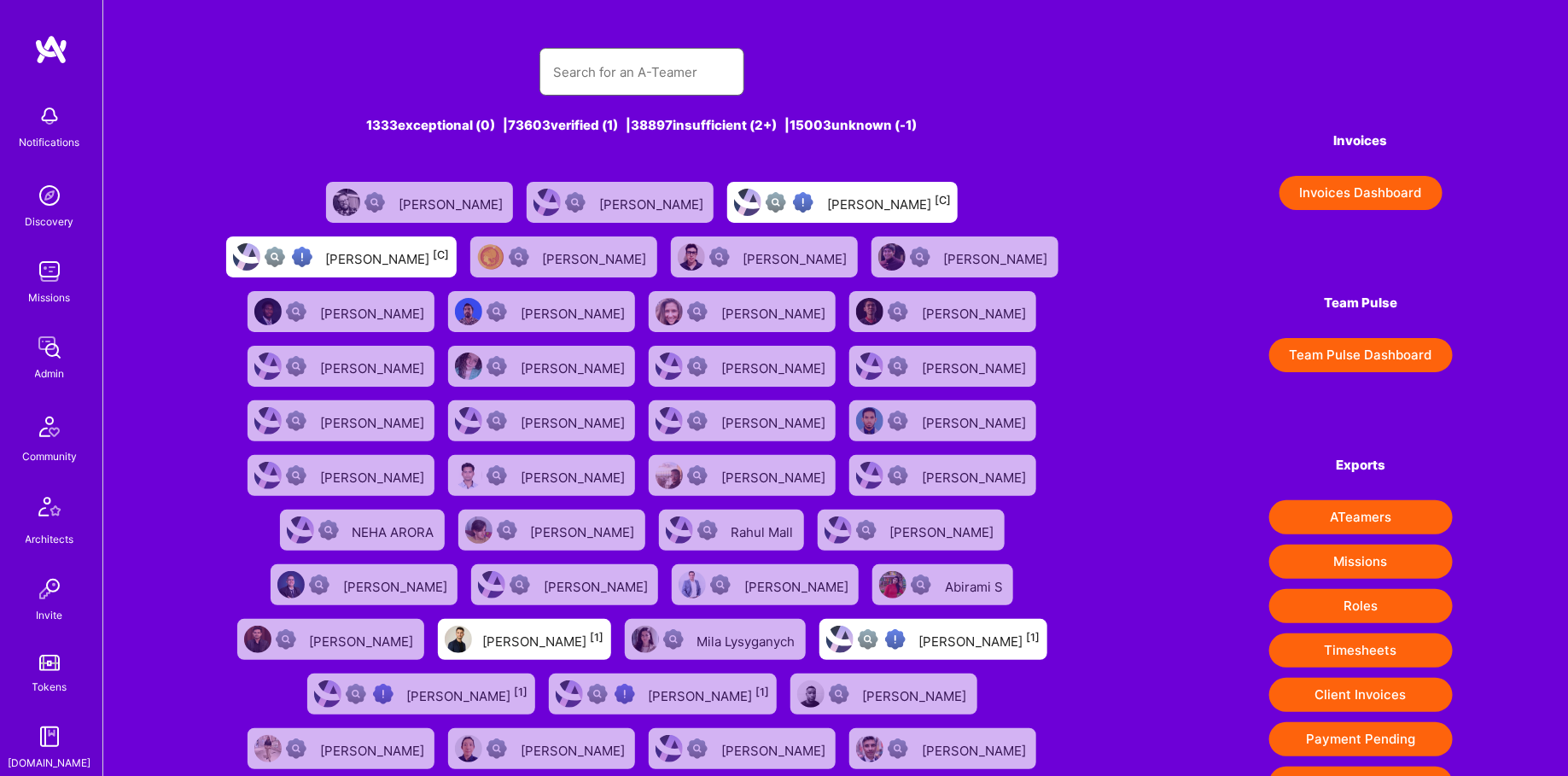
click at [680, 79] on input "text" at bounding box center [642, 72] width 178 height 44
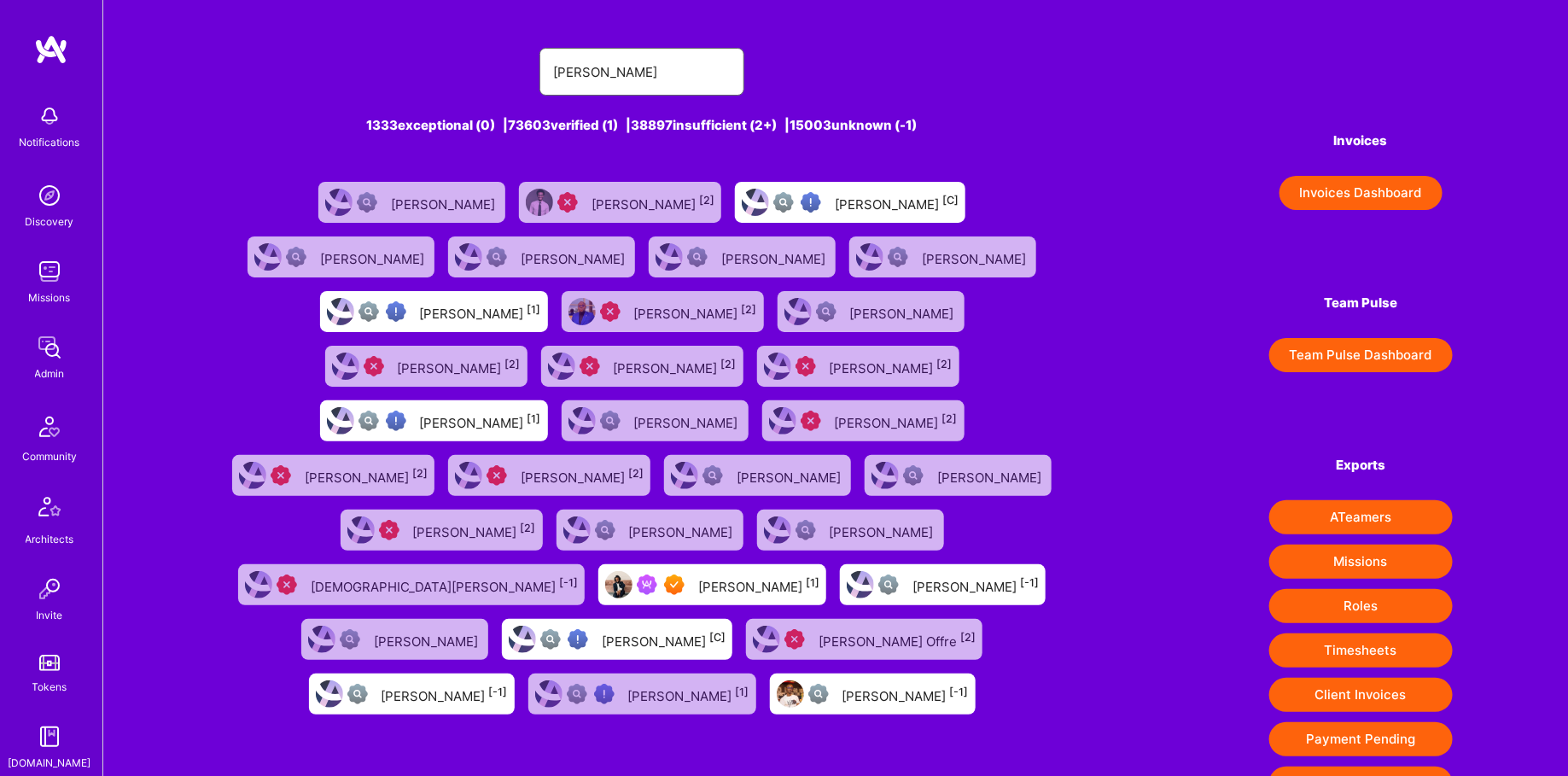
type input "[PERSON_NAME]"
click at [739, 592] on div "[PERSON_NAME] [1]" at bounding box center [712, 584] width 228 height 41
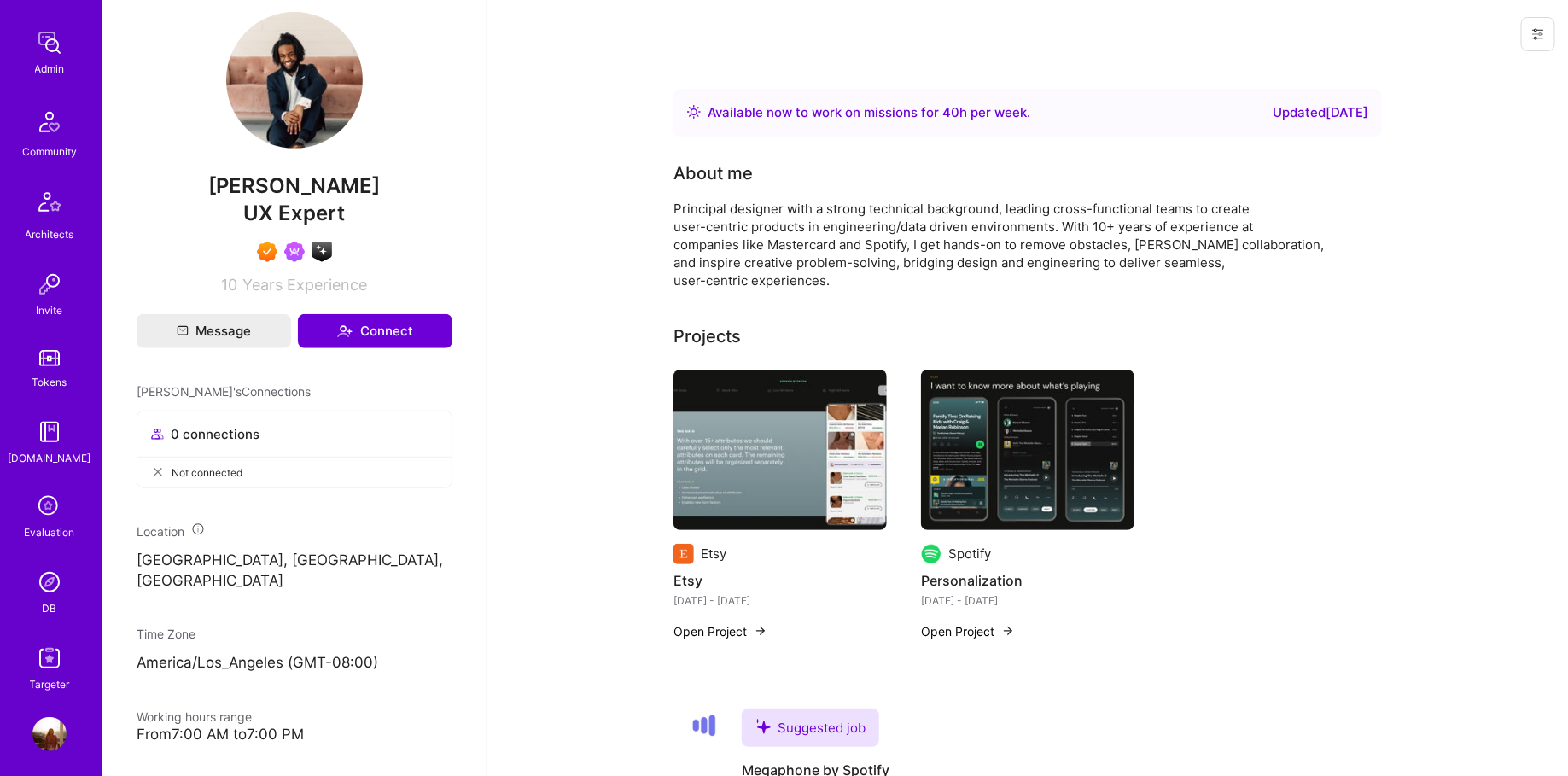
scroll to position [313, 0]
click at [44, 577] on img at bounding box center [50, 574] width 35 height 34
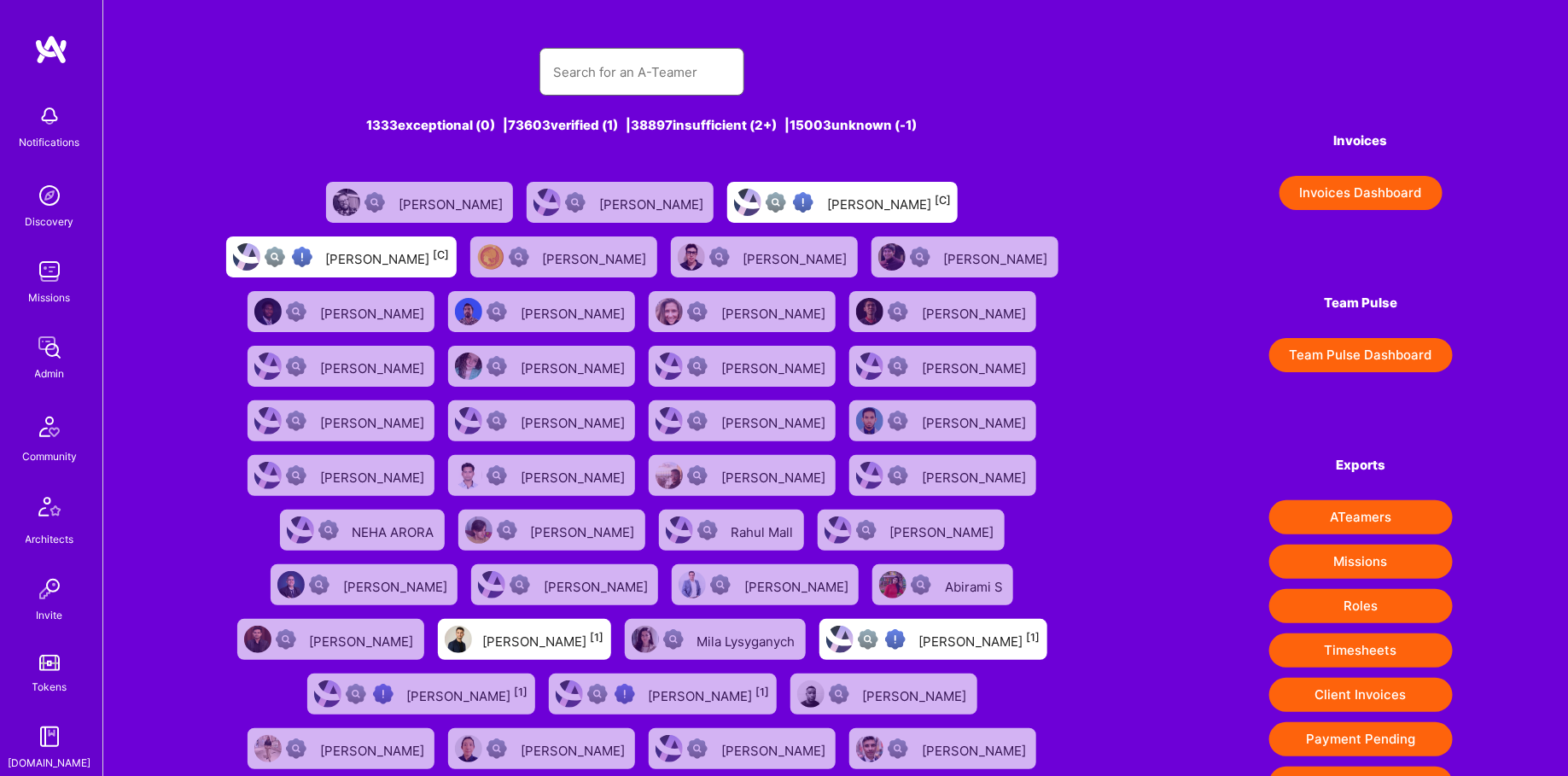
click at [669, 57] on input "text" at bounding box center [642, 72] width 178 height 44
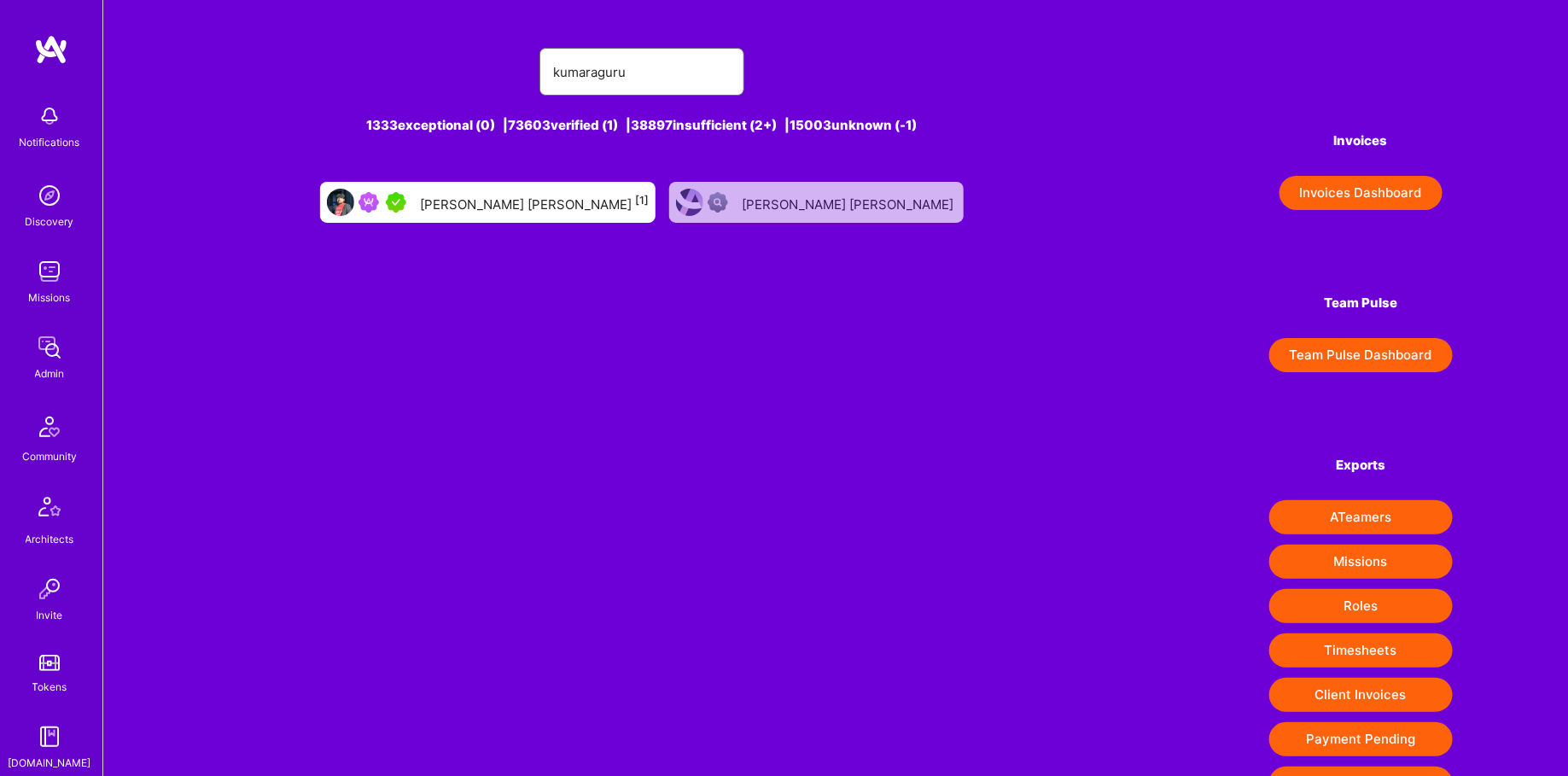
type input "kumaraguru"
click at [609, 207] on div "[PERSON_NAME] [PERSON_NAME] [1]" at bounding box center [535, 202] width 229 height 22
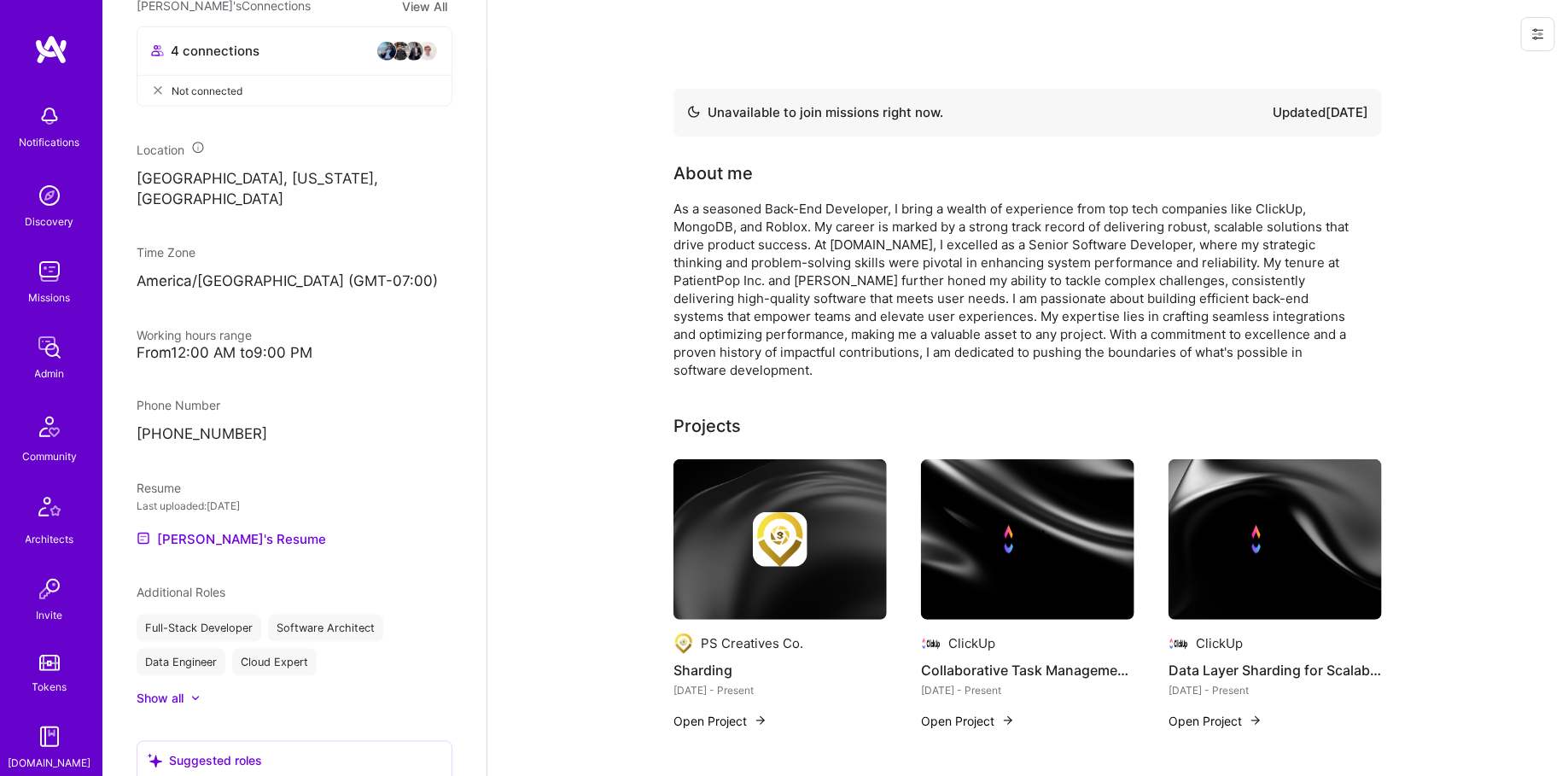
scroll to position [991, 0]
